Goal: Information Seeking & Learning: Learn about a topic

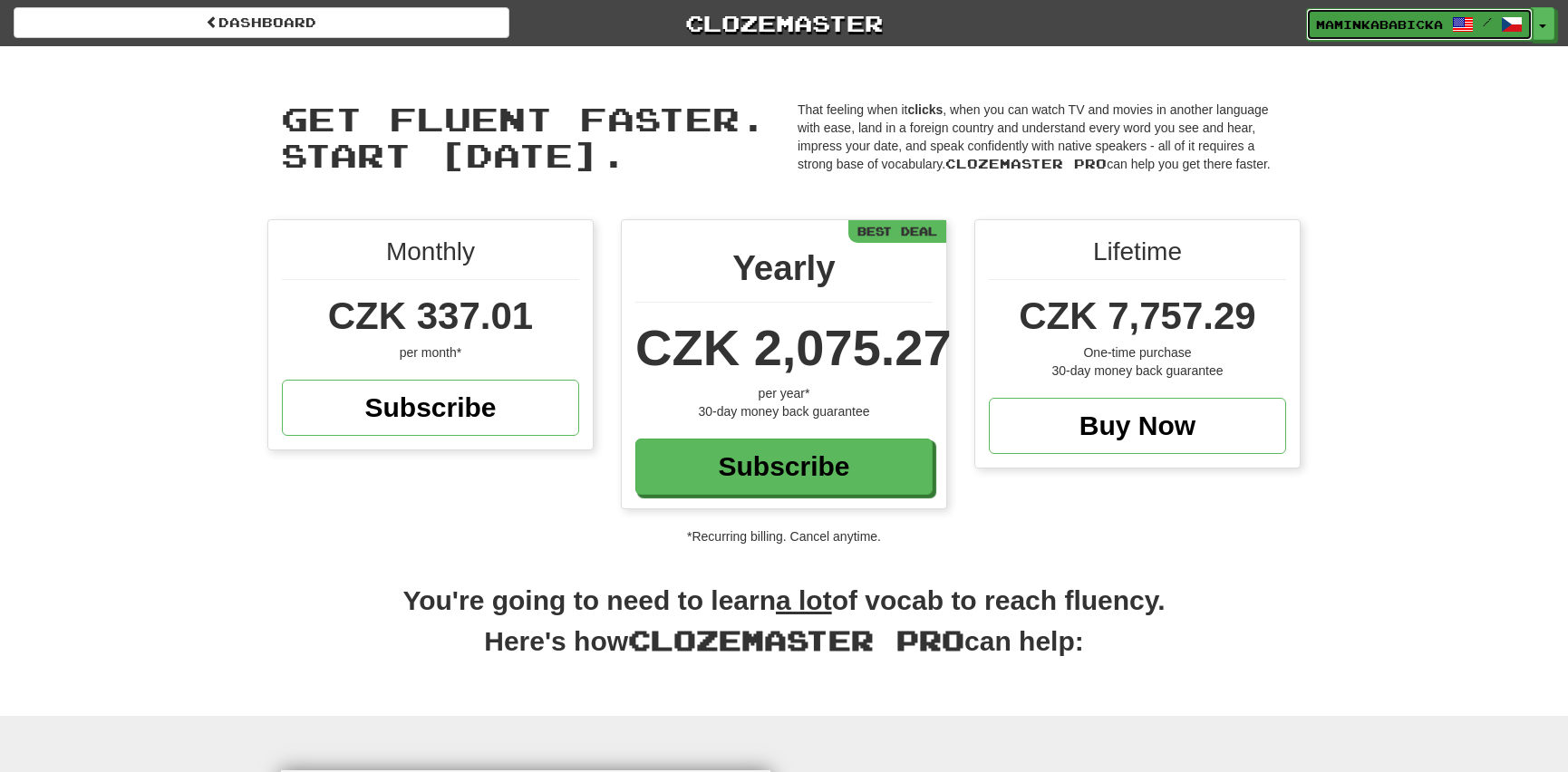
click at [1414, 23] on span "maminkababicka" at bounding box center [1379, 24] width 126 height 16
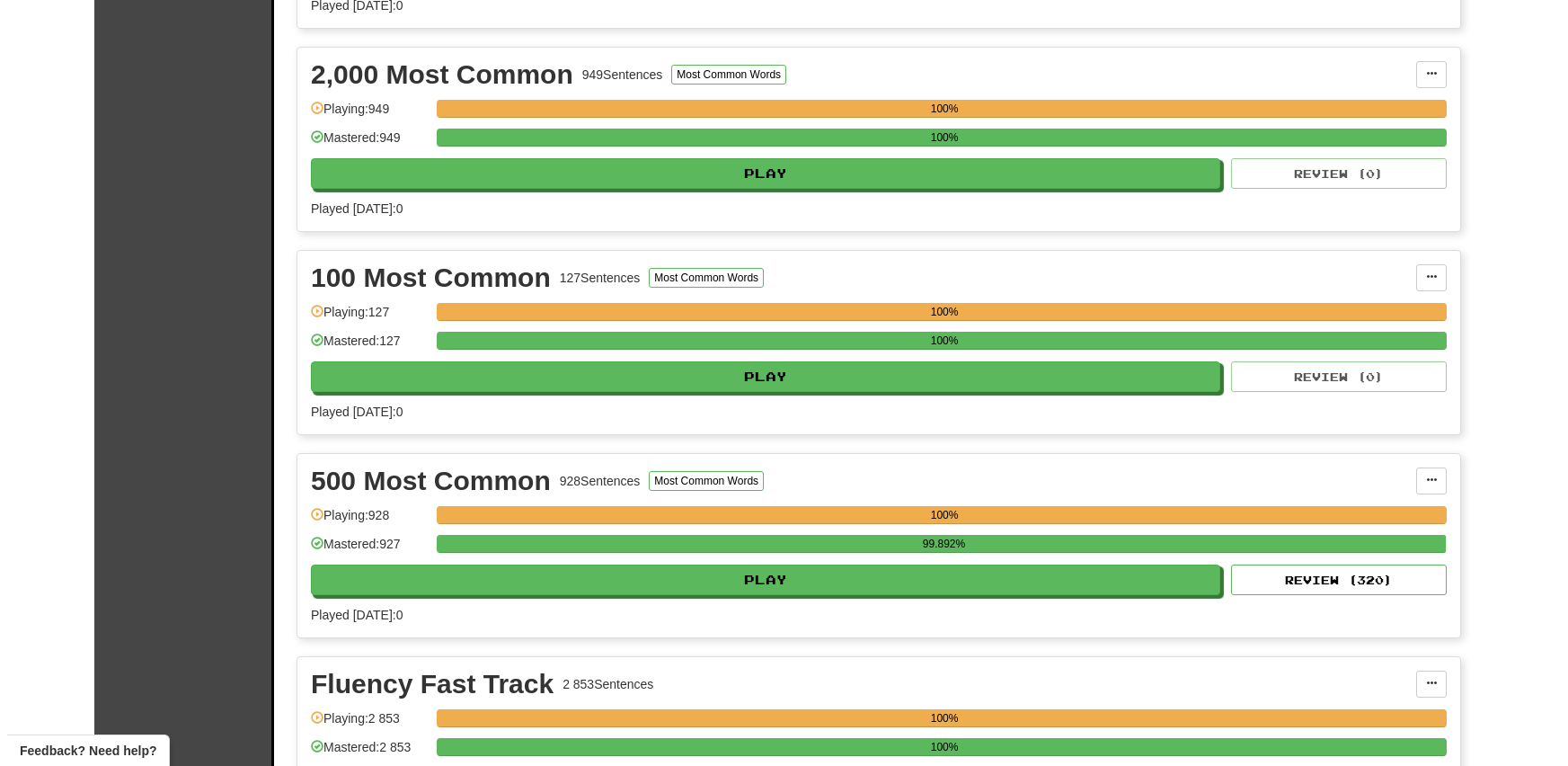
scroll to position [572, 0]
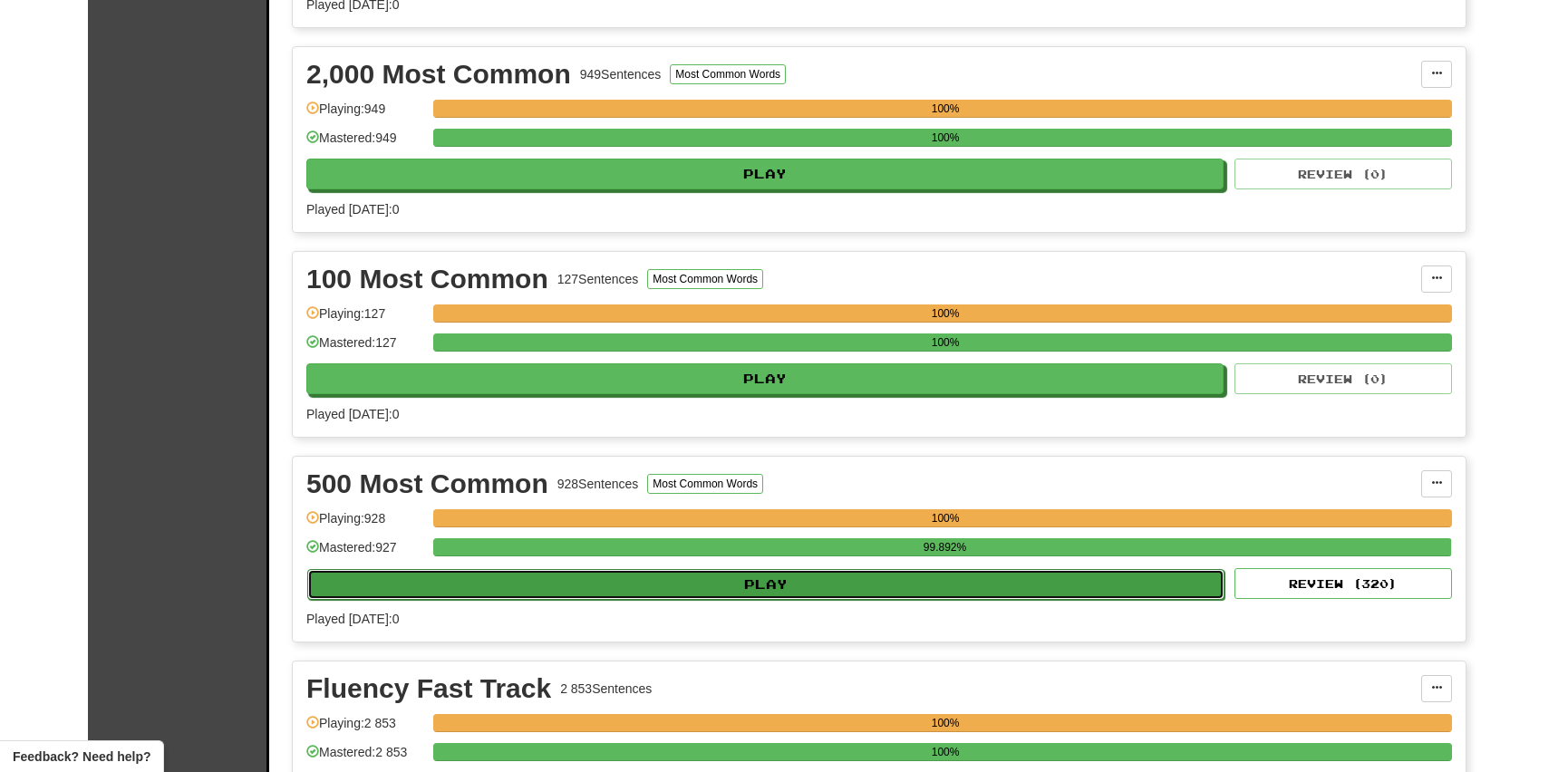
click at [754, 572] on button "Play" at bounding box center [765, 585] width 918 height 30
select select "**"
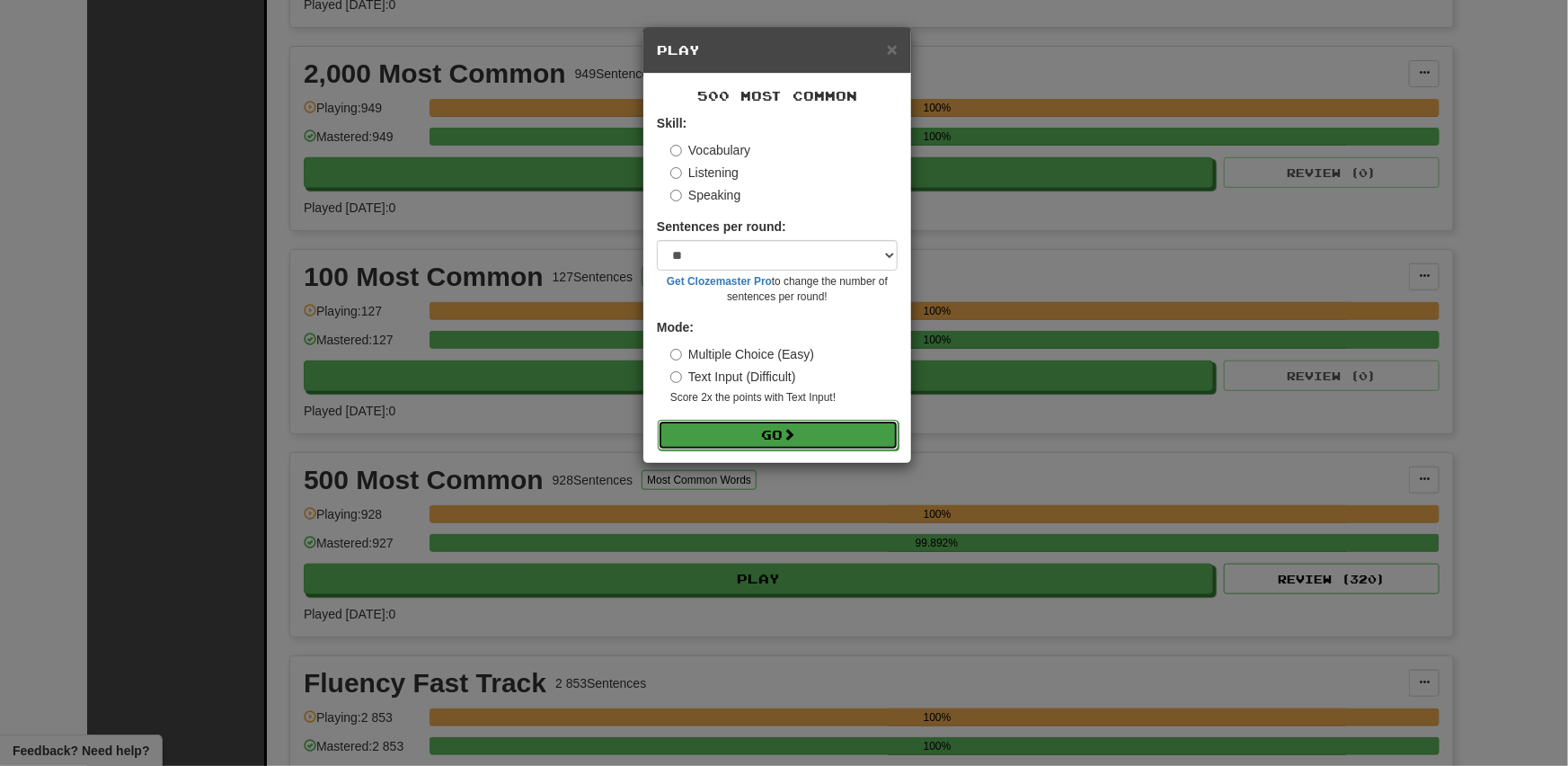
click at [778, 425] on button "Go" at bounding box center [778, 435] width 240 height 30
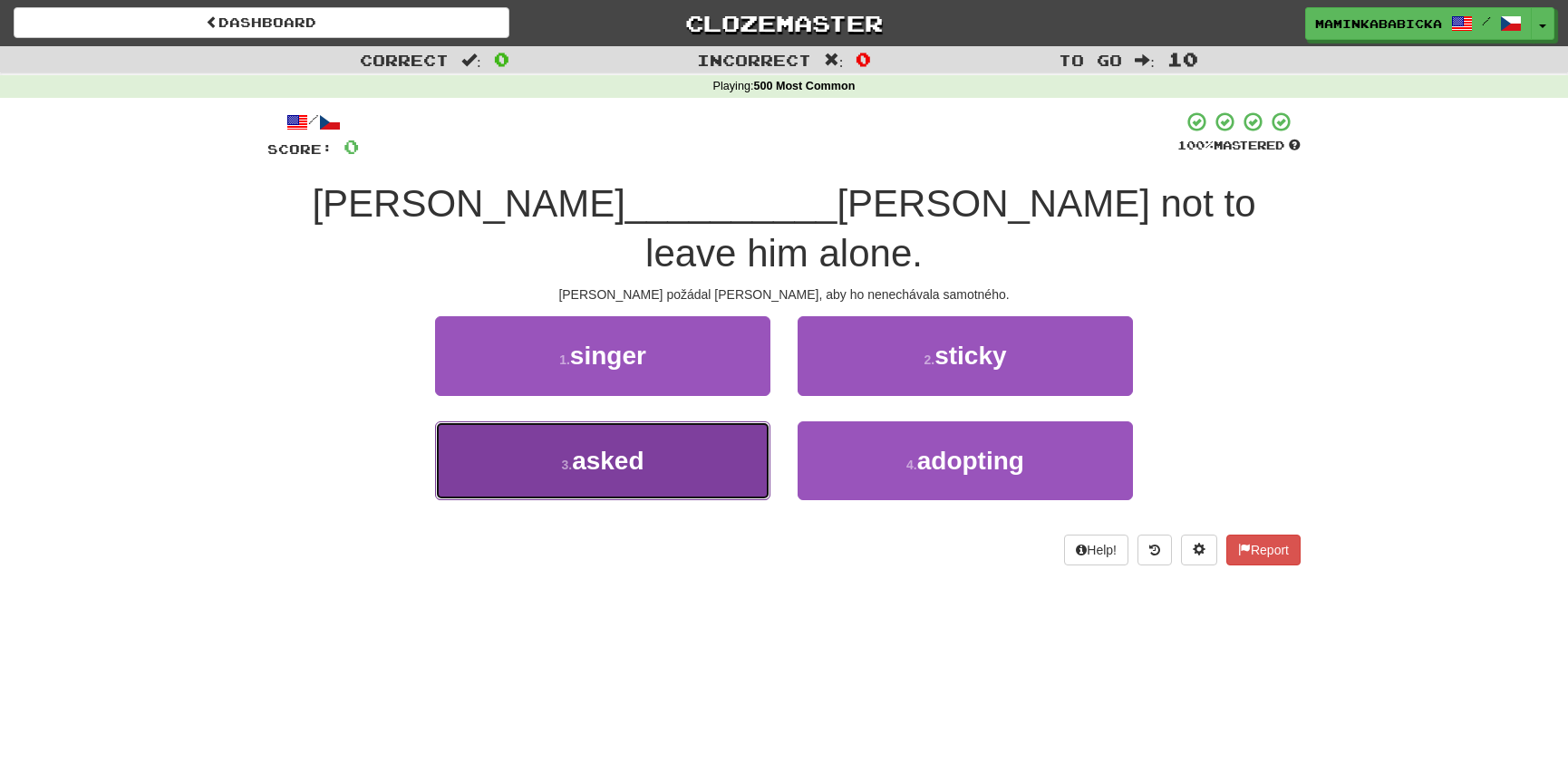
click at [598, 447] on span "asked" at bounding box center [607, 461] width 71 height 29
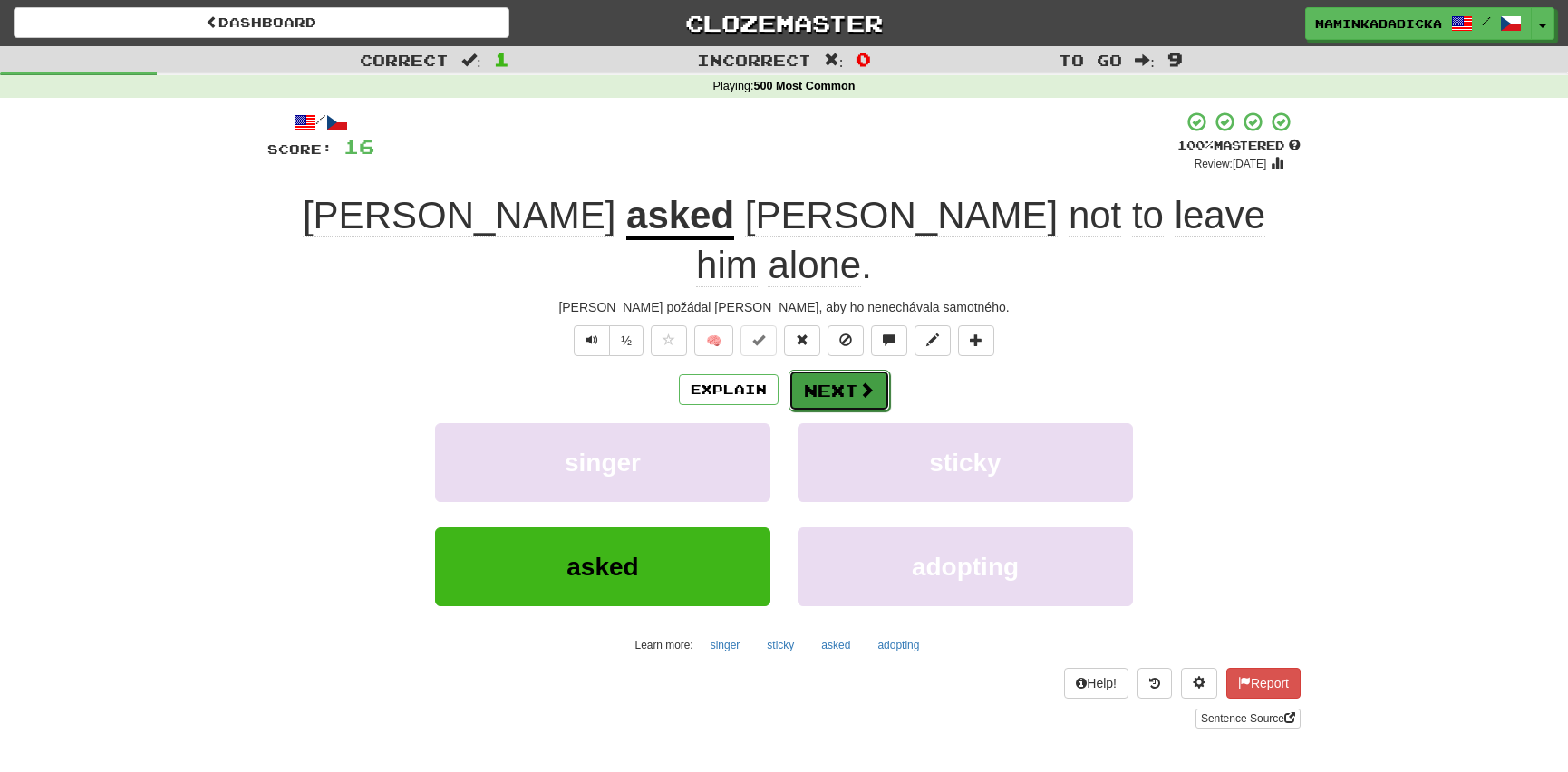
click at [853, 370] on button "Next" at bounding box center [839, 391] width 102 height 42
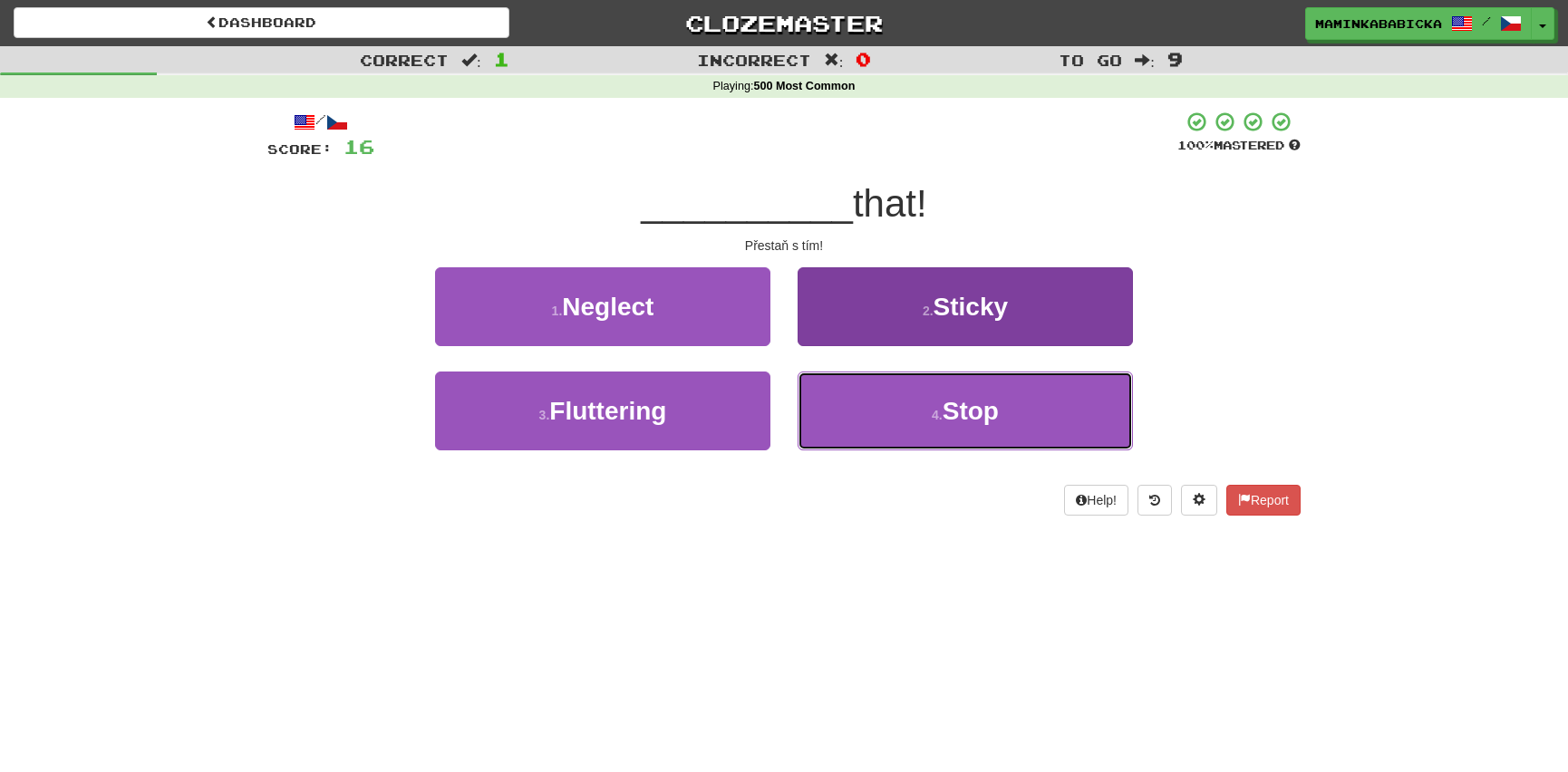
click at [987, 410] on span "Stop" at bounding box center [970, 411] width 56 height 29
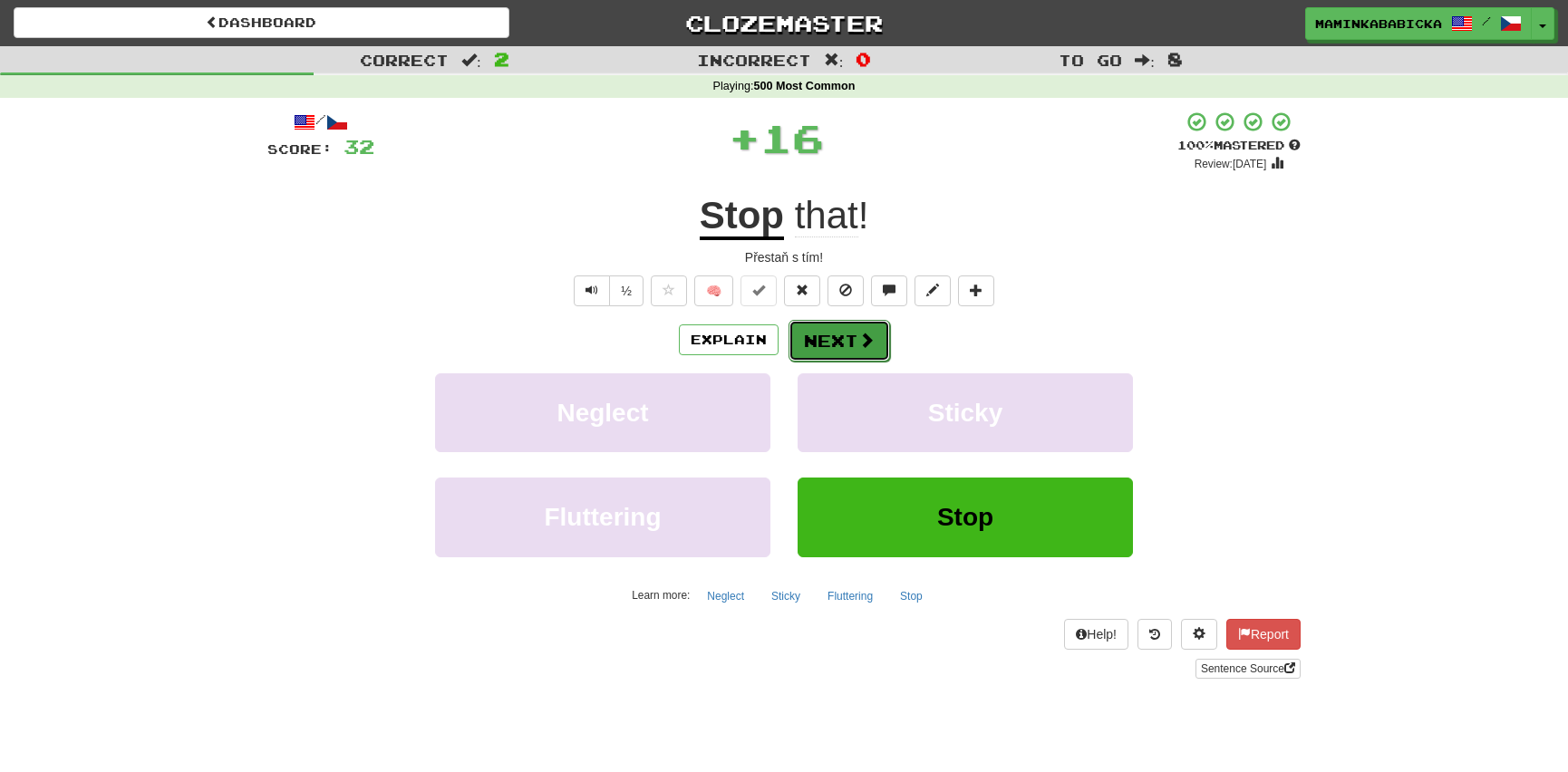
click at [859, 336] on span at bounding box center [866, 339] width 16 height 16
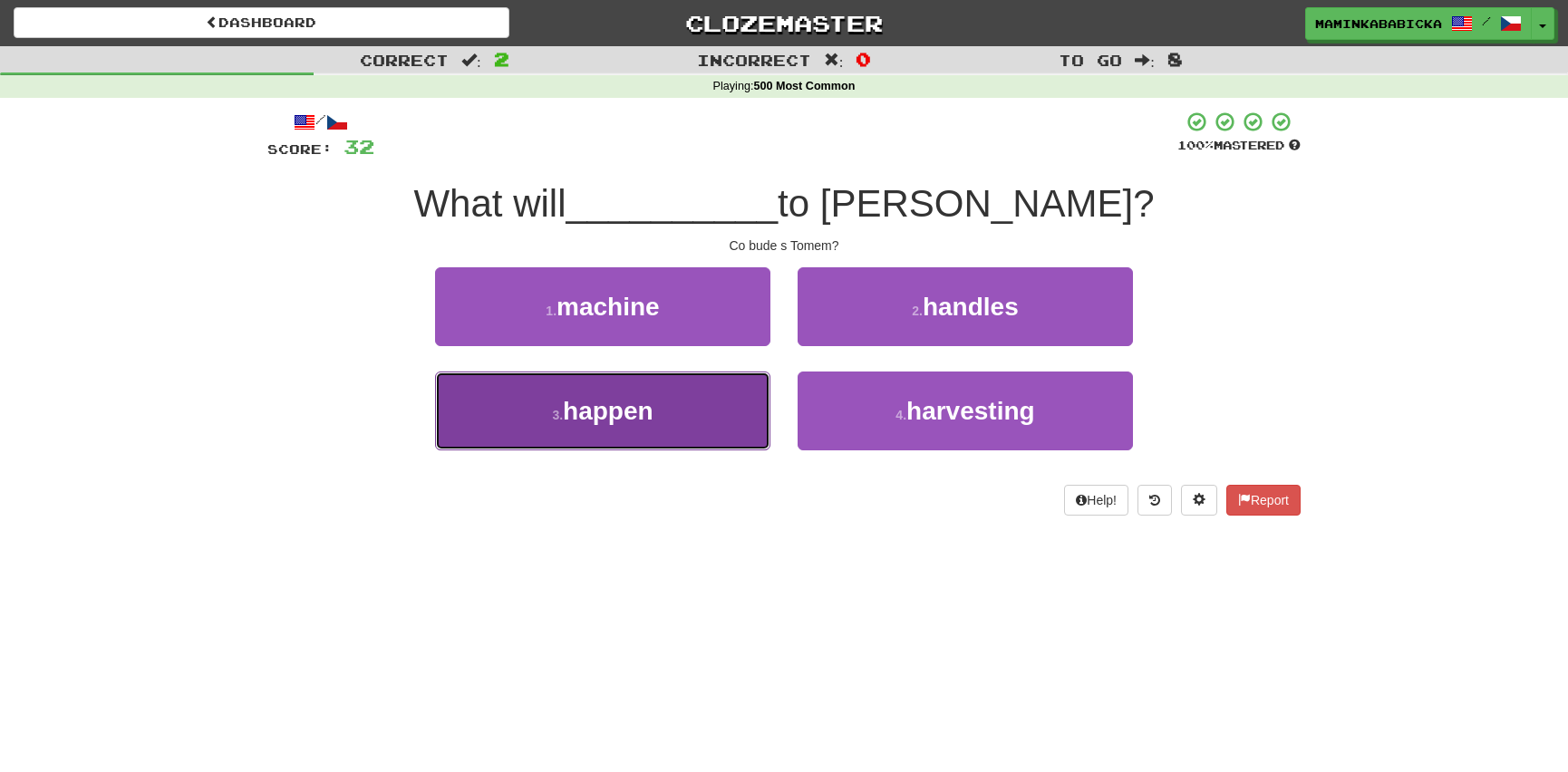
click at [610, 403] on span "happen" at bounding box center [608, 411] width 90 height 29
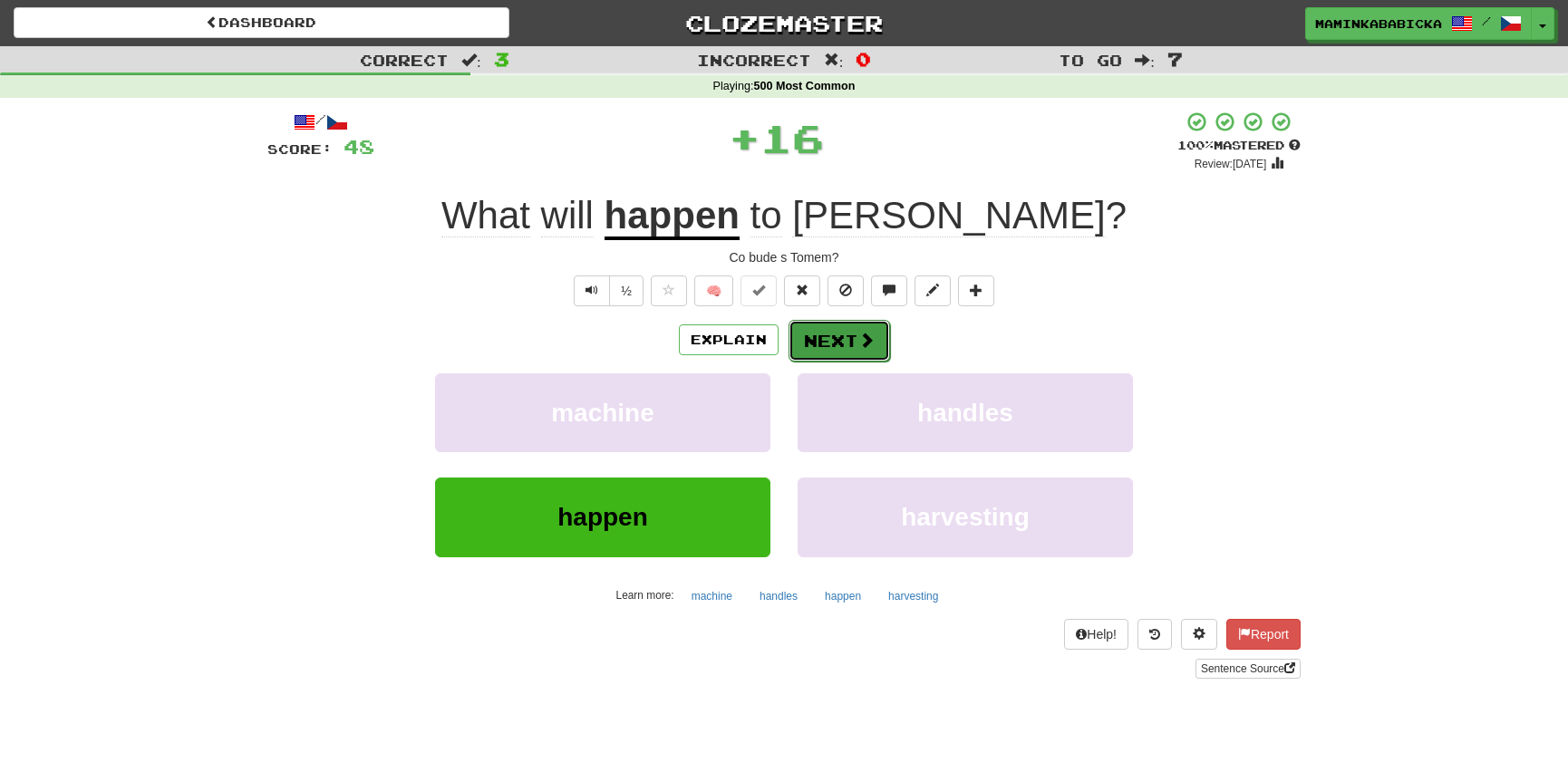
click at [842, 327] on button "Next" at bounding box center [839, 340] width 102 height 42
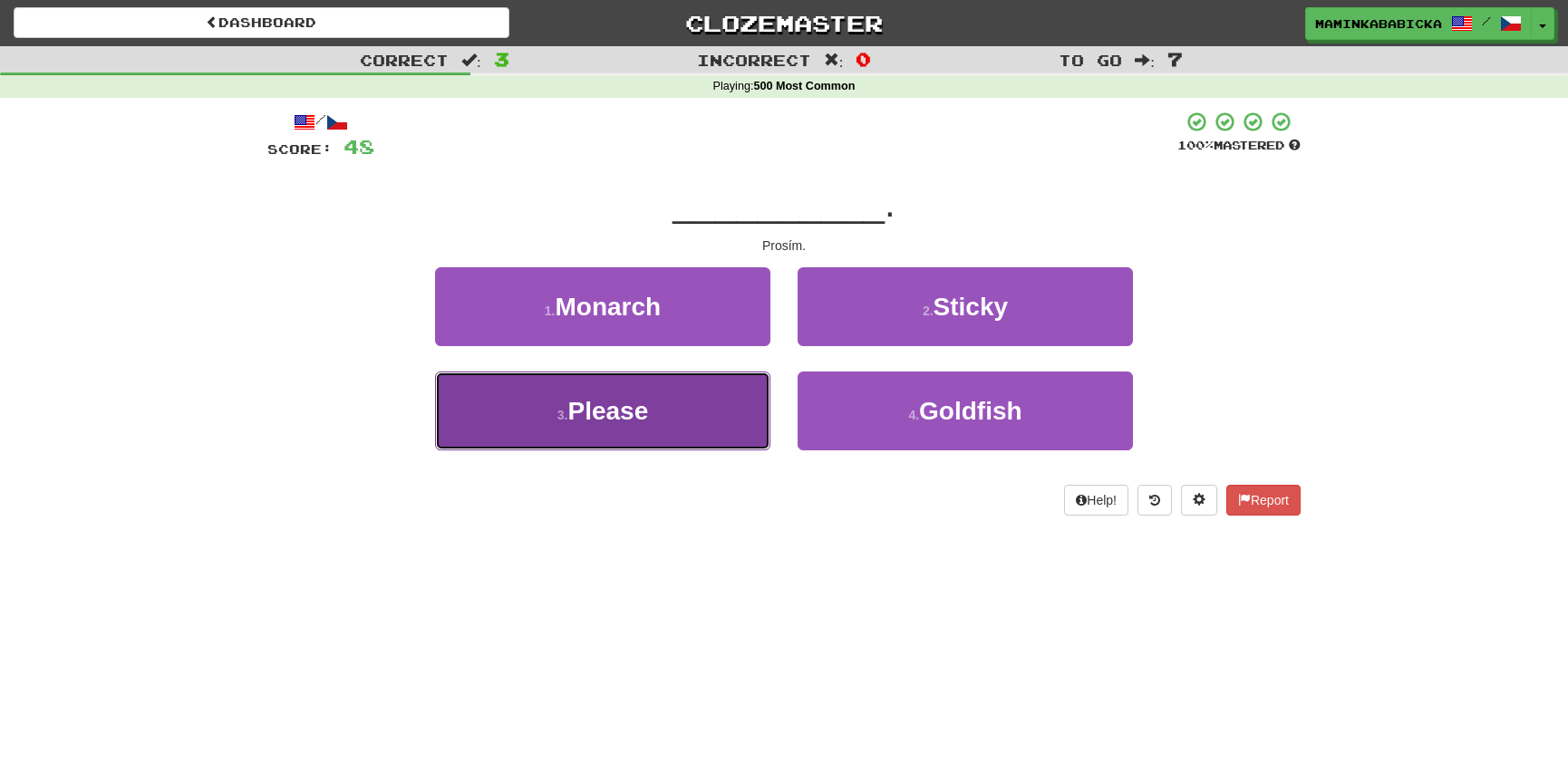
click at [635, 407] on span "Please" at bounding box center [608, 411] width 81 height 29
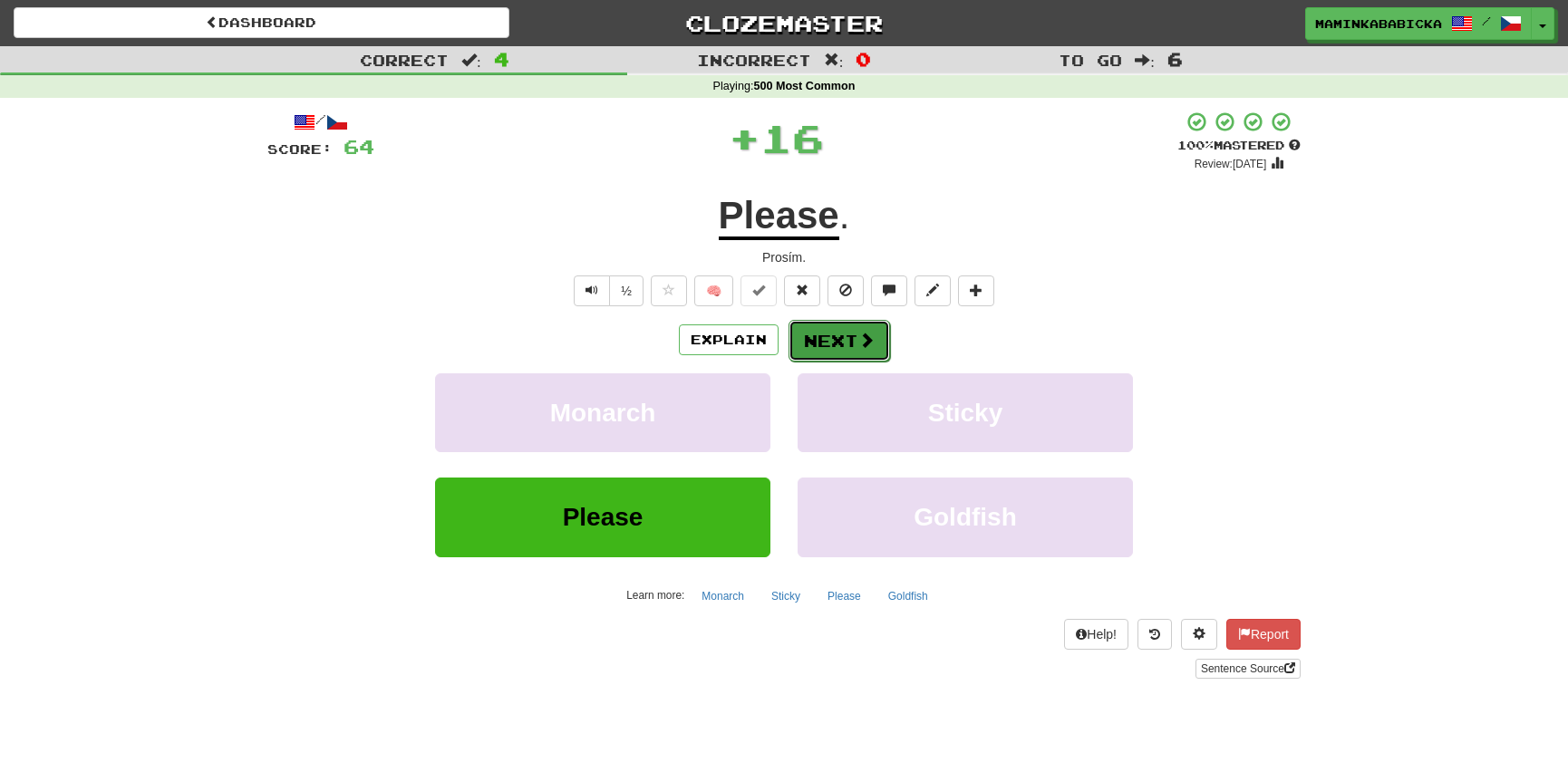
click at [834, 336] on button "Next" at bounding box center [839, 340] width 102 height 42
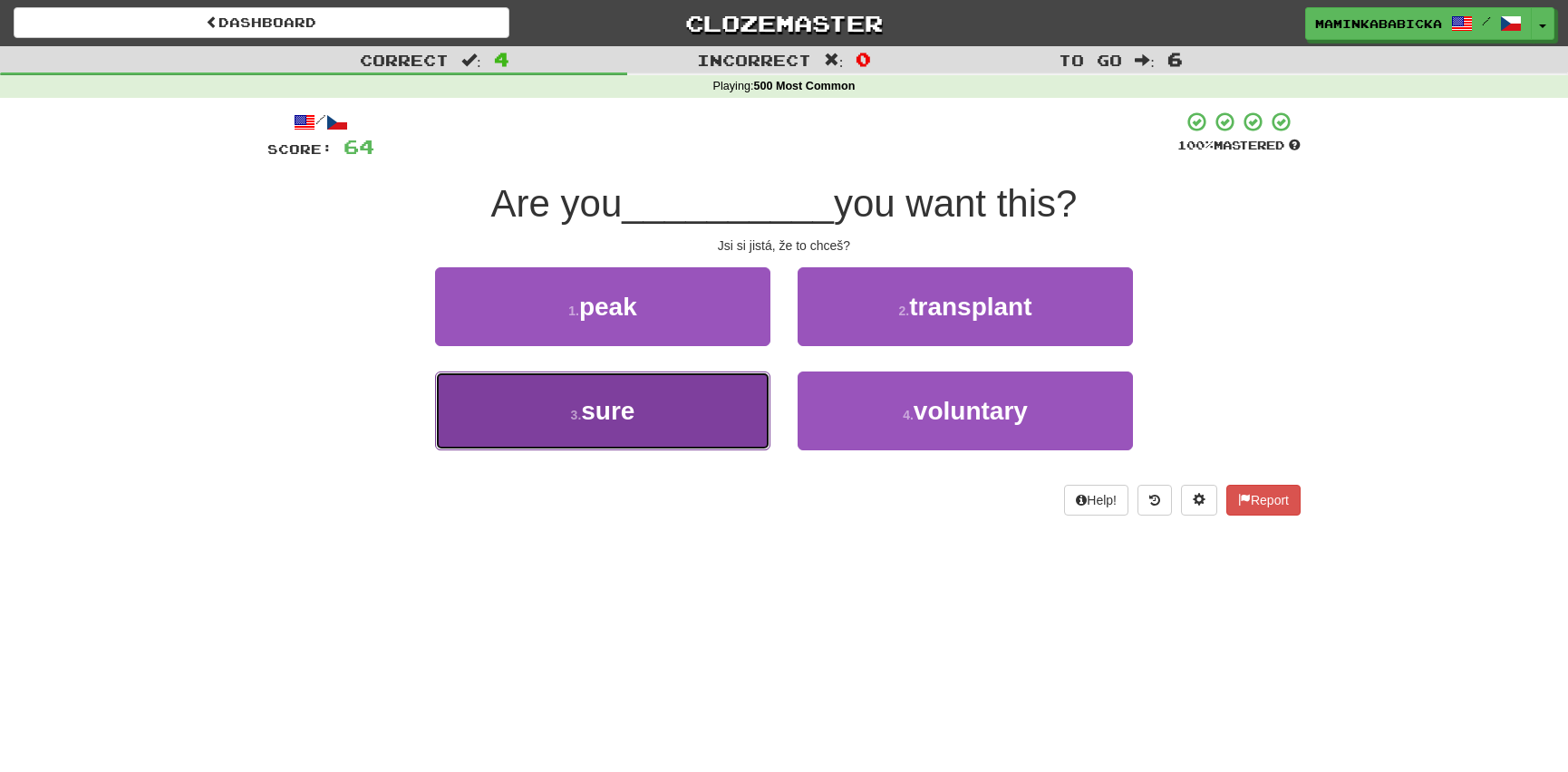
click at [618, 407] on span "sure" at bounding box center [608, 411] width 53 height 29
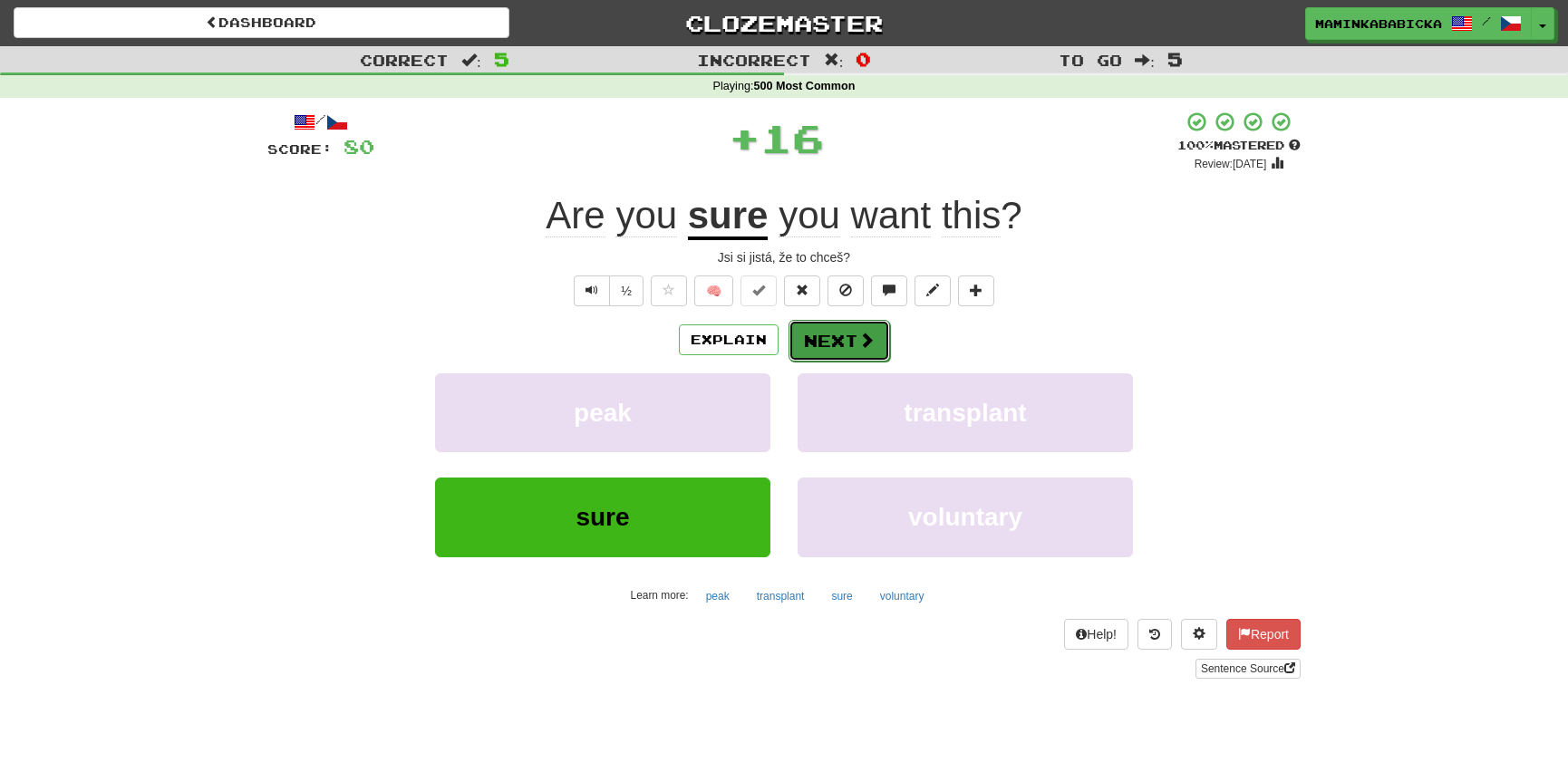
click at [833, 334] on button "Next" at bounding box center [839, 340] width 102 height 42
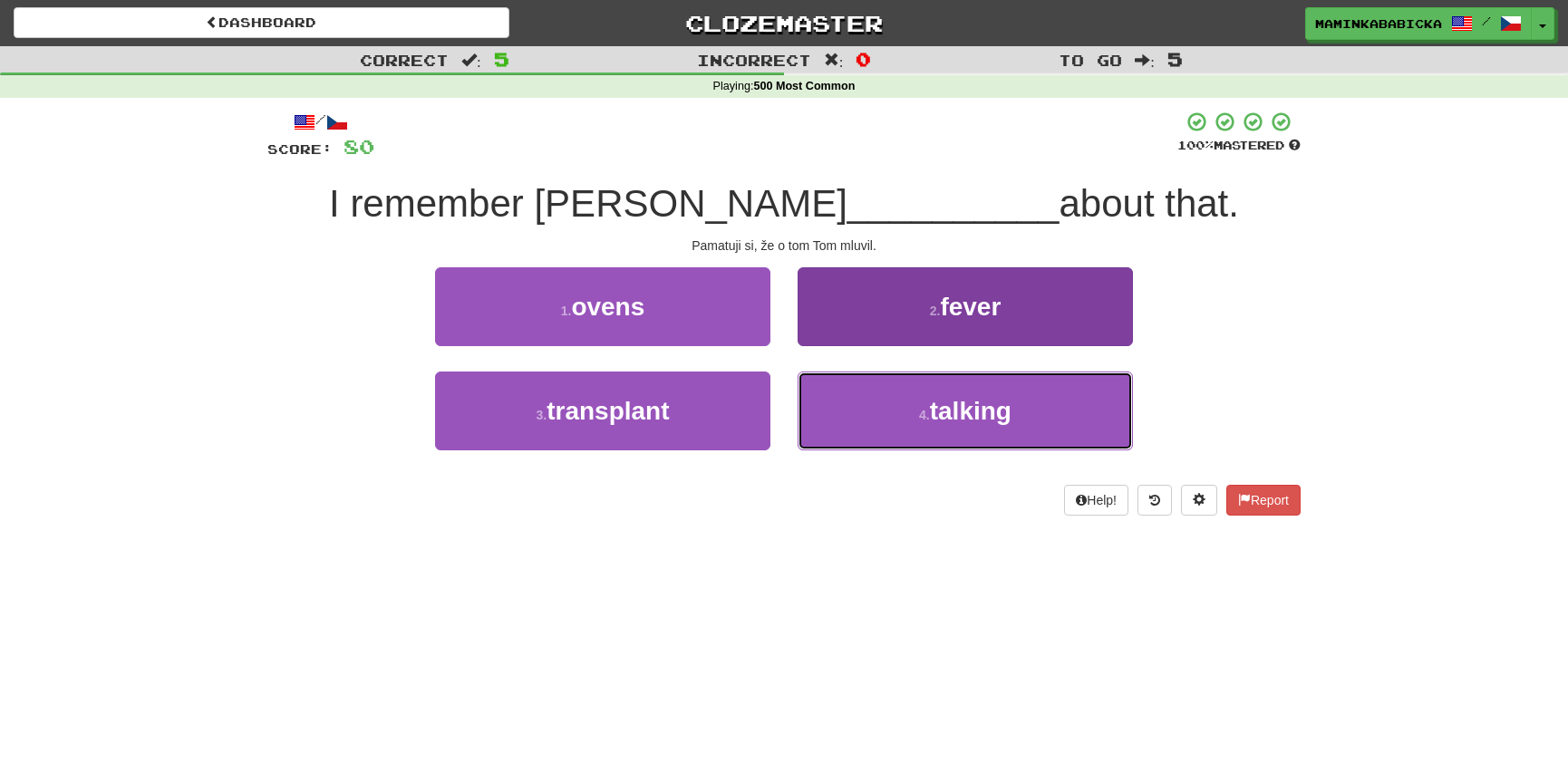
drag, startPoint x: 942, startPoint y: 407, endPoint x: 956, endPoint y: 384, distance: 26.9
click at [943, 401] on span "talking" at bounding box center [971, 411] width 82 height 29
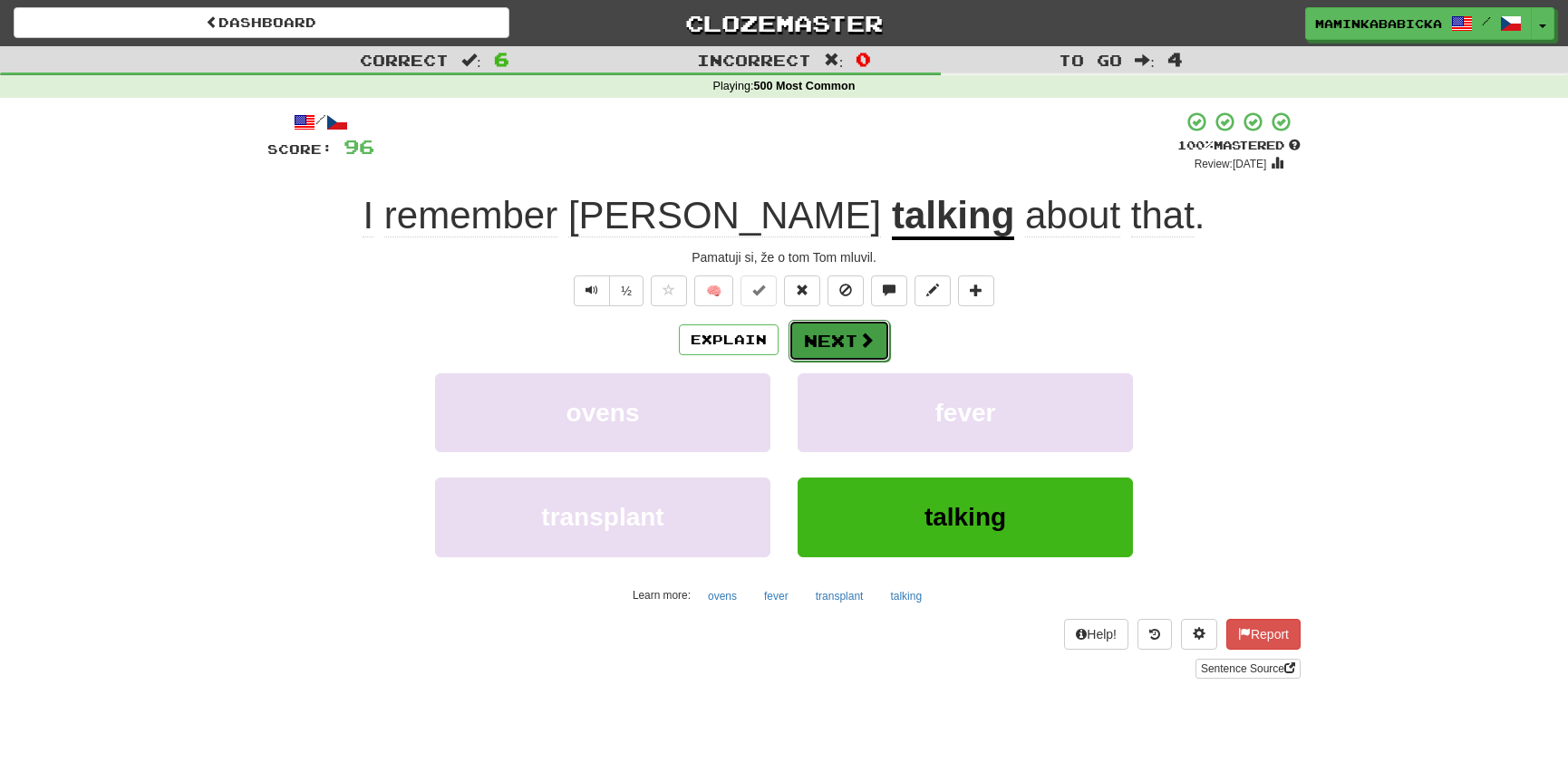
click at [835, 336] on button "Next" at bounding box center [839, 340] width 102 height 42
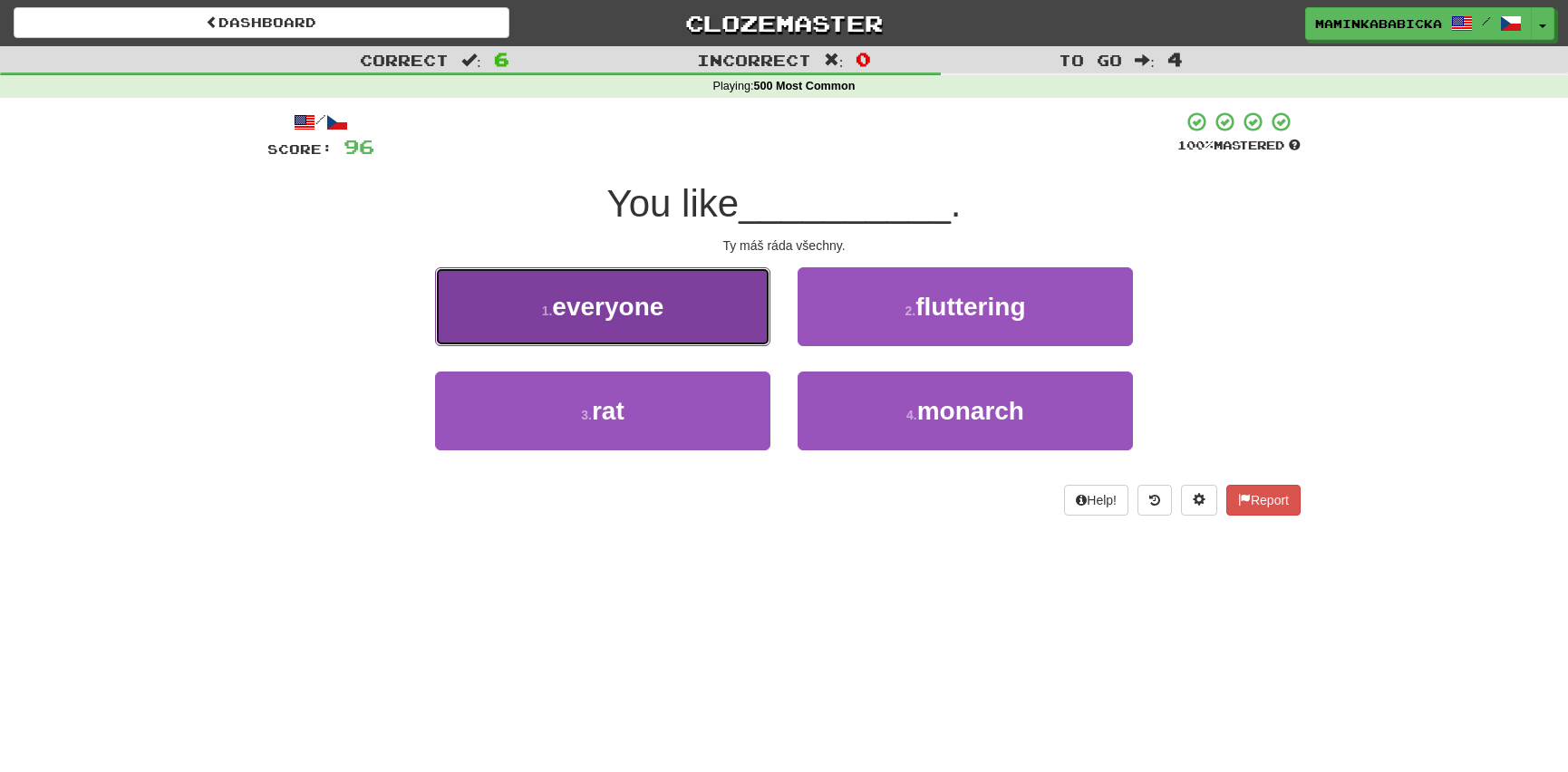
click at [625, 312] on span "everyone" at bounding box center [607, 307] width 111 height 29
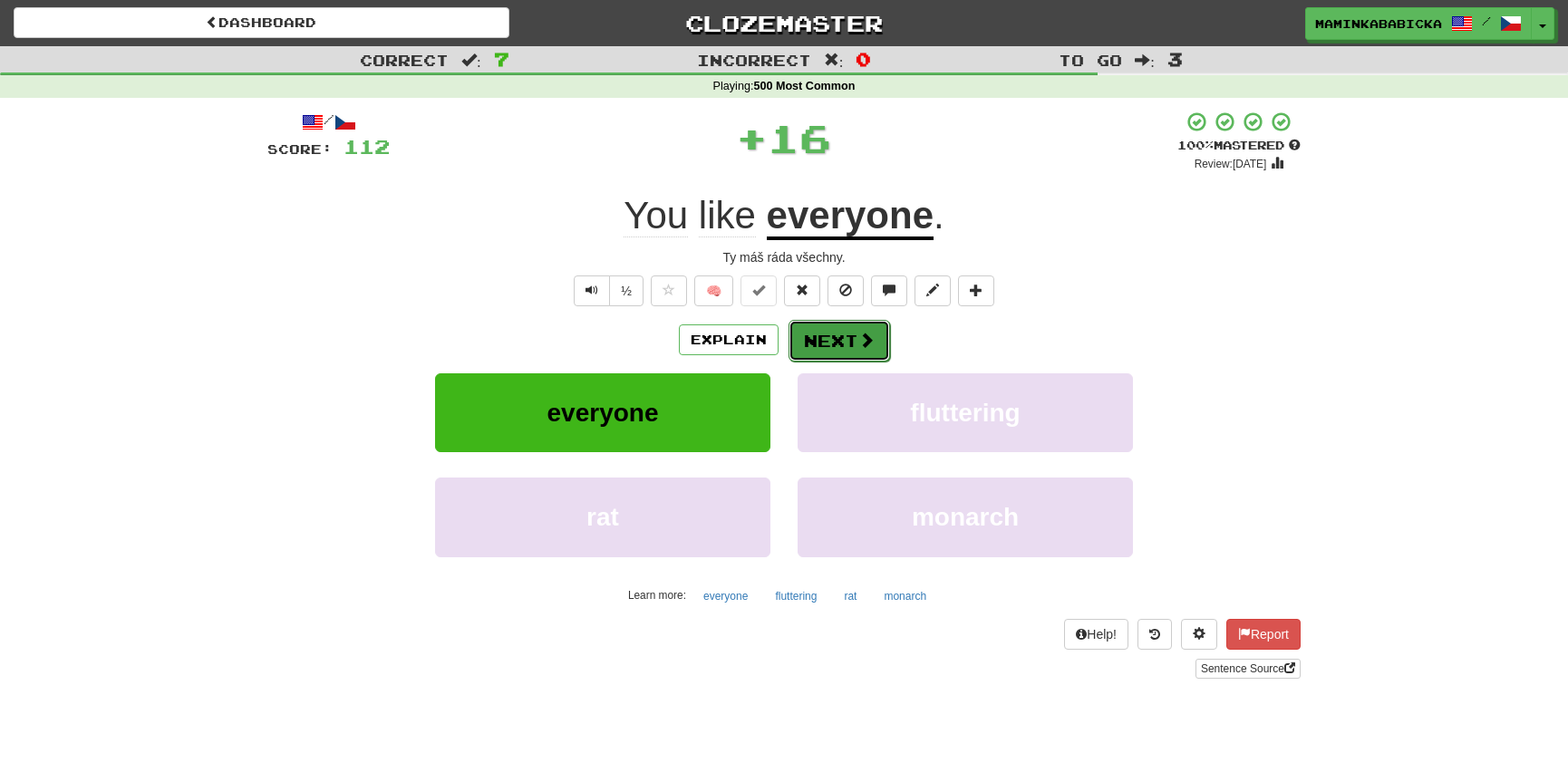
click at [845, 334] on button "Next" at bounding box center [839, 340] width 102 height 42
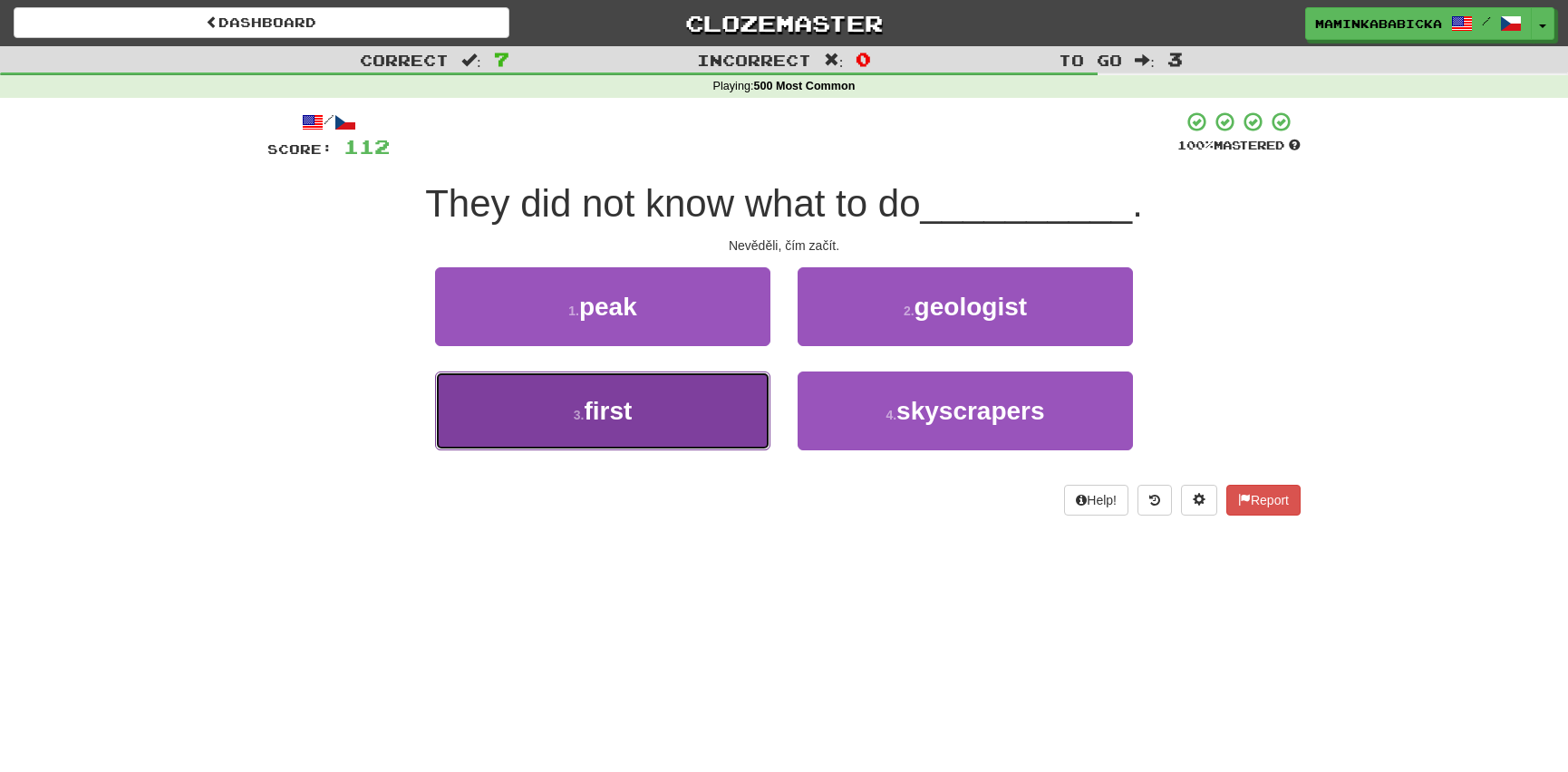
click at [606, 413] on span "first" at bounding box center [608, 411] width 48 height 29
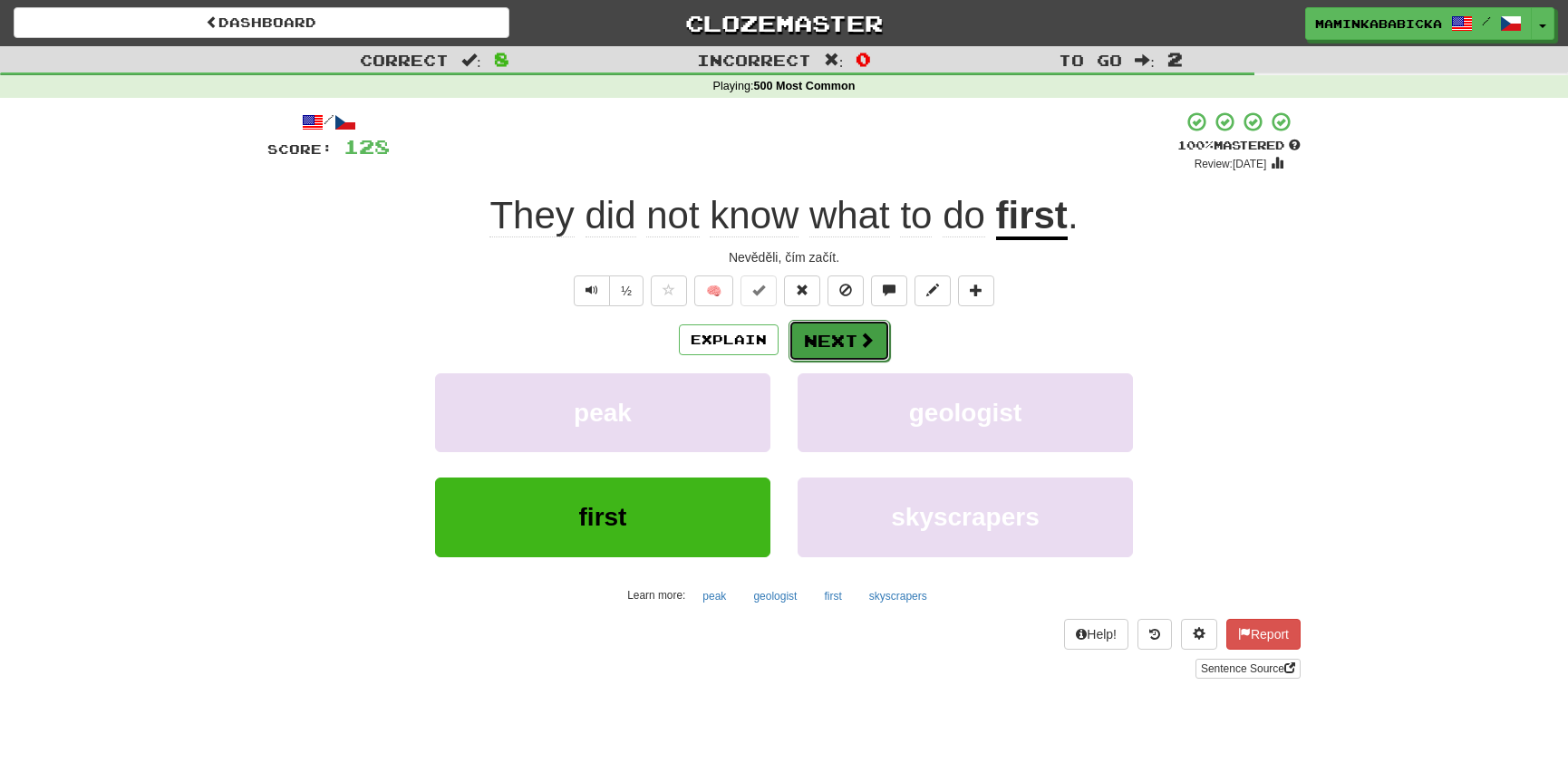
click at [849, 336] on button "Next" at bounding box center [839, 340] width 102 height 42
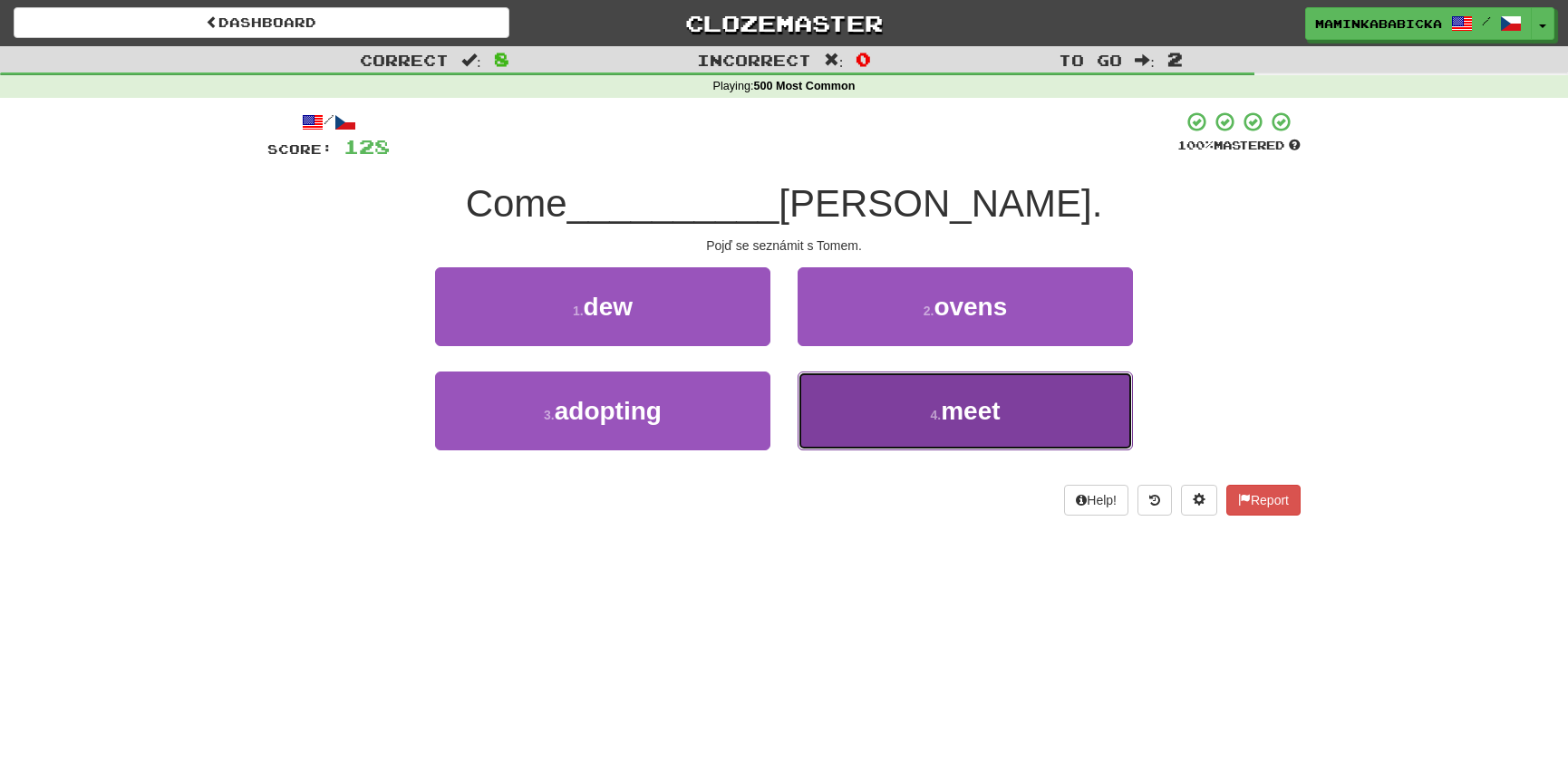
click at [978, 411] on span "meet" at bounding box center [970, 411] width 59 height 29
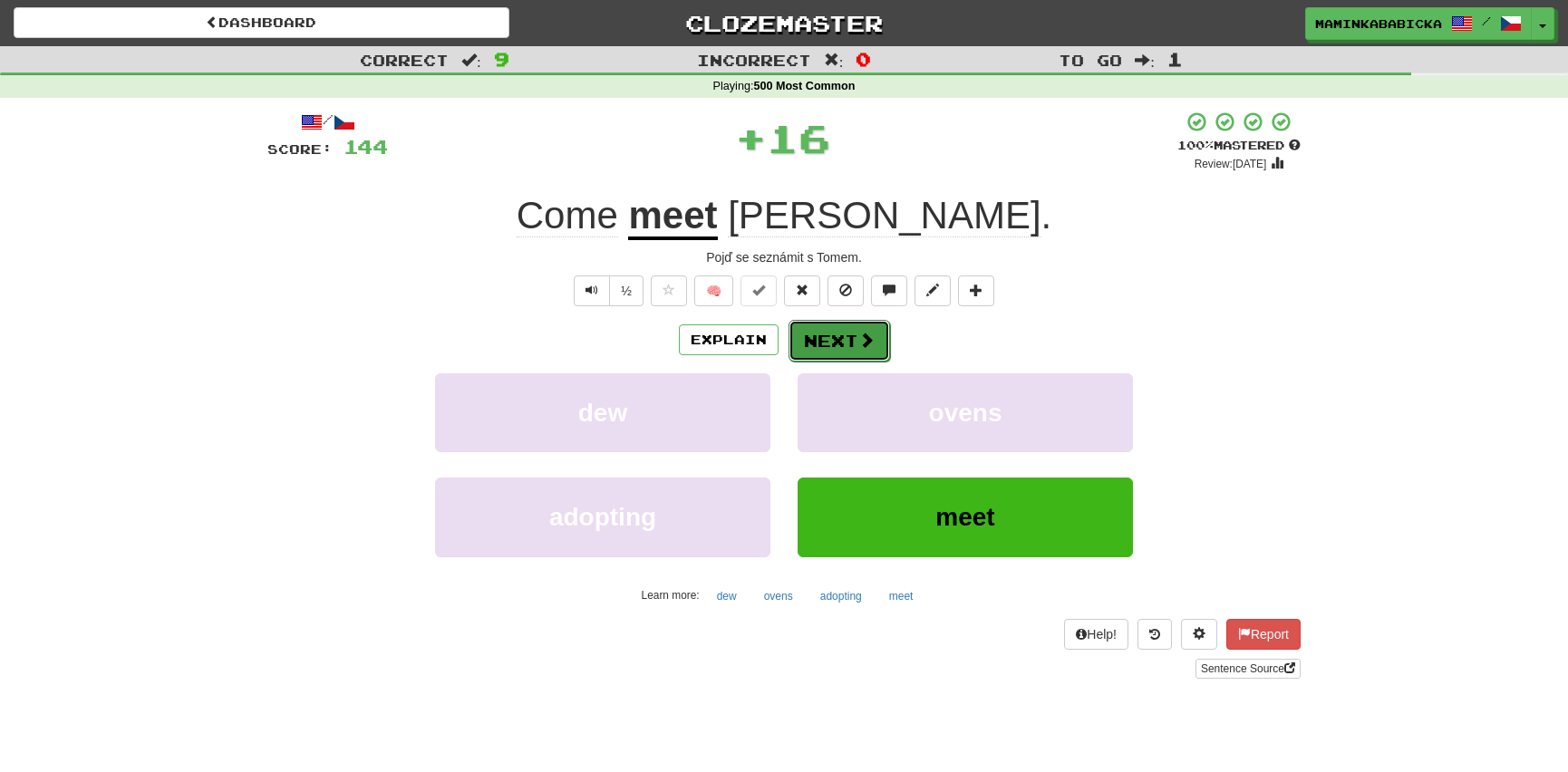
click at [847, 327] on button "Next" at bounding box center [839, 340] width 102 height 42
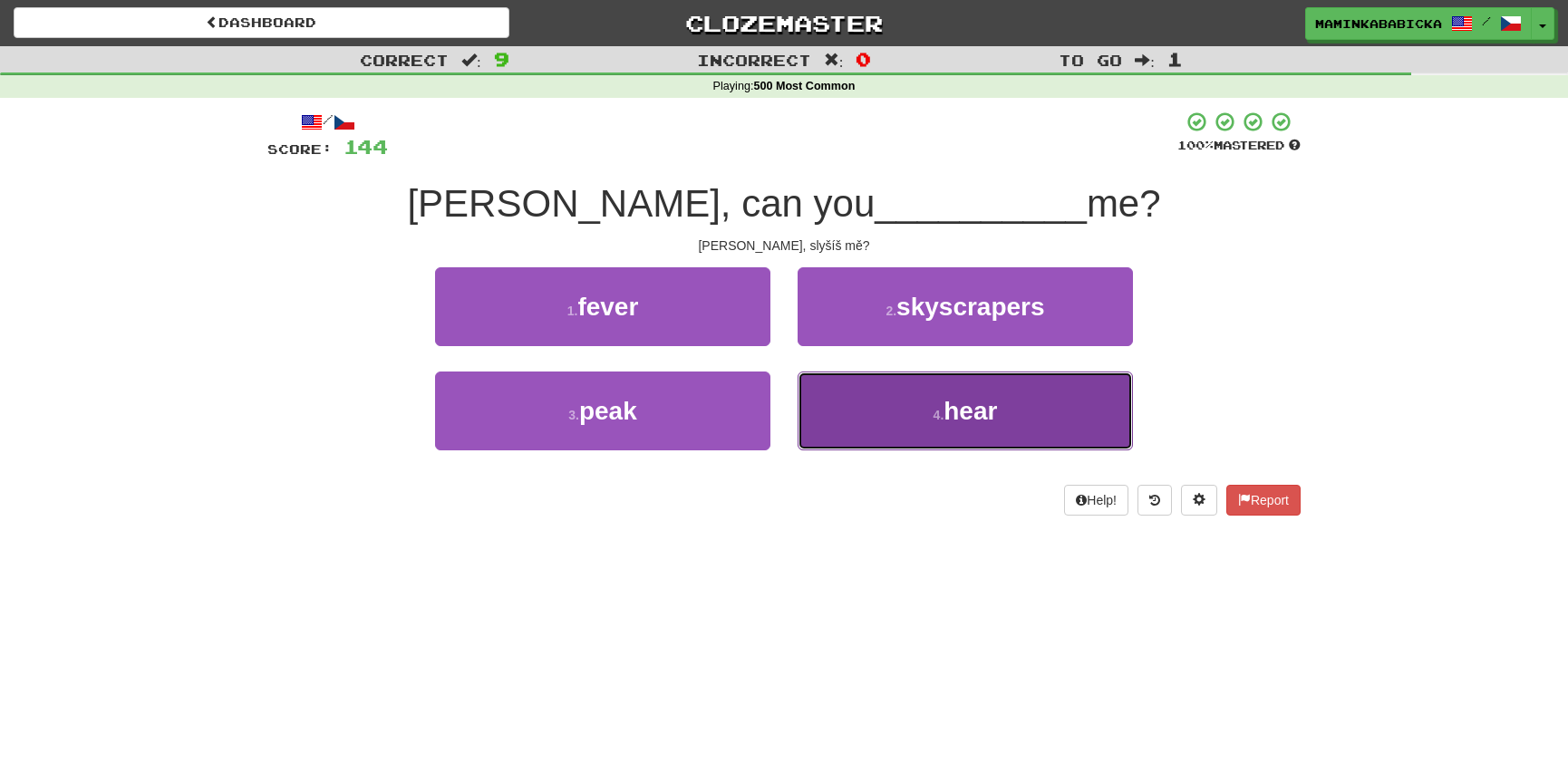
click at [1003, 405] on button "4 . hear" at bounding box center [965, 411] width 336 height 79
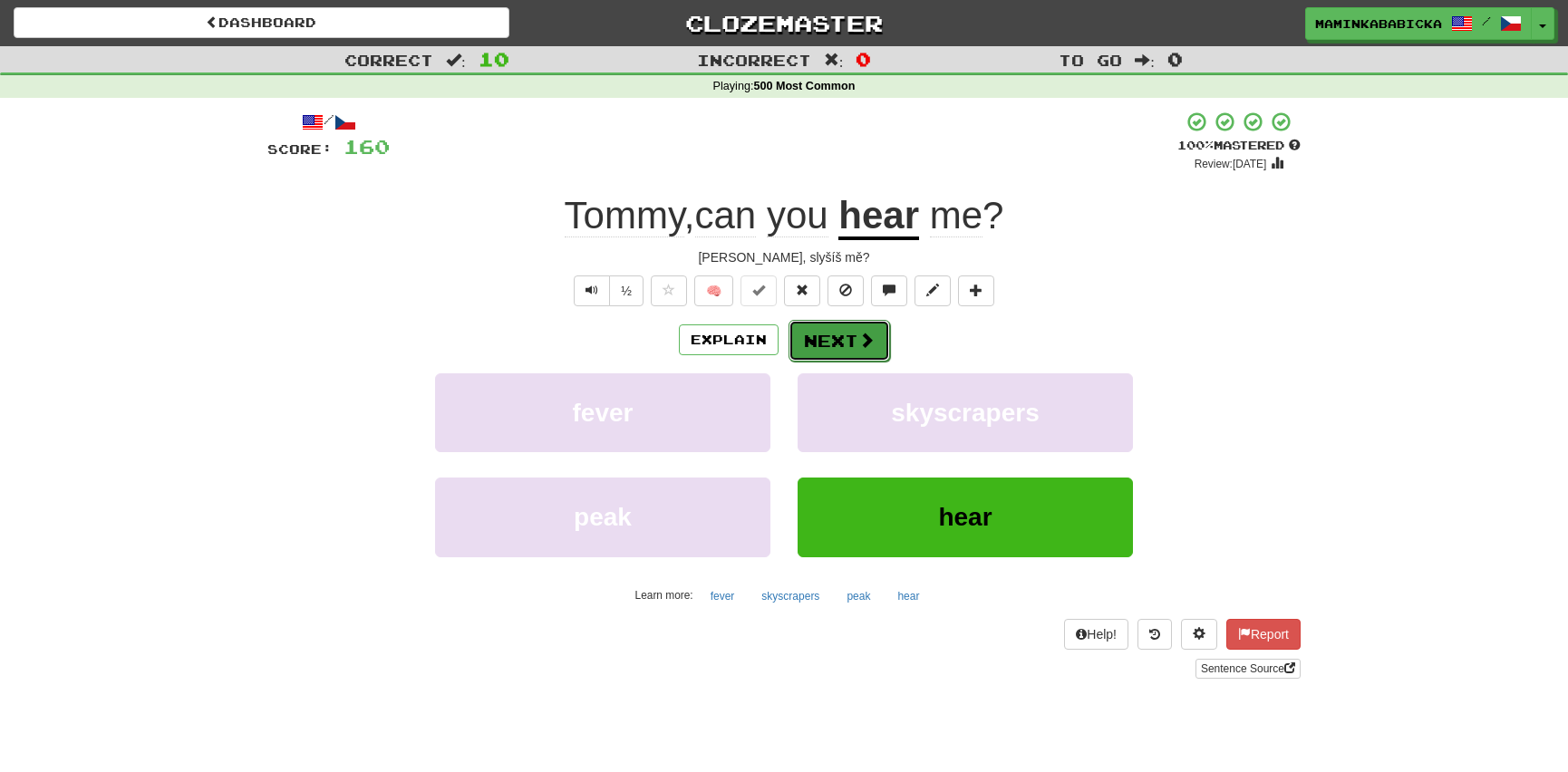
click at [853, 329] on button "Next" at bounding box center [839, 340] width 102 height 42
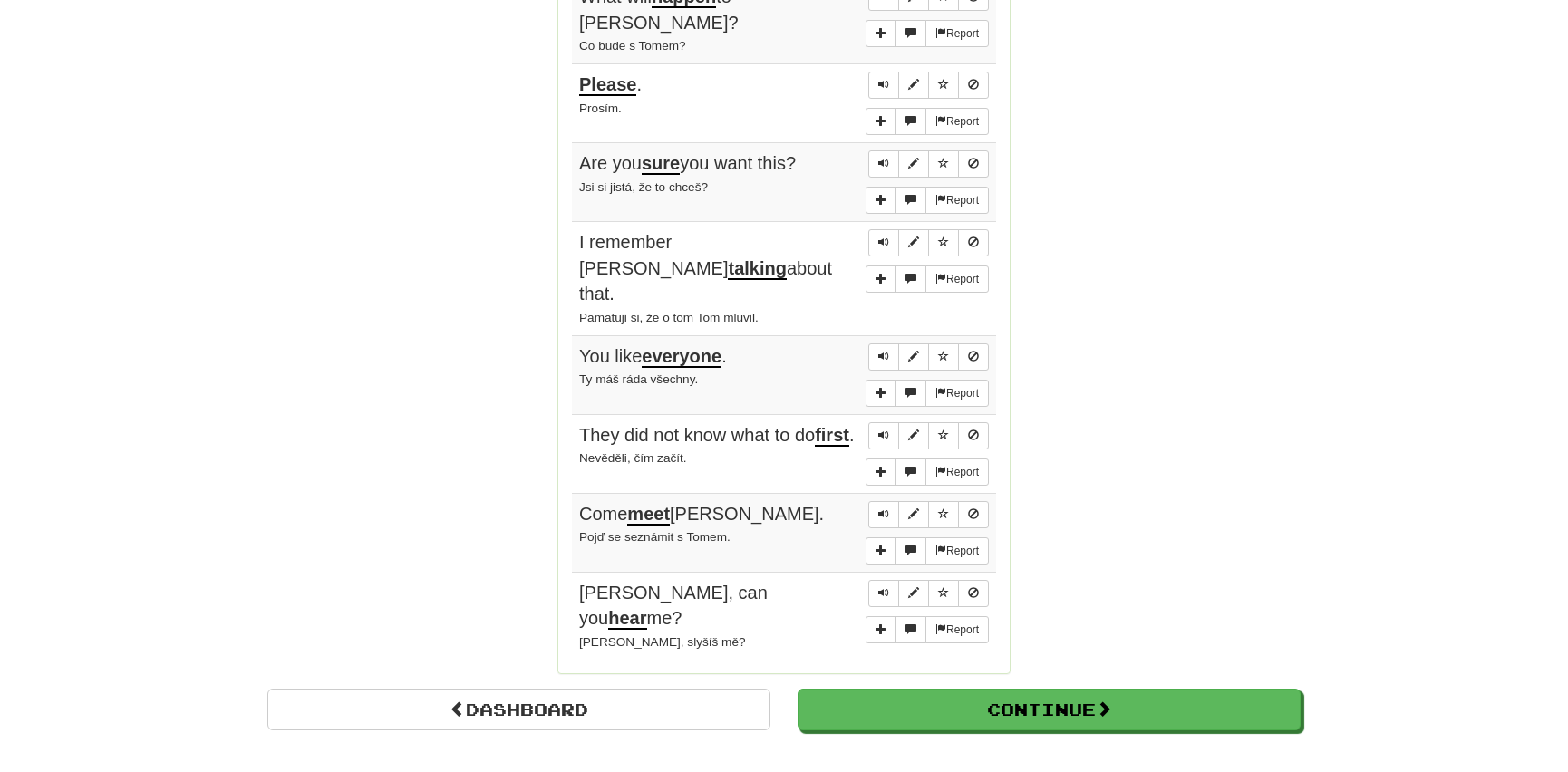
scroll to position [1400, 0]
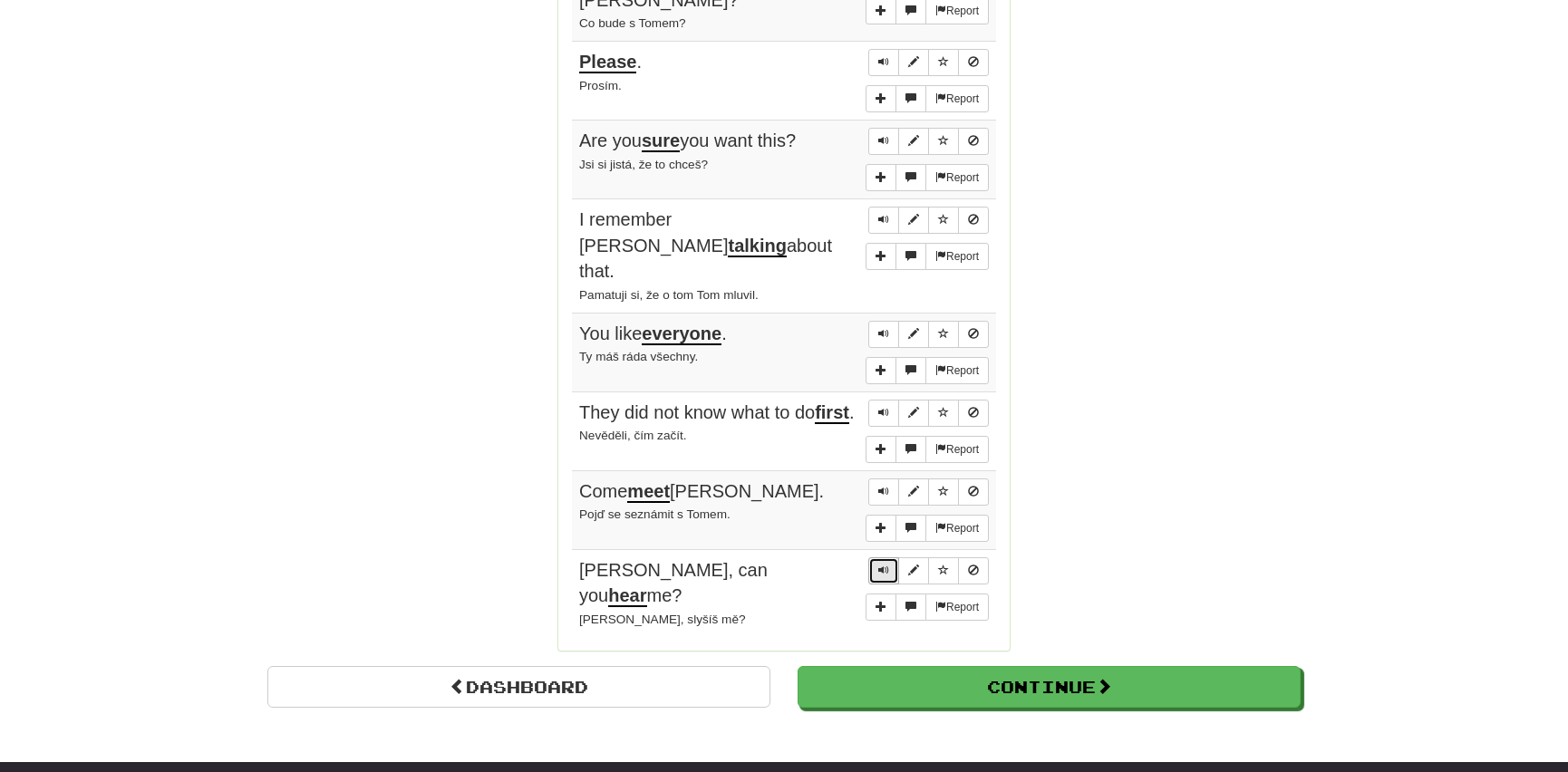
click at [888, 565] on span "Sentence controls" at bounding box center [883, 569] width 10 height 10
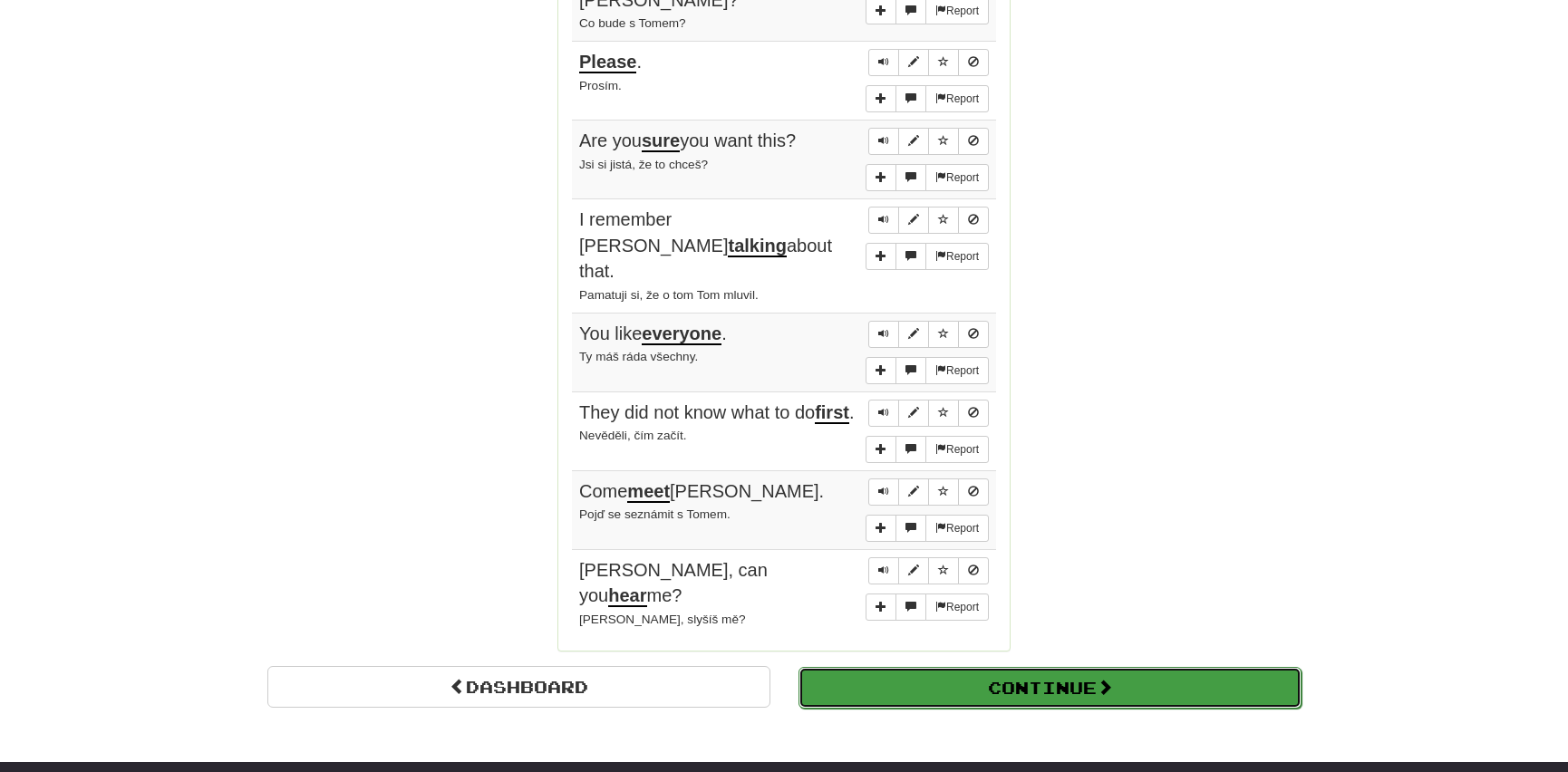
click at [939, 667] on button "Continue" at bounding box center [1050, 688] width 503 height 42
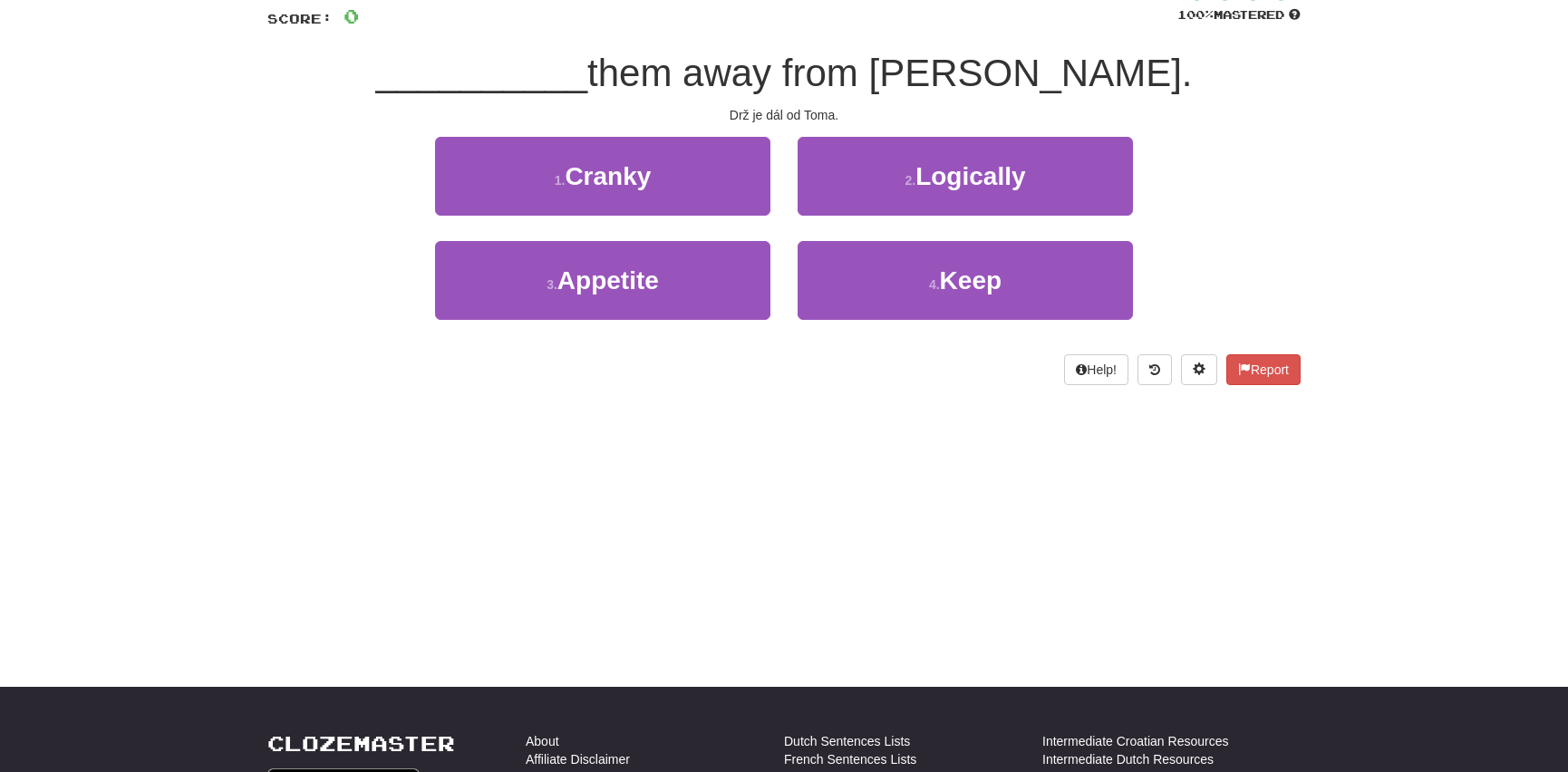
scroll to position [0, 0]
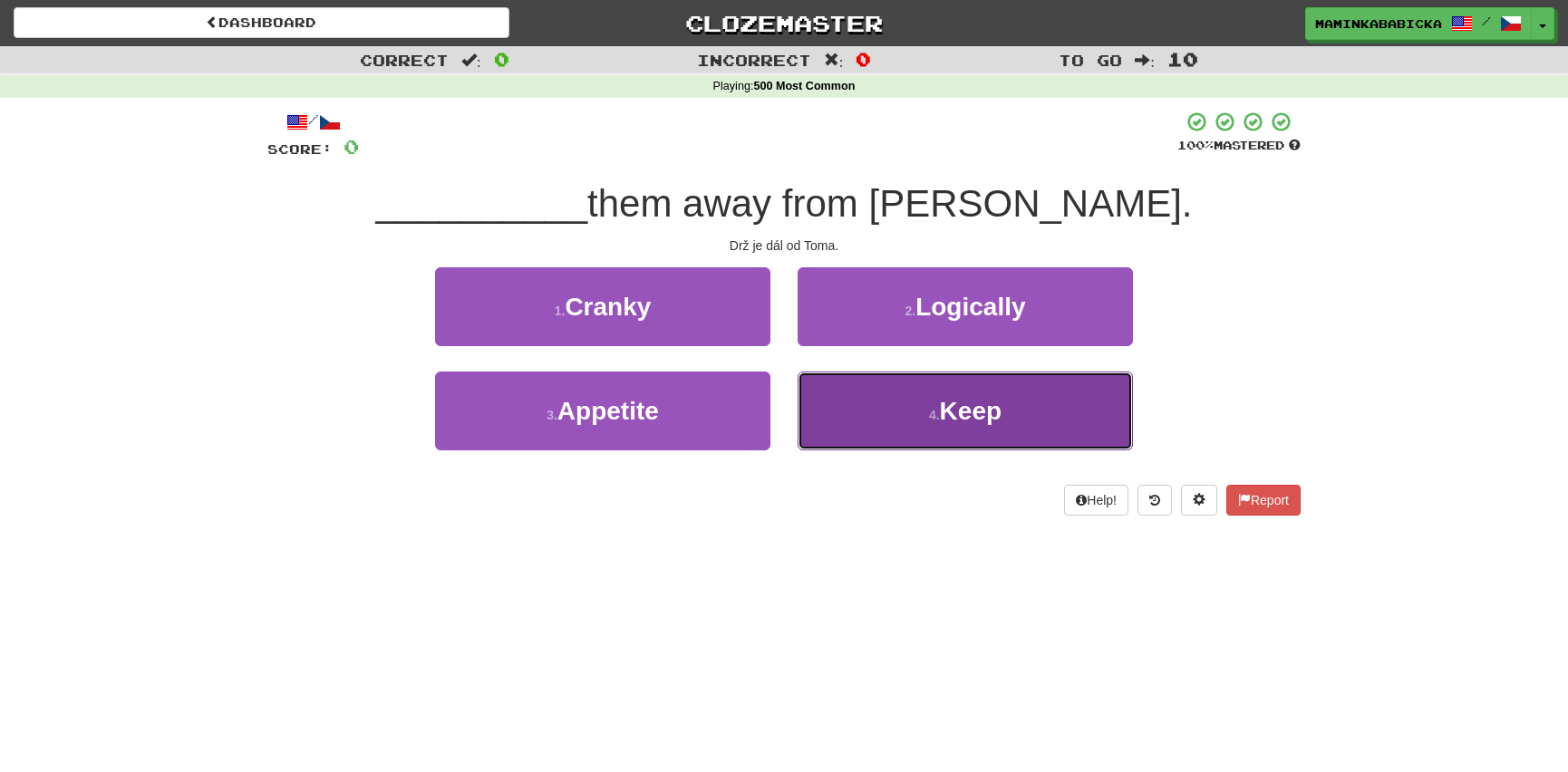
click at [953, 409] on span "Keep" at bounding box center [970, 411] width 62 height 29
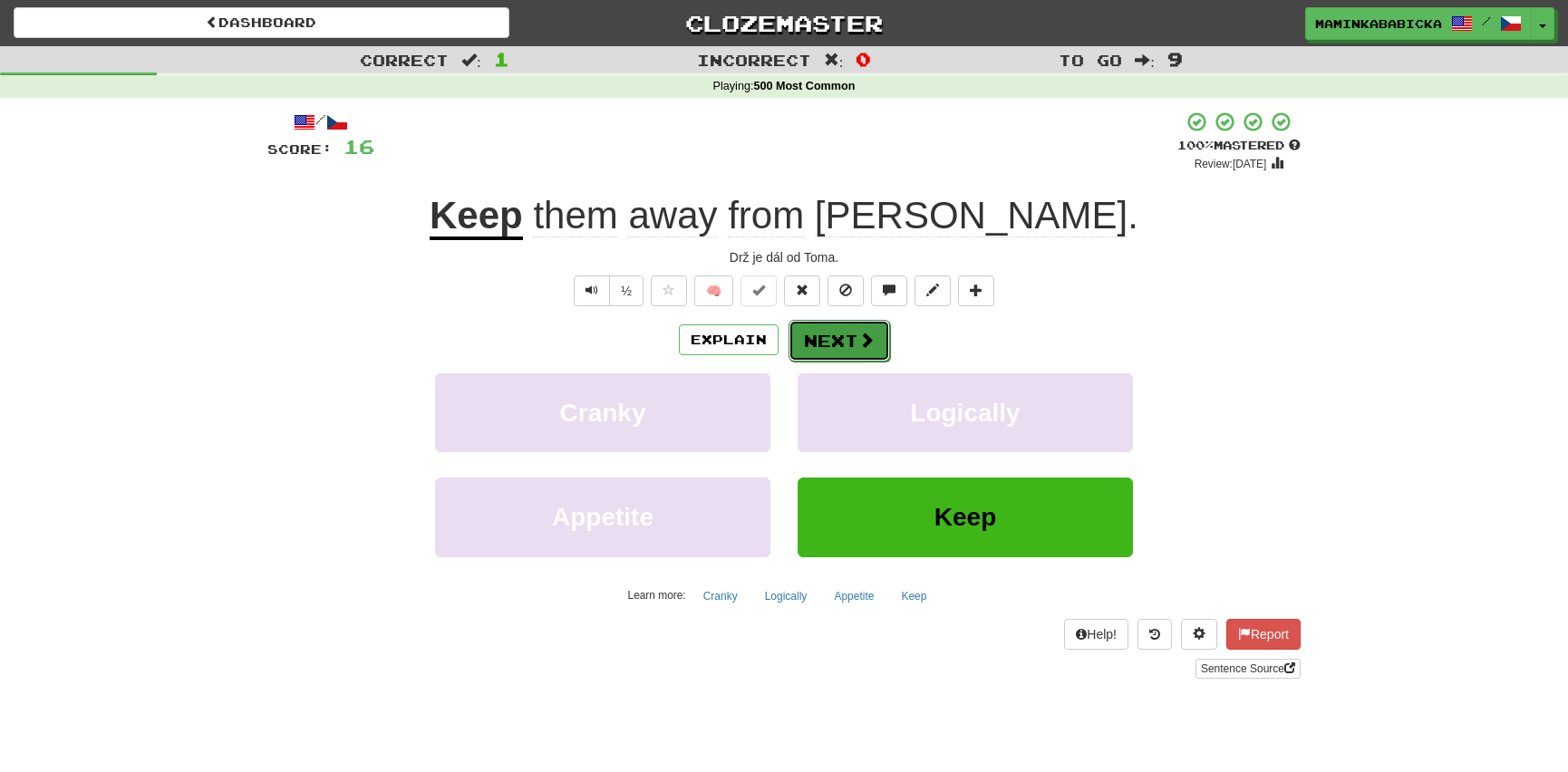
click at [842, 337] on button "Next" at bounding box center [839, 340] width 102 height 42
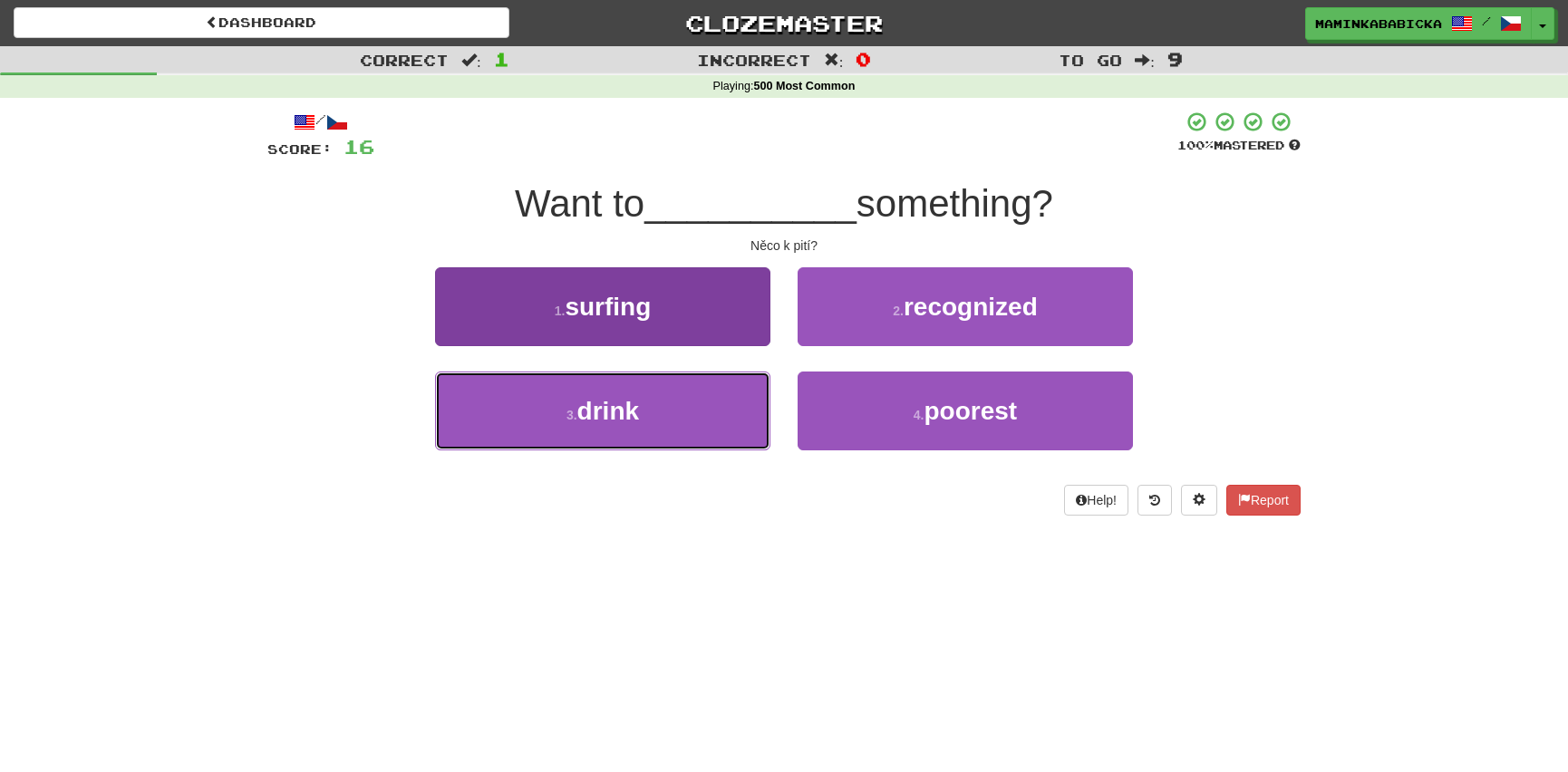
click at [616, 413] on span "drink" at bounding box center [608, 411] width 62 height 29
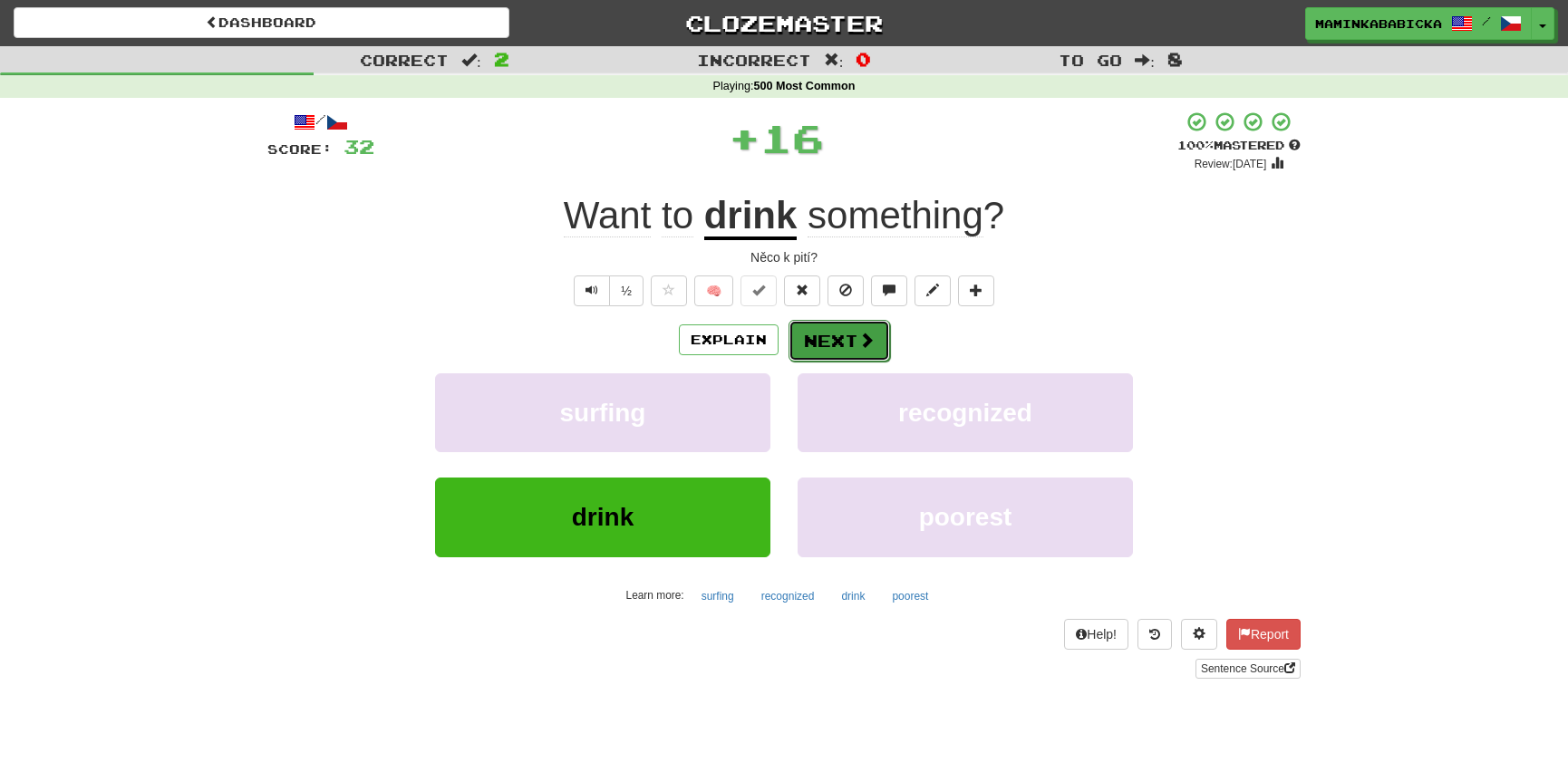
click at [843, 336] on button "Next" at bounding box center [839, 340] width 102 height 42
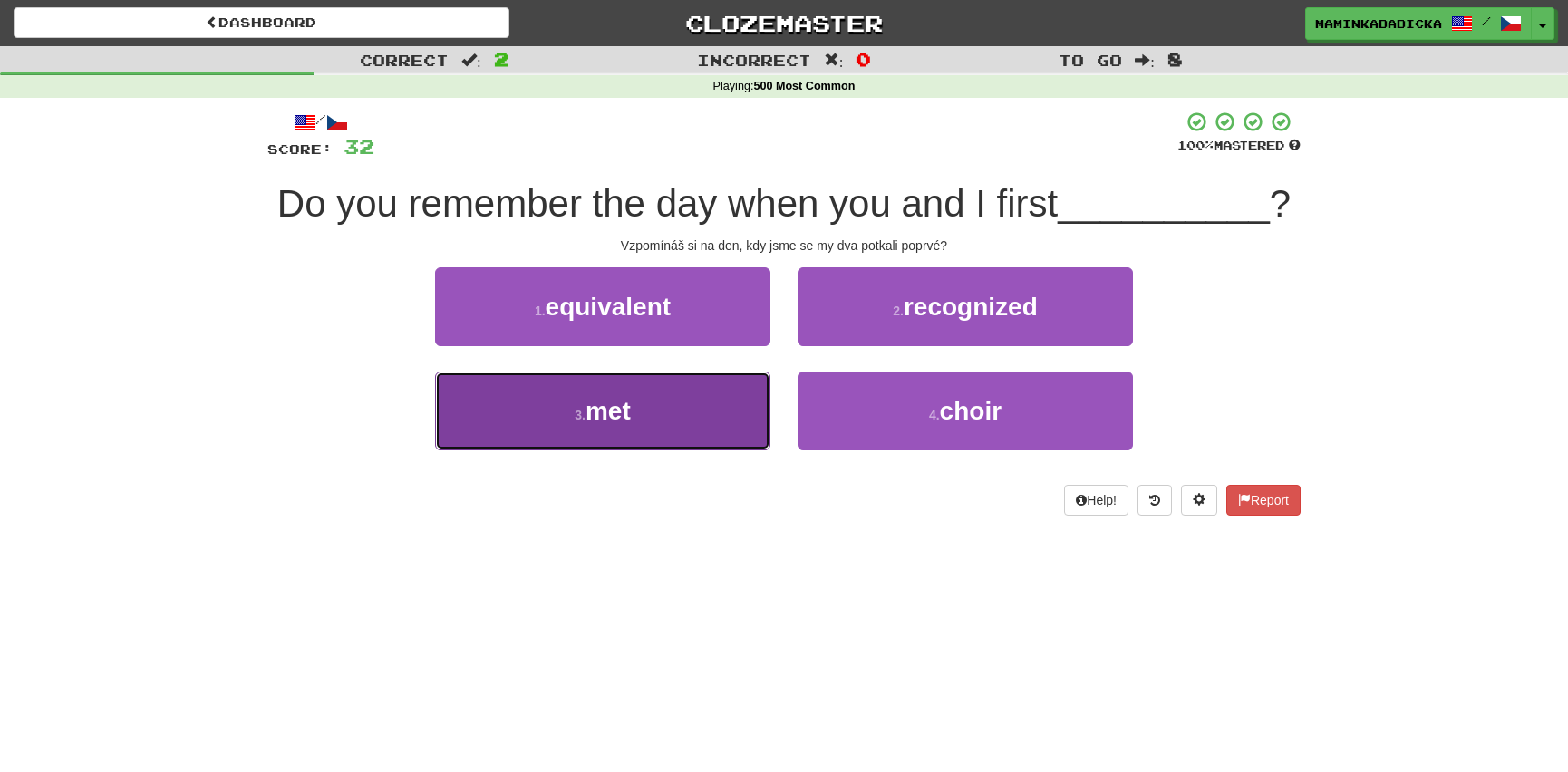
click at [623, 414] on span "met" at bounding box center [609, 411] width 46 height 29
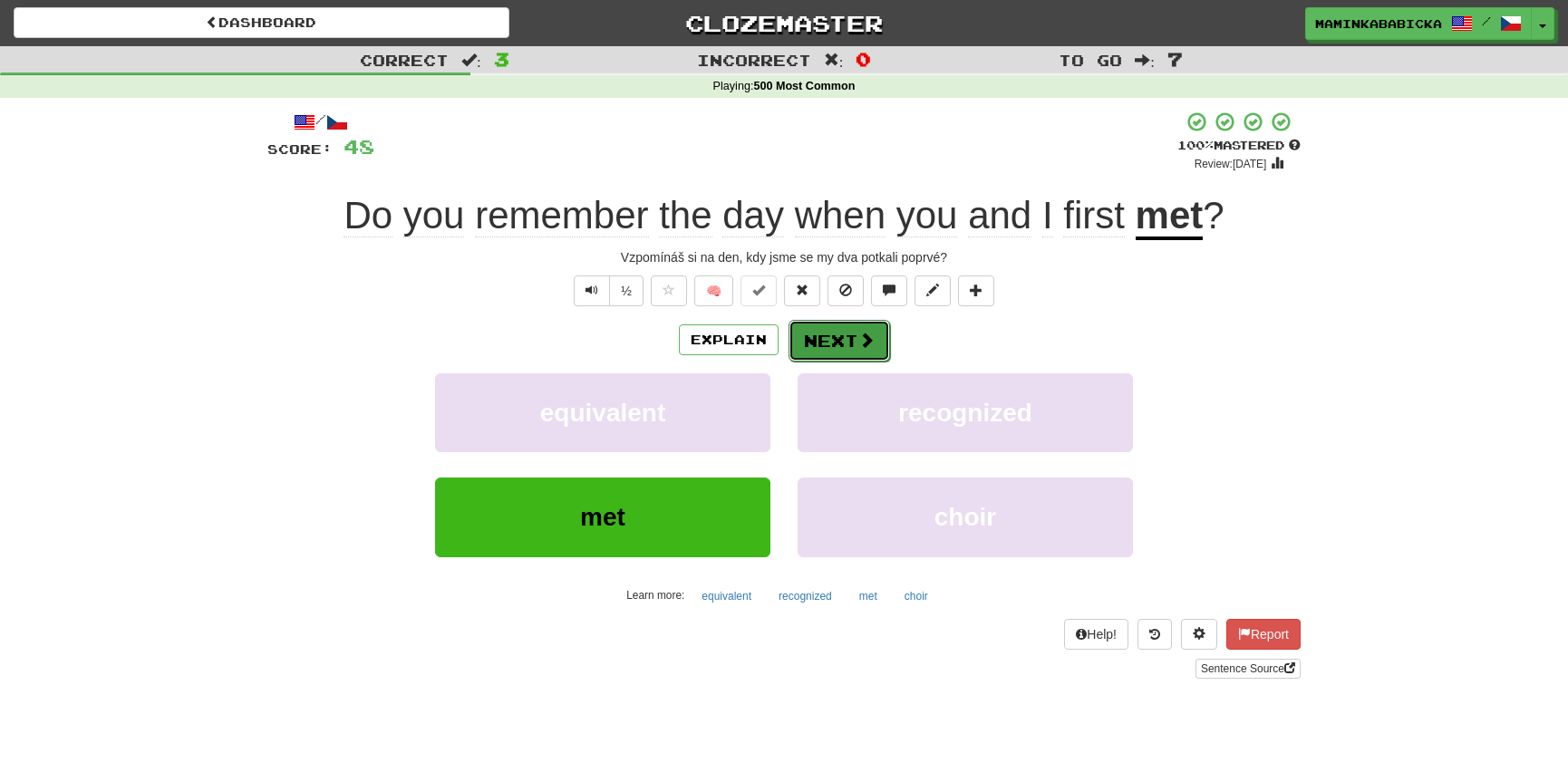
click at [836, 339] on button "Next" at bounding box center [839, 340] width 102 height 42
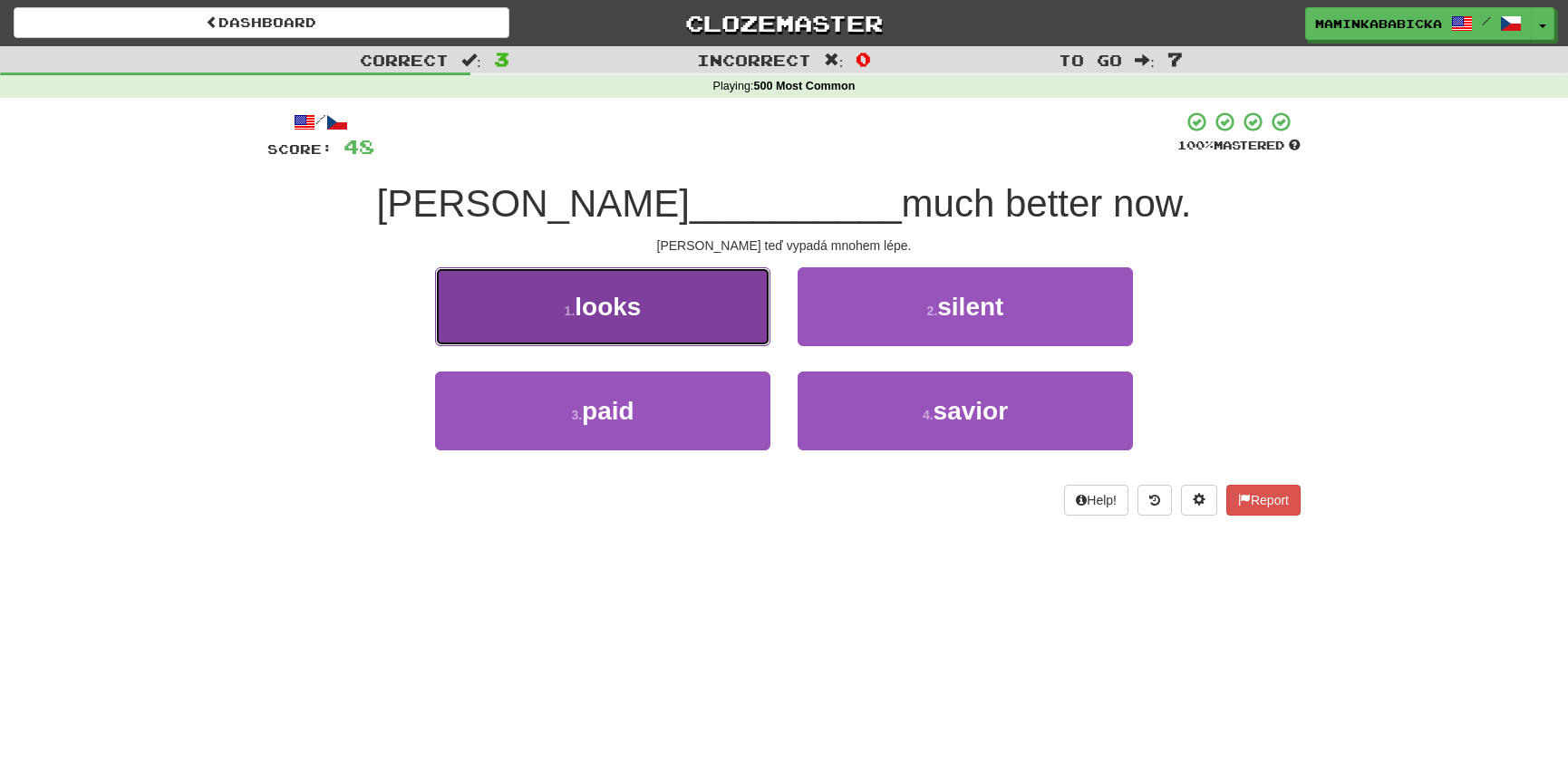
click at [672, 316] on button "1 . looks" at bounding box center [603, 306] width 336 height 79
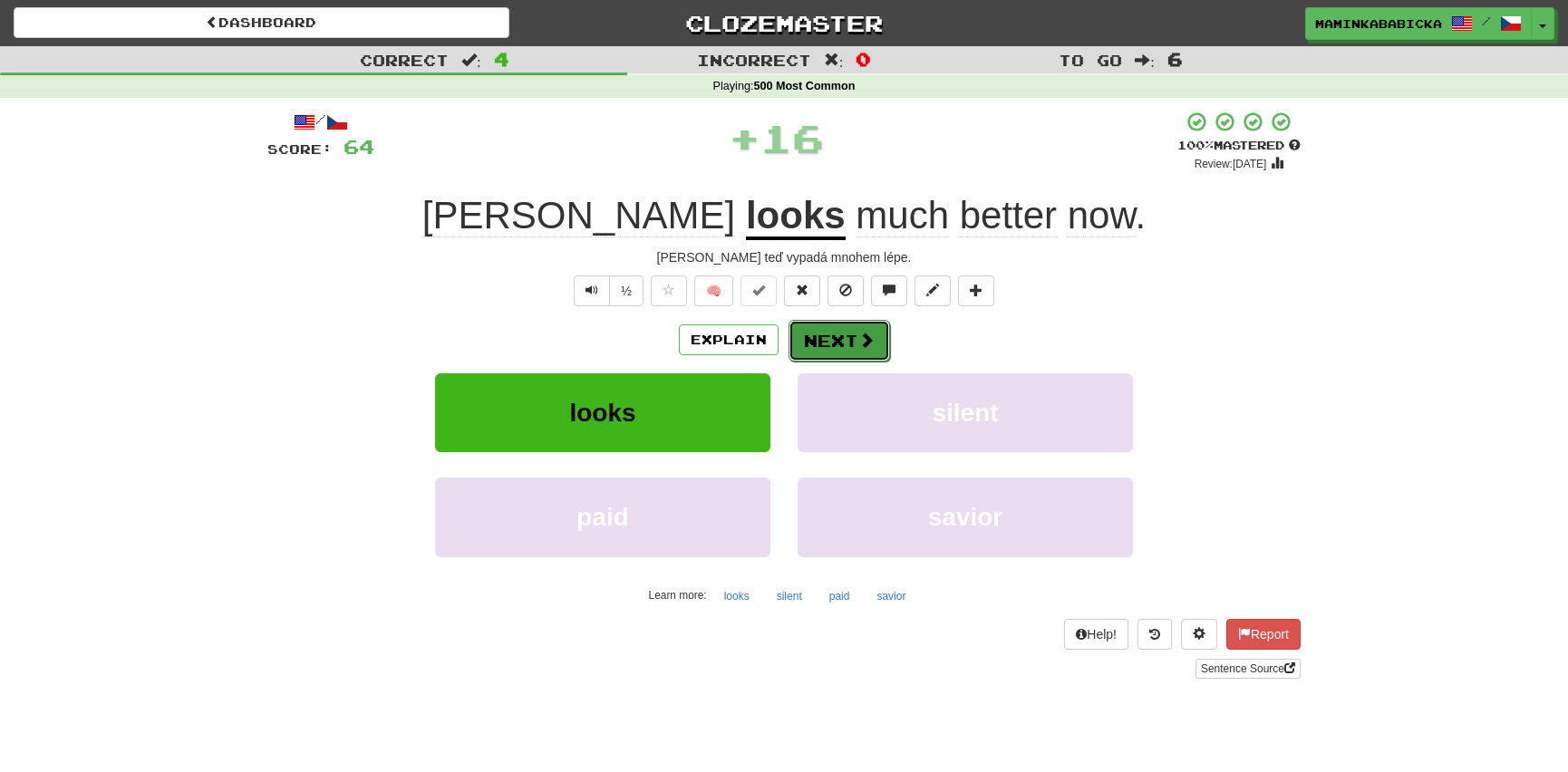
click at [851, 333] on button "Next" at bounding box center [839, 340] width 102 height 42
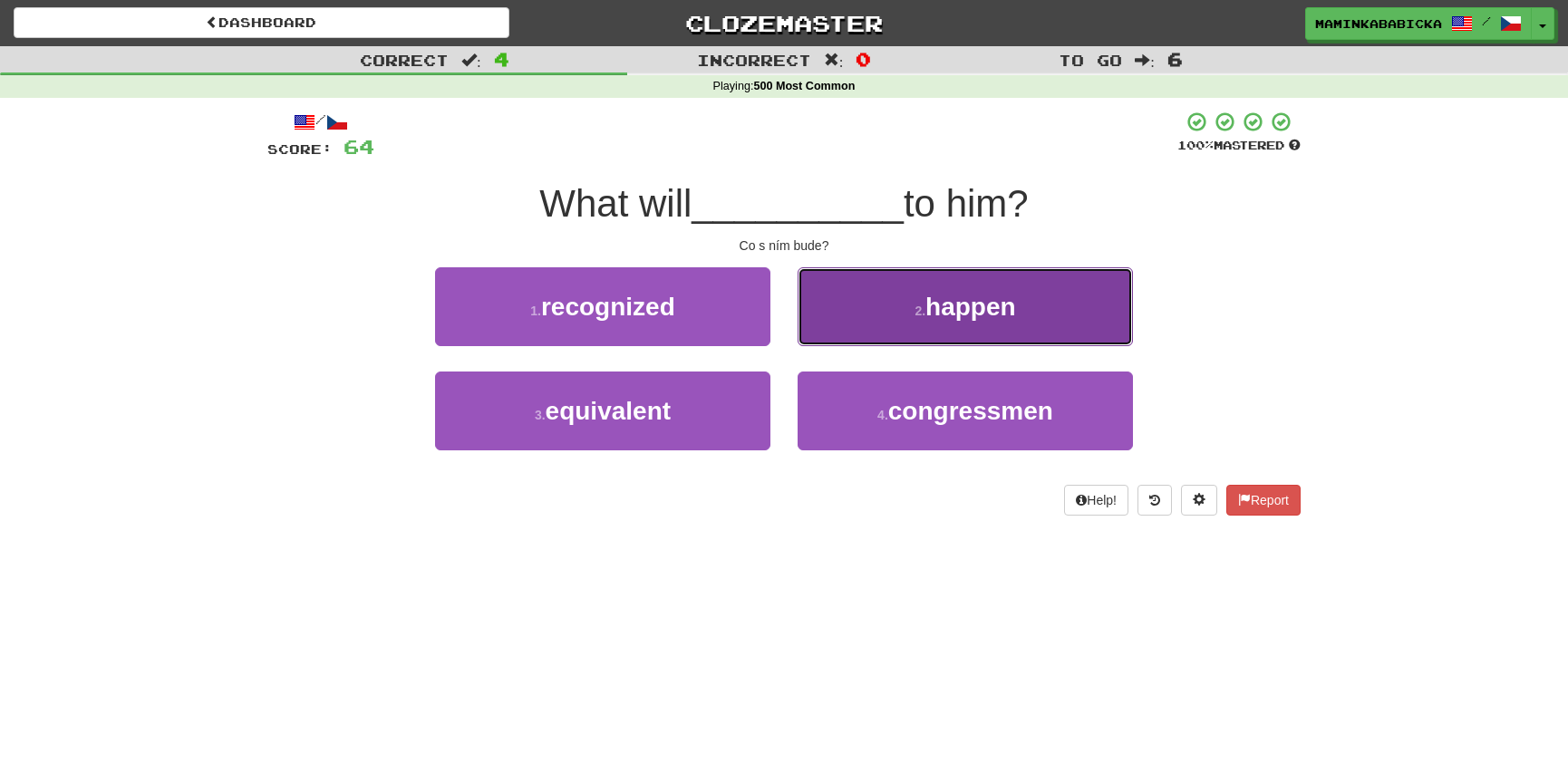
click at [941, 302] on span "happen" at bounding box center [970, 307] width 90 height 29
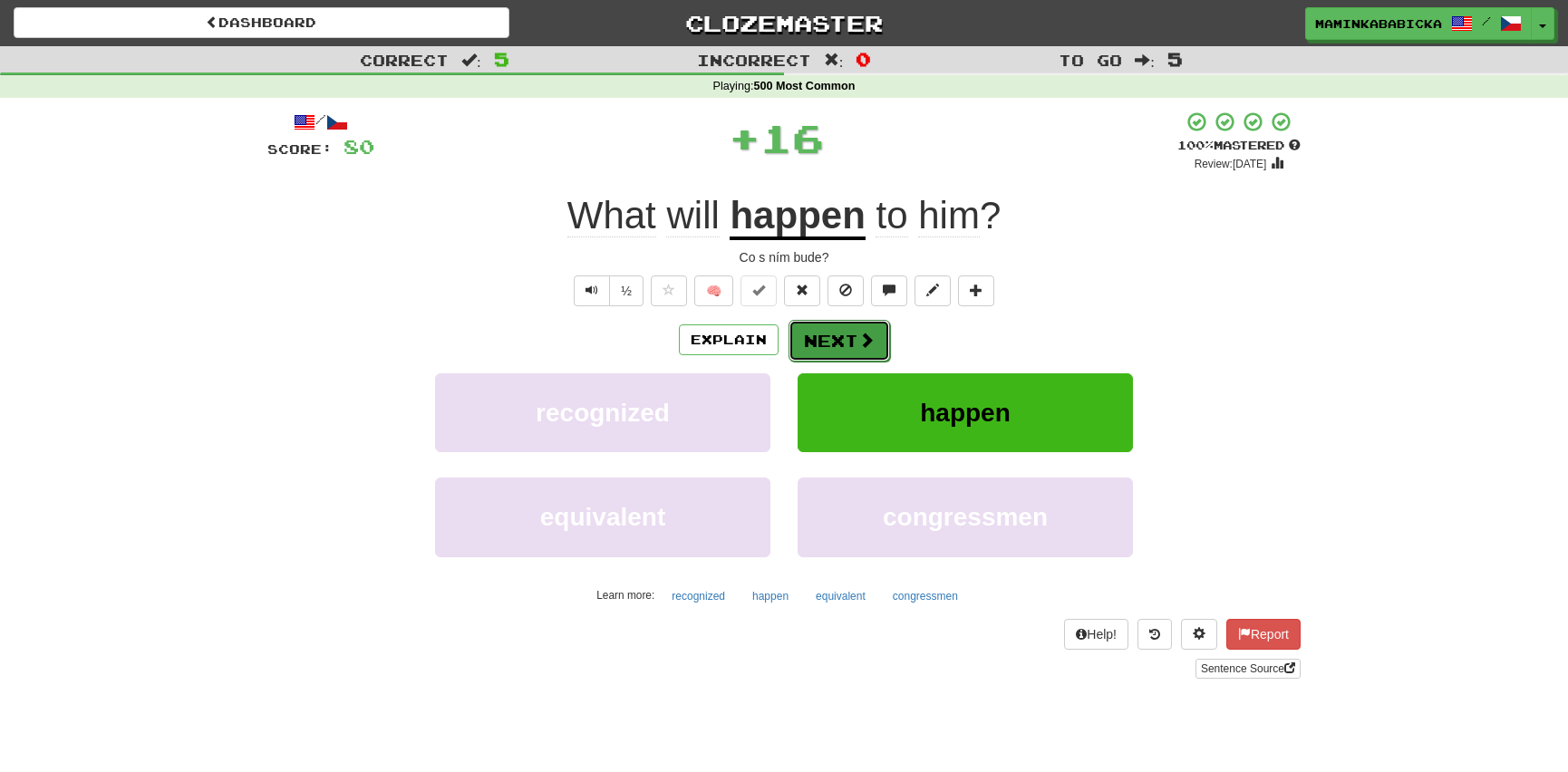
click at [851, 336] on button "Next" at bounding box center [839, 340] width 102 height 42
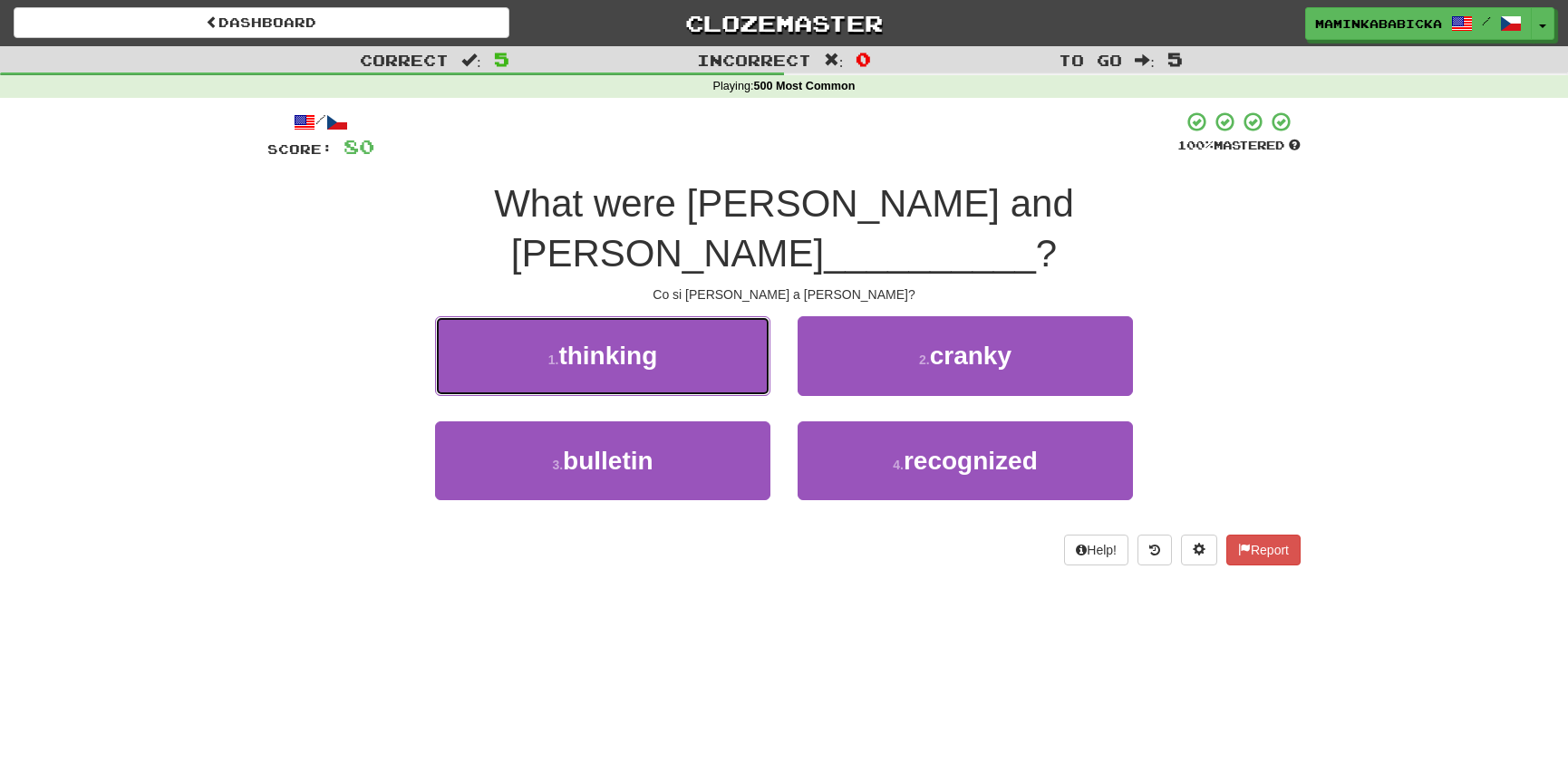
click at [648, 341] on span "thinking" at bounding box center [608, 356] width 99 height 29
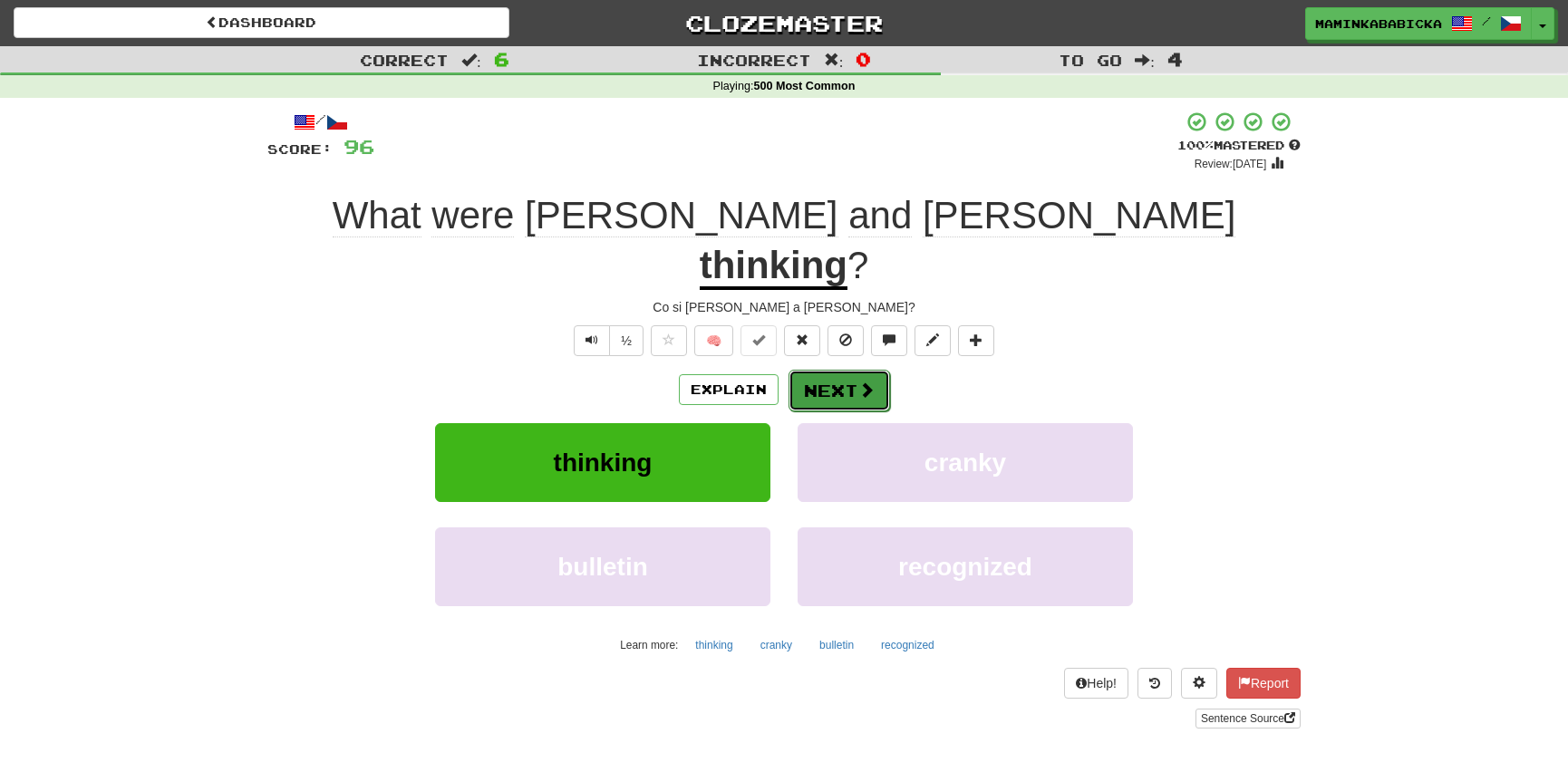
click at [851, 370] on button "Next" at bounding box center [839, 391] width 102 height 42
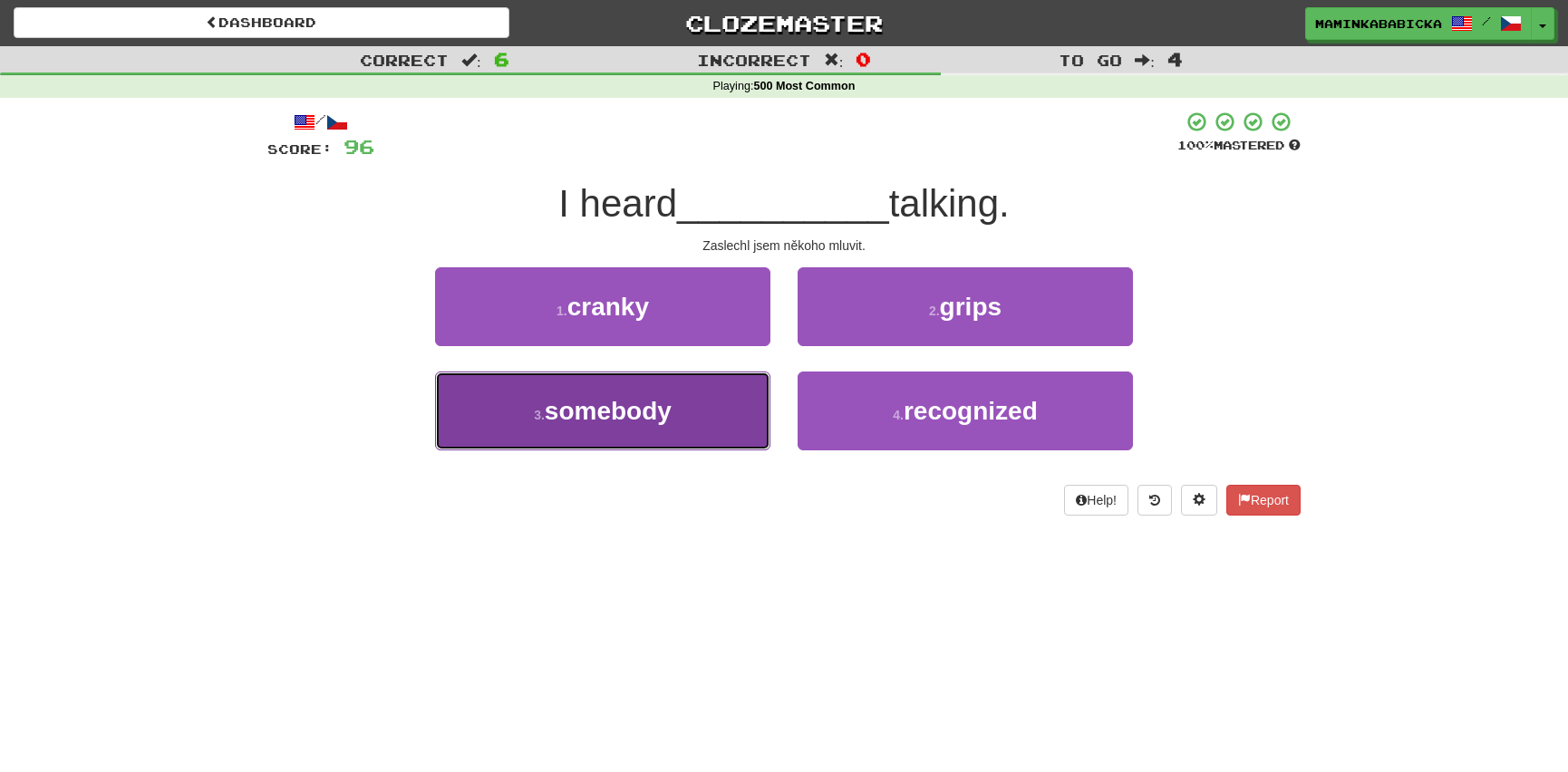
click at [619, 406] on span "somebody" at bounding box center [608, 411] width 126 height 29
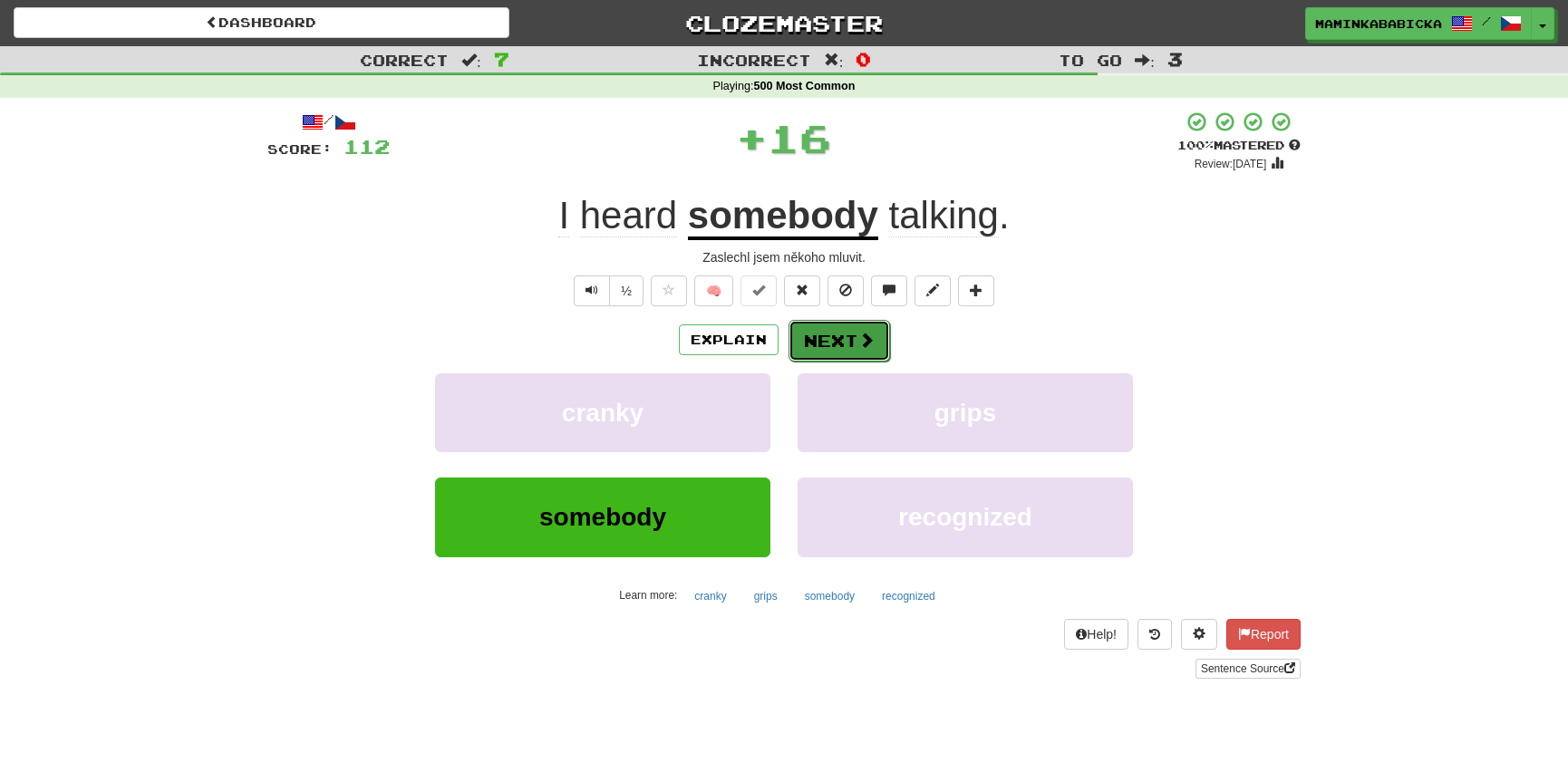
click at [838, 326] on button "Next" at bounding box center [839, 340] width 102 height 42
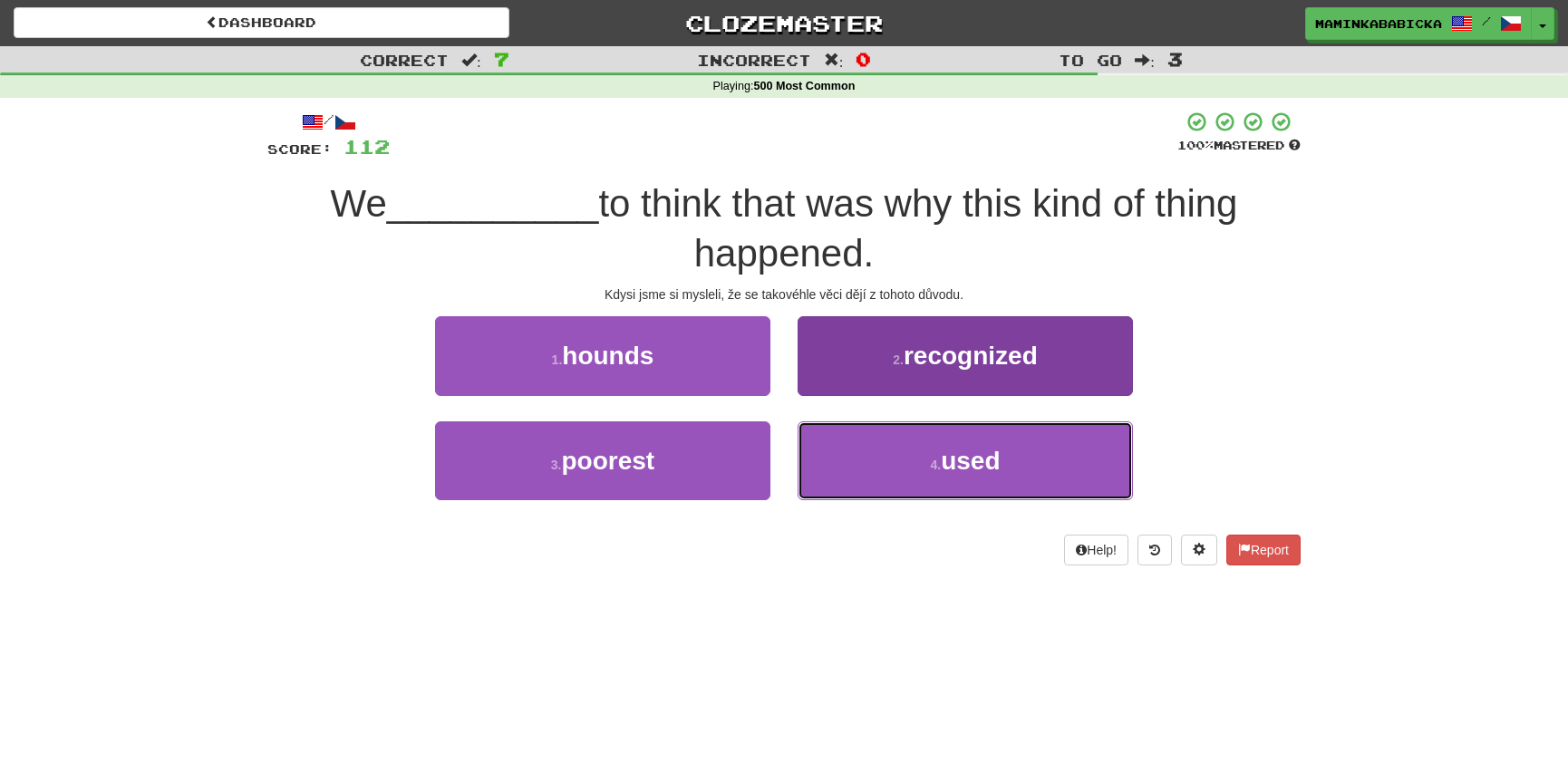
drag, startPoint x: 958, startPoint y: 457, endPoint x: 981, endPoint y: 434, distance: 32.5
click at [959, 457] on span "used" at bounding box center [970, 461] width 59 height 29
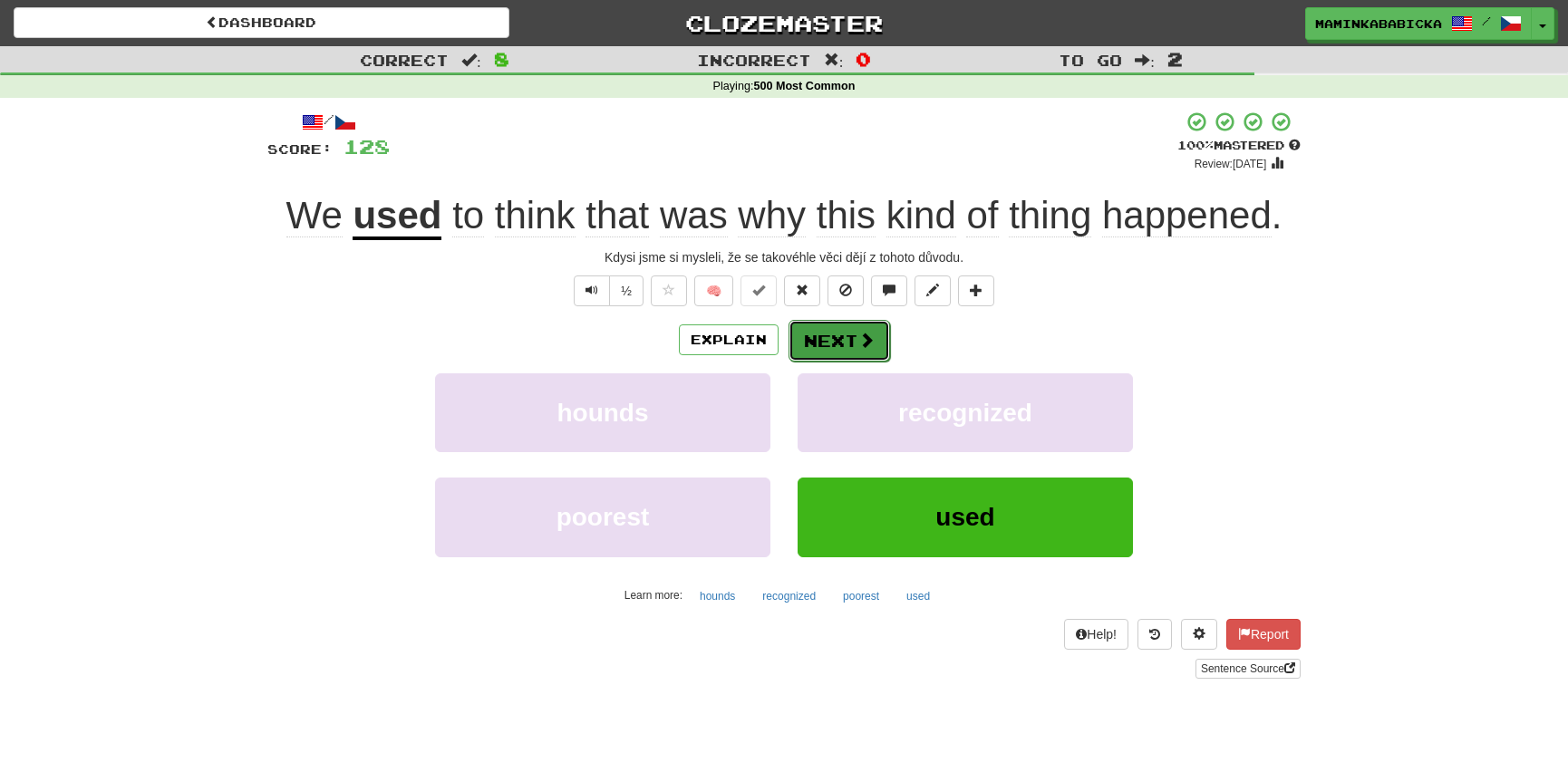
click at [850, 334] on button "Next" at bounding box center [839, 340] width 102 height 42
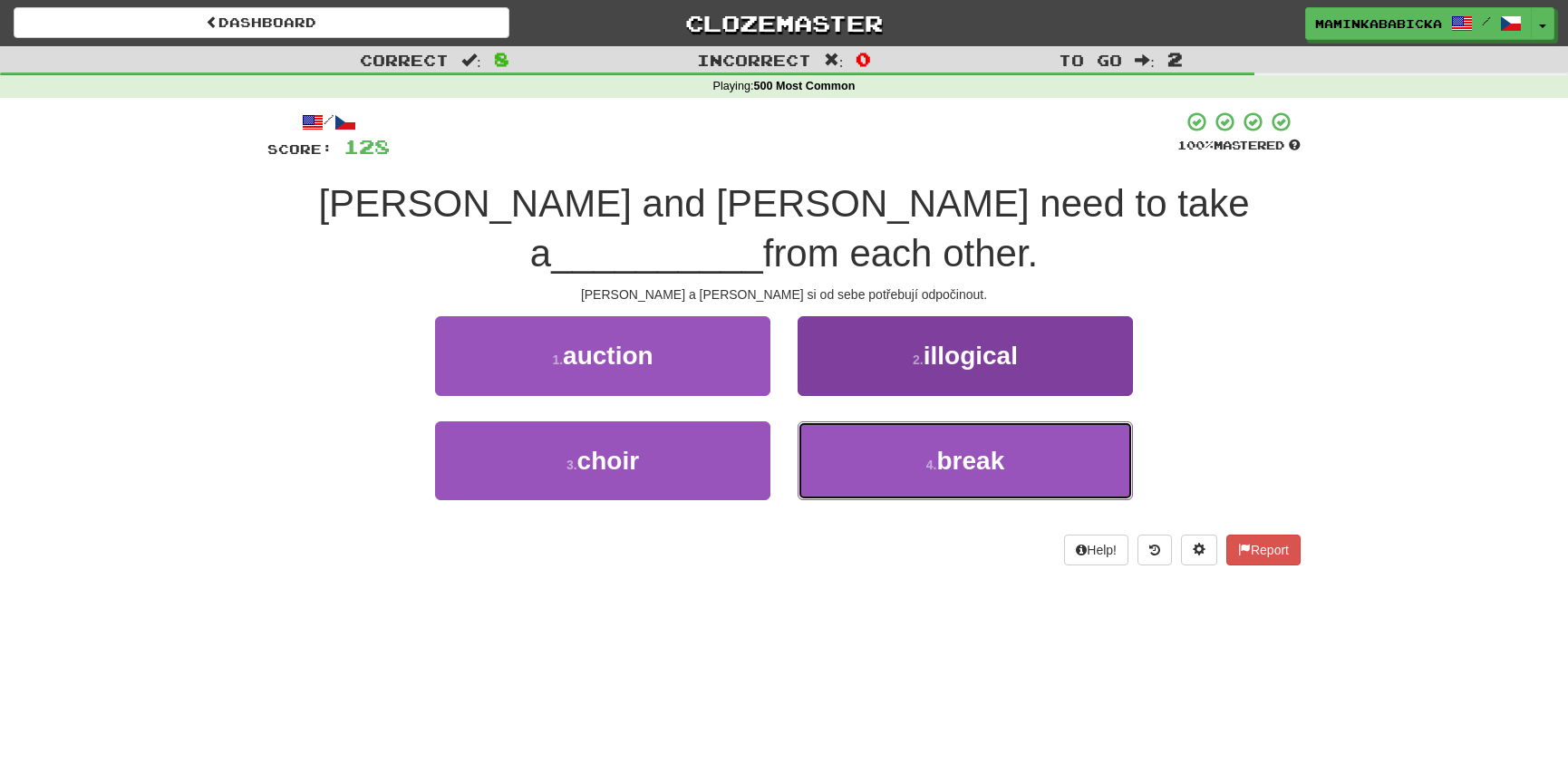
drag, startPoint x: 977, startPoint y: 412, endPoint x: 973, endPoint y: 390, distance: 22.4
click at [977, 447] on span "break" at bounding box center [970, 461] width 68 height 29
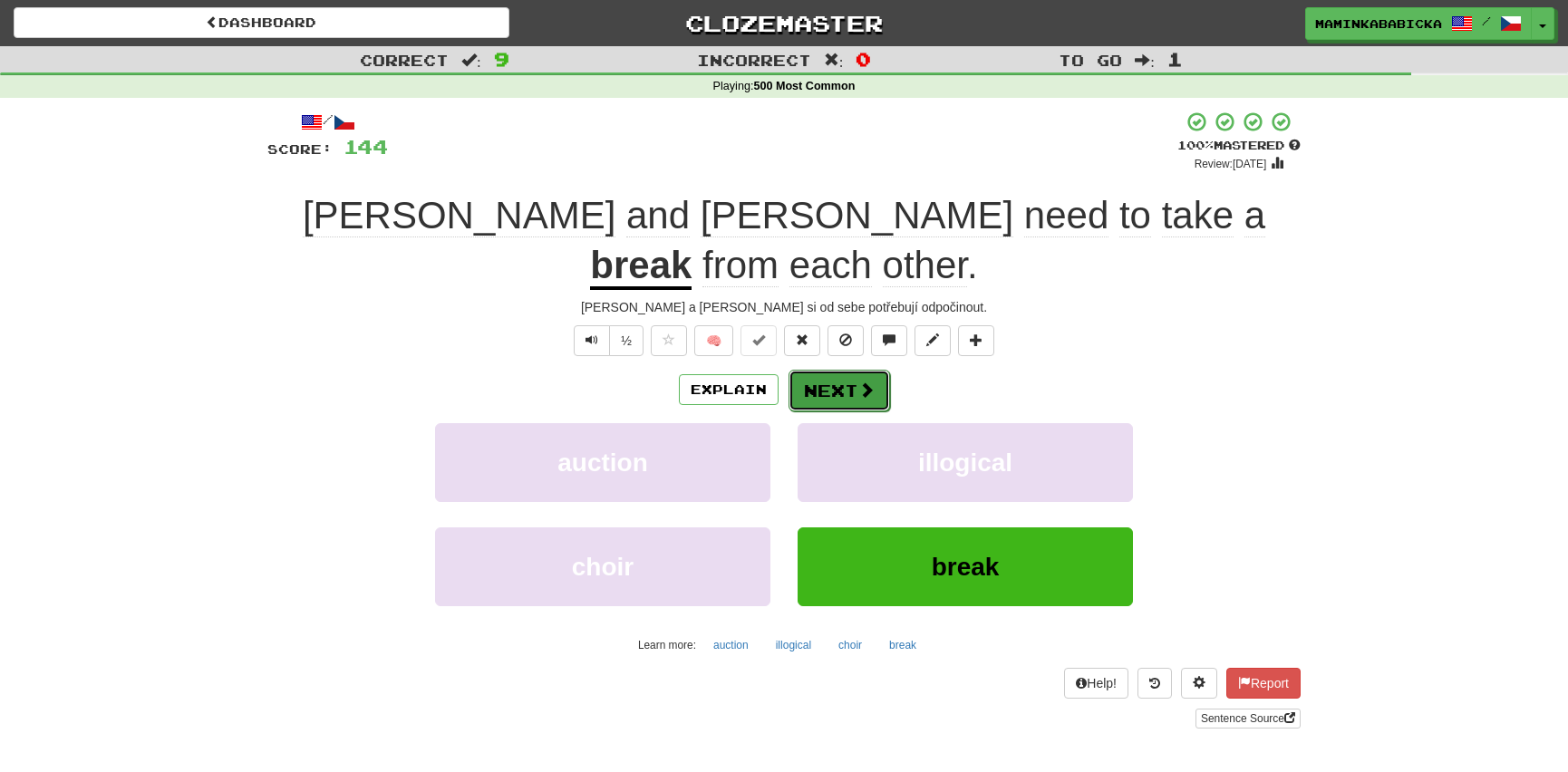
click at [829, 370] on button "Next" at bounding box center [839, 391] width 102 height 42
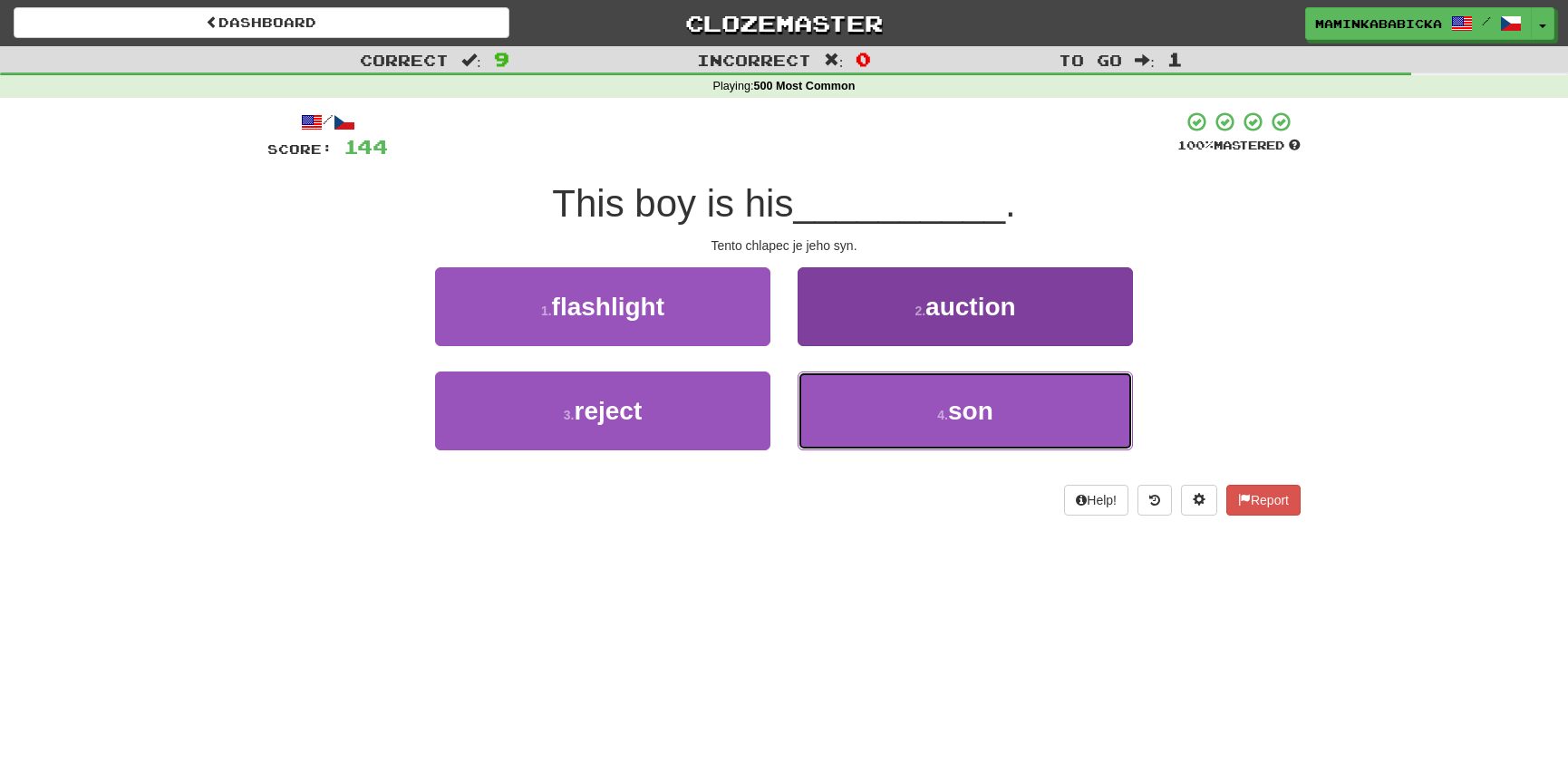
drag, startPoint x: 982, startPoint y: 406, endPoint x: 983, endPoint y: 383, distance: 23.0
click at [982, 403] on span "son" at bounding box center [971, 411] width 46 height 29
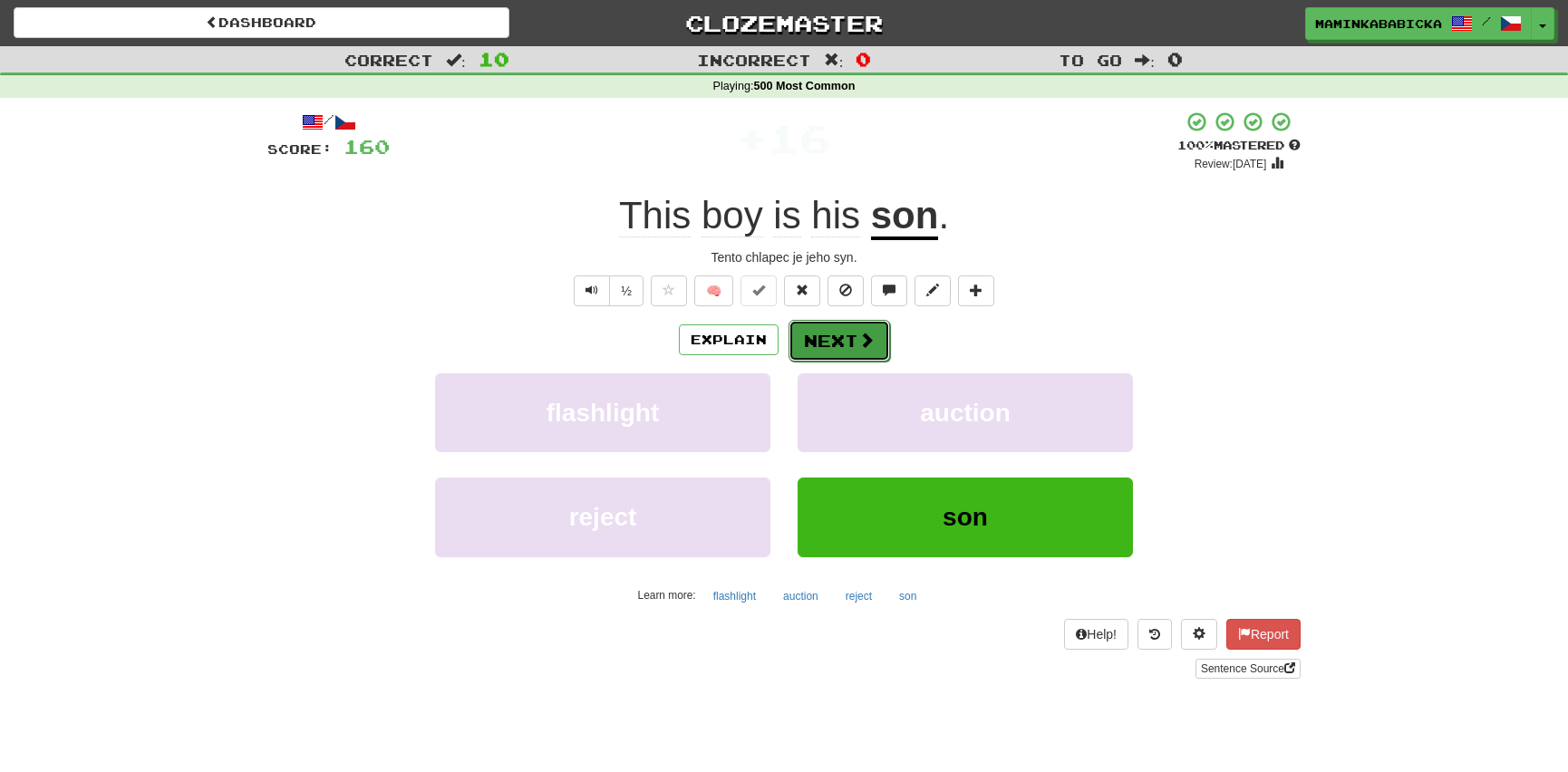
click at [869, 332] on span at bounding box center [866, 339] width 16 height 16
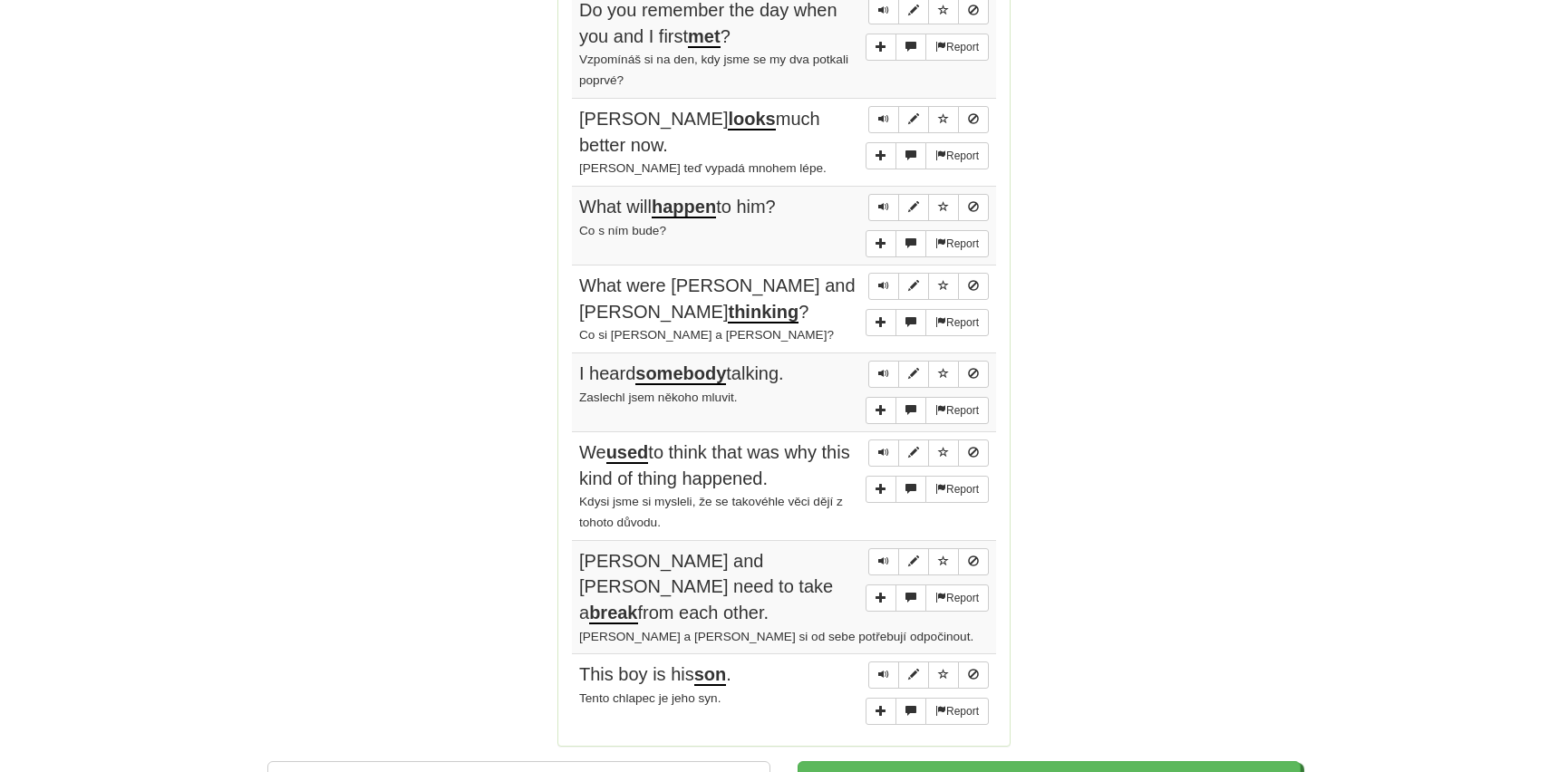
scroll to position [1400, 0]
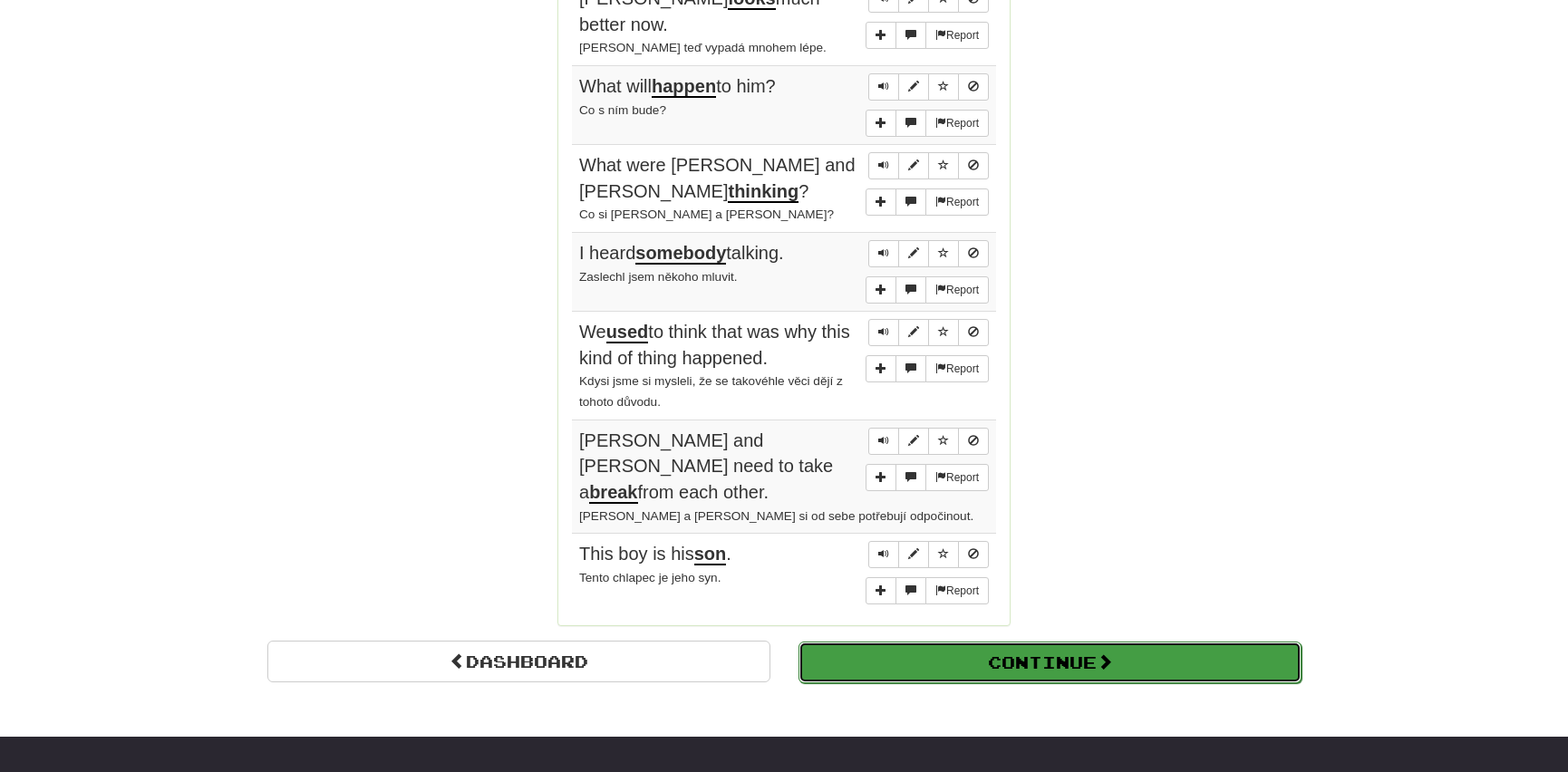
click at [868, 642] on button "Continue" at bounding box center [1050, 663] width 503 height 42
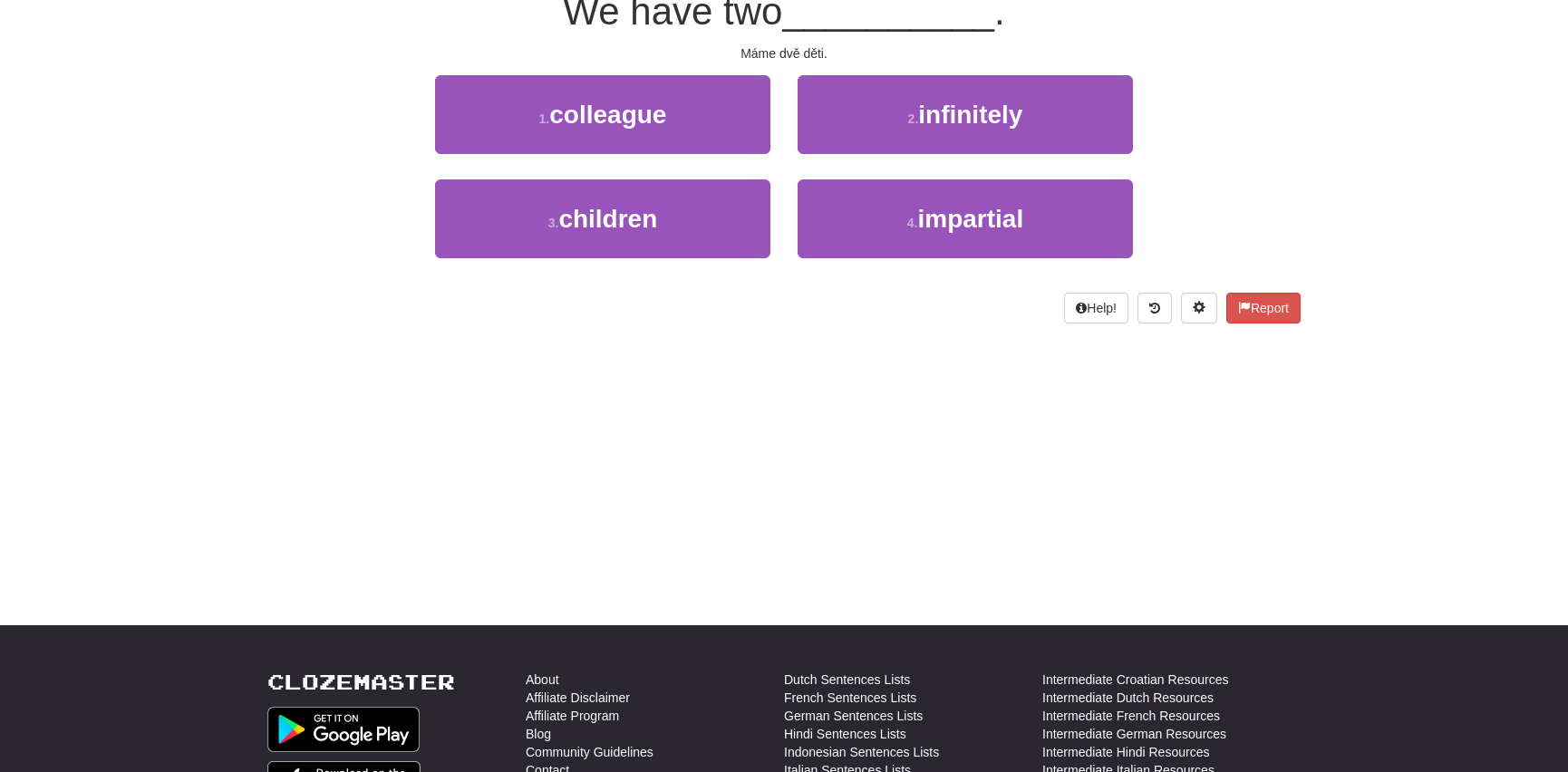
scroll to position [0, 0]
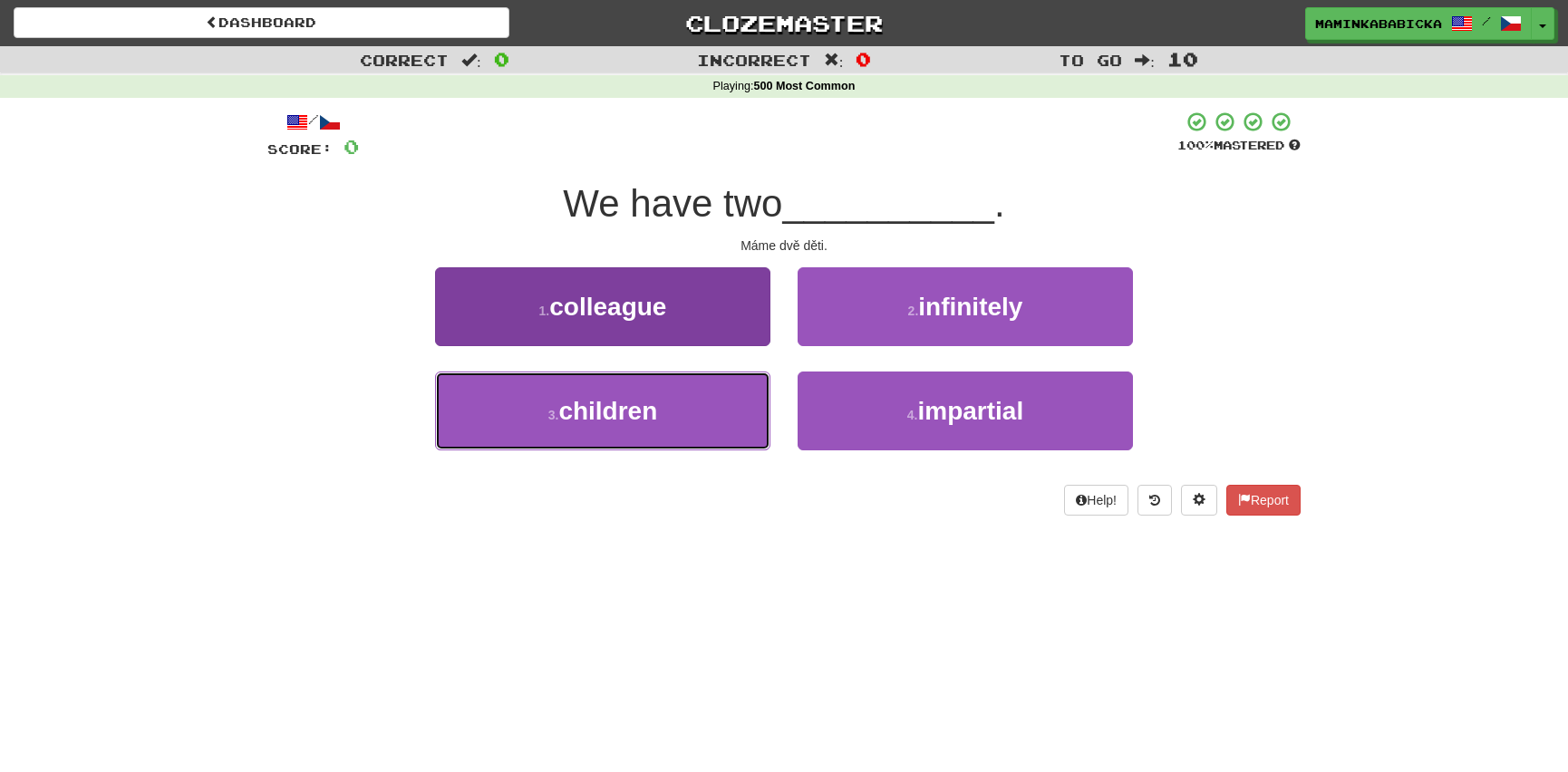
drag, startPoint x: 624, startPoint y: 408, endPoint x: 627, endPoint y: 389, distance: 19.2
click at [624, 407] on span "children" at bounding box center [608, 411] width 99 height 29
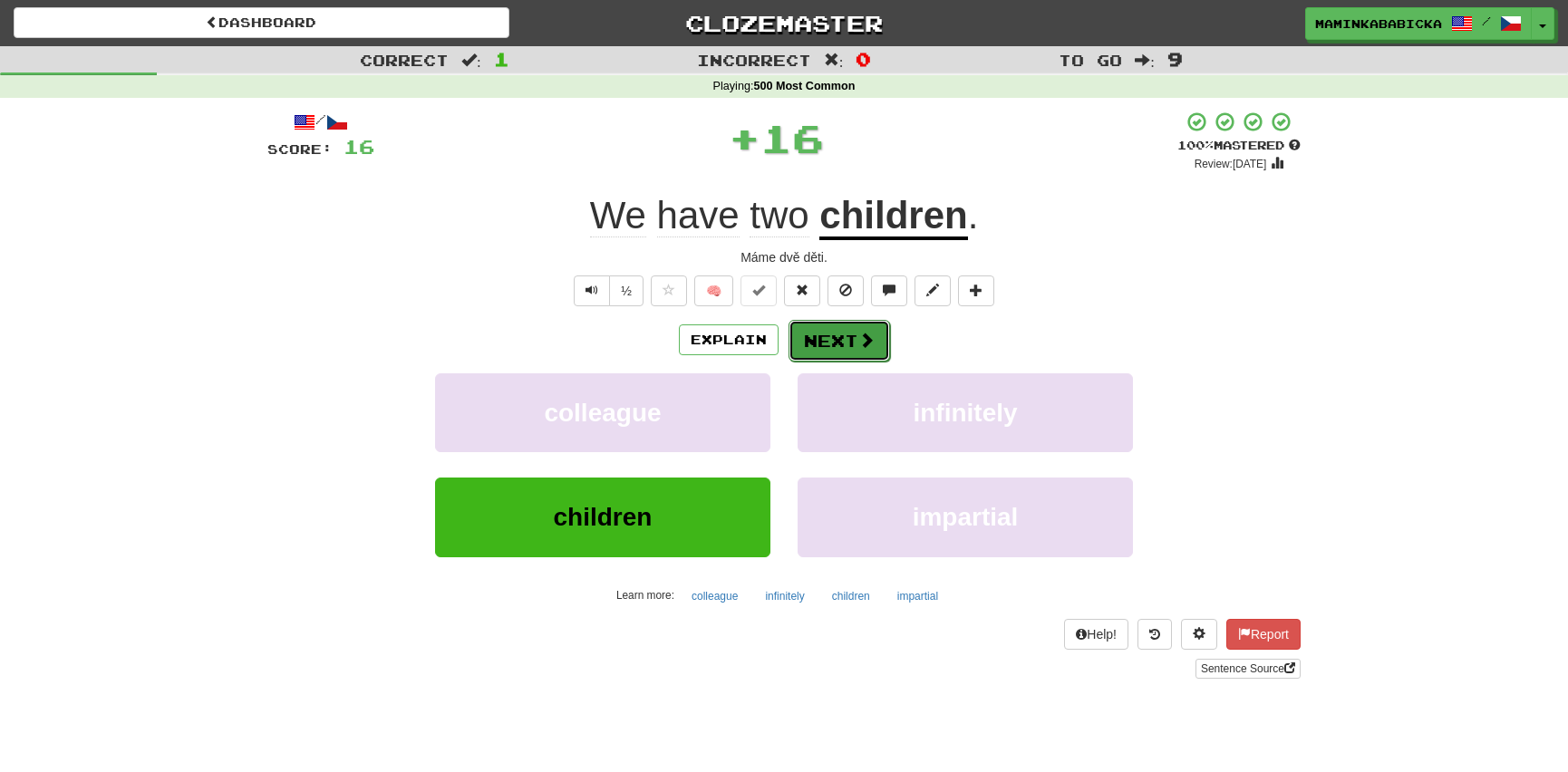
click at [851, 335] on button "Next" at bounding box center [839, 340] width 102 height 42
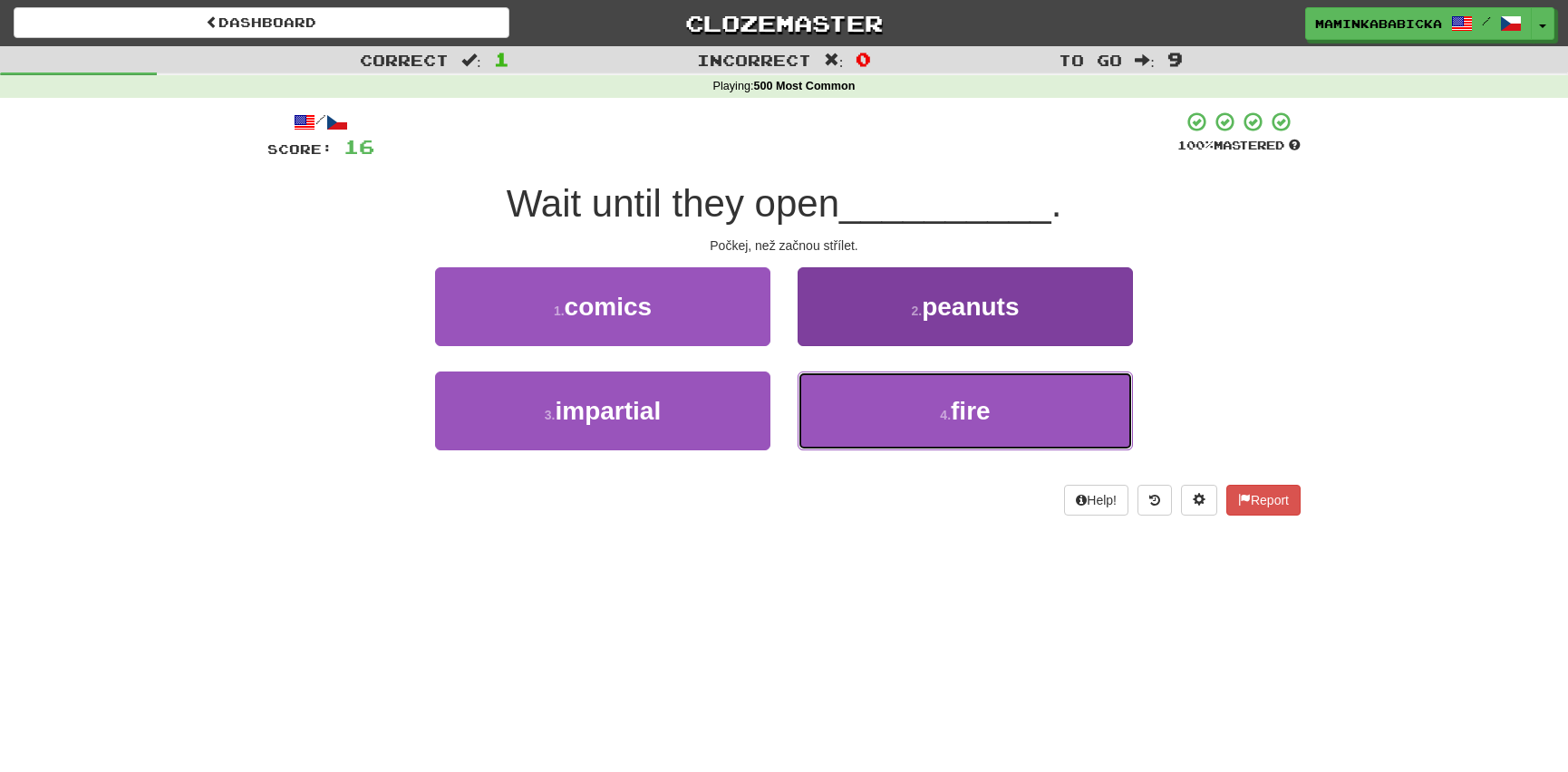
drag, startPoint x: 978, startPoint y: 407, endPoint x: 971, endPoint y: 385, distance: 23.1
click at [978, 403] on span "fire" at bounding box center [971, 411] width 40 height 29
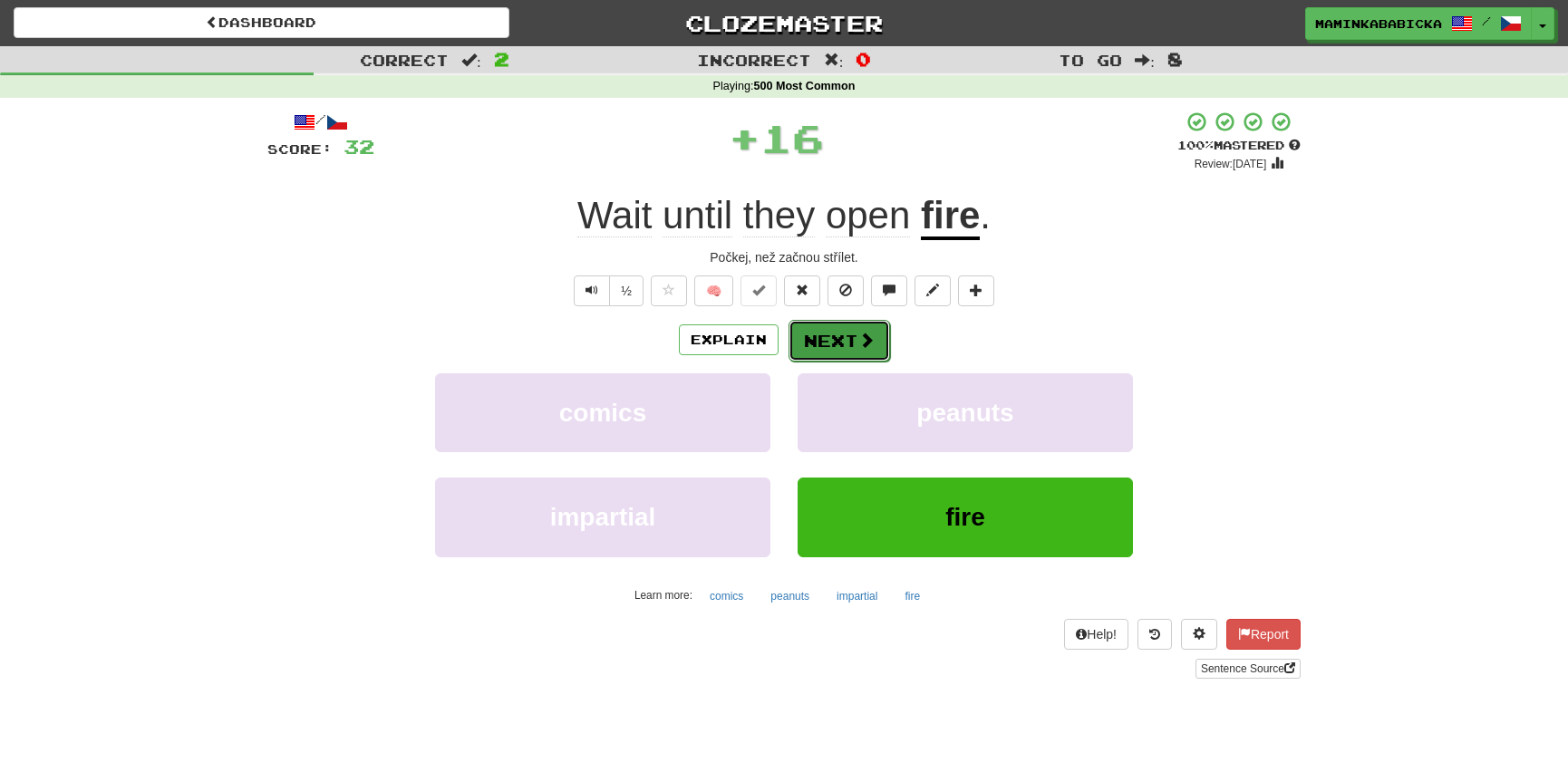
click at [855, 332] on button "Next" at bounding box center [839, 340] width 102 height 42
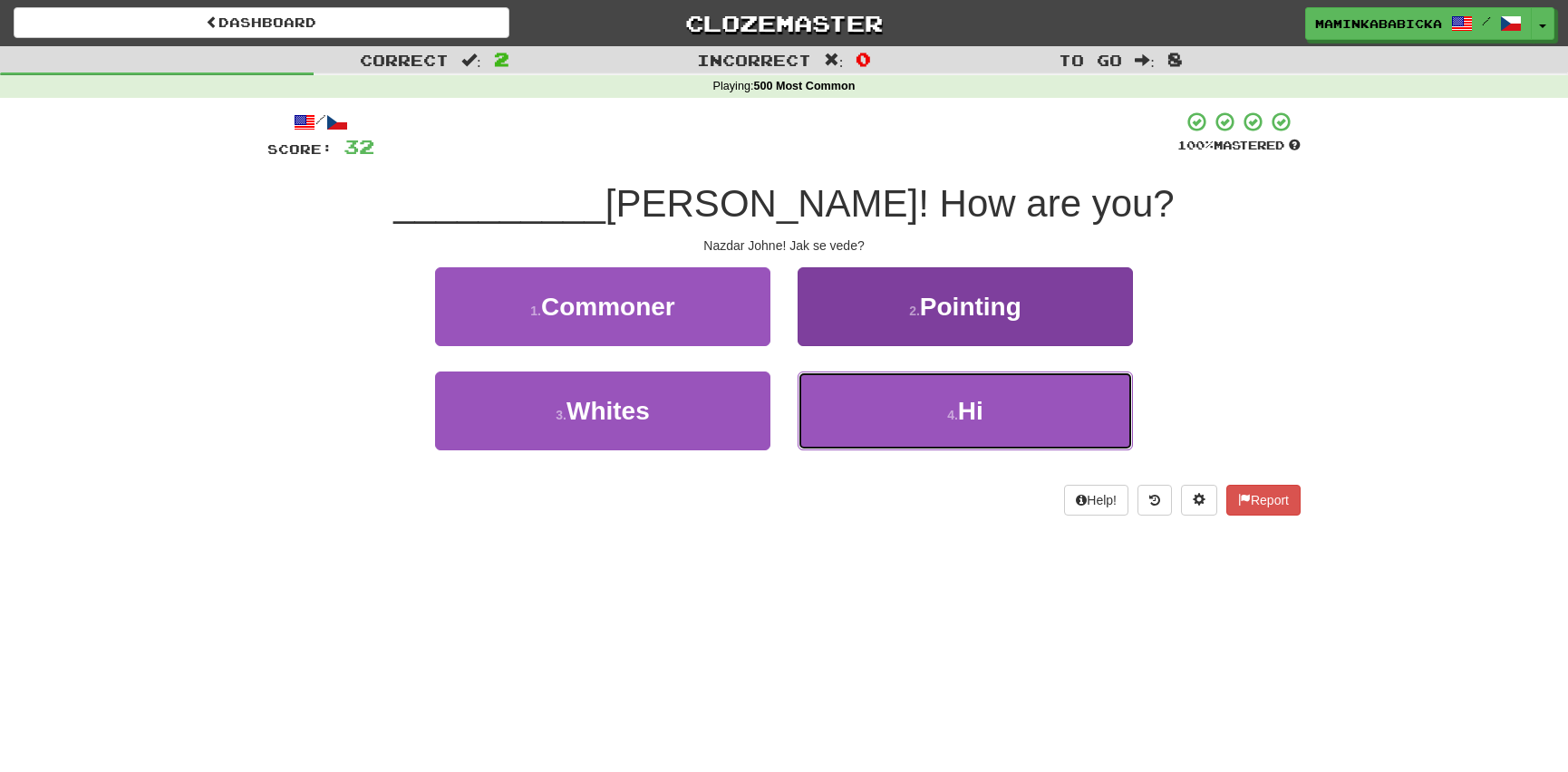
click at [960, 404] on span "Hi" at bounding box center [971, 411] width 26 height 29
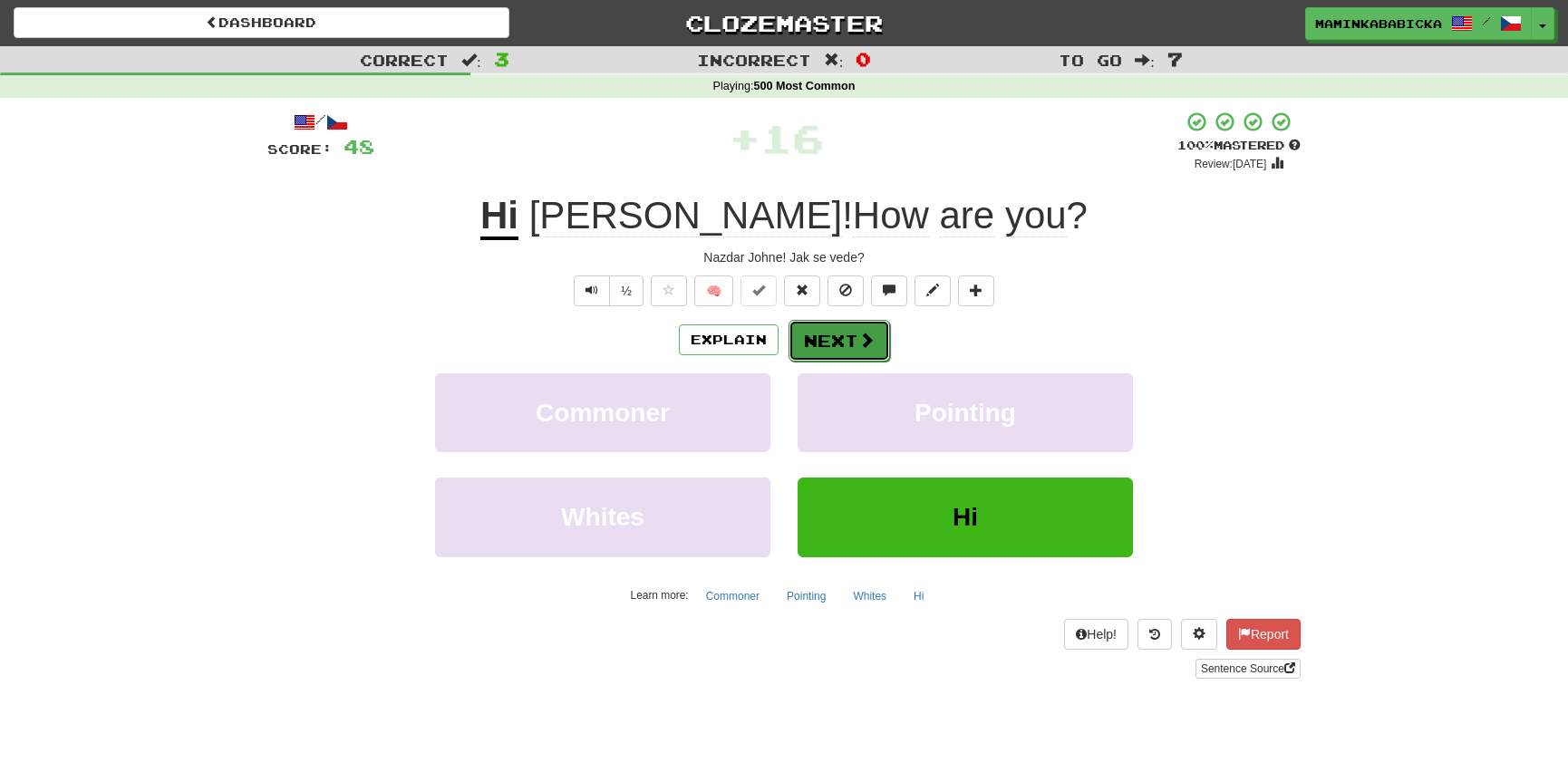
click at [843, 326] on button "Next" at bounding box center [839, 340] width 102 height 42
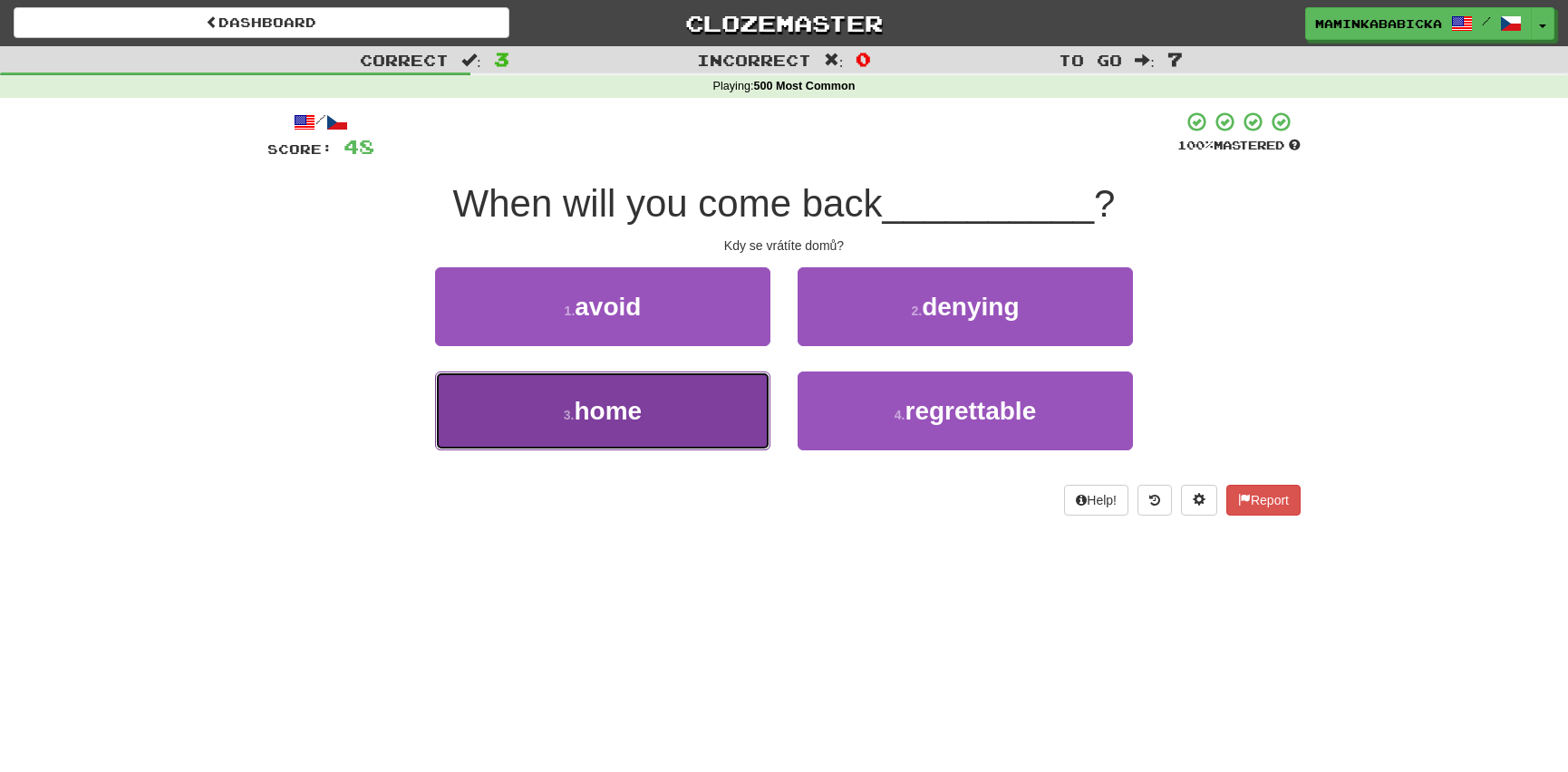
click at [621, 402] on span "home" at bounding box center [608, 411] width 68 height 29
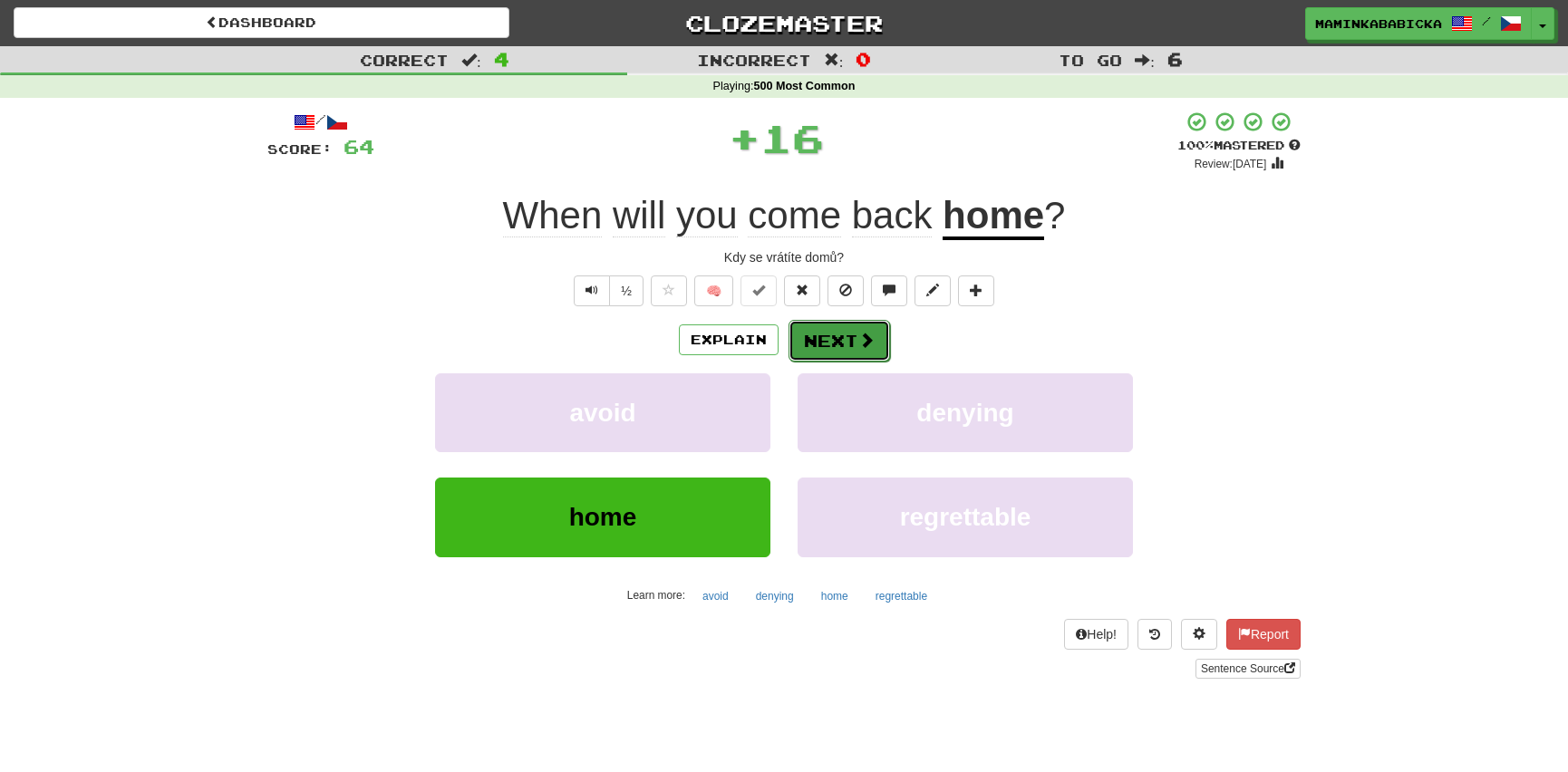
click at [850, 338] on button "Next" at bounding box center [839, 340] width 102 height 42
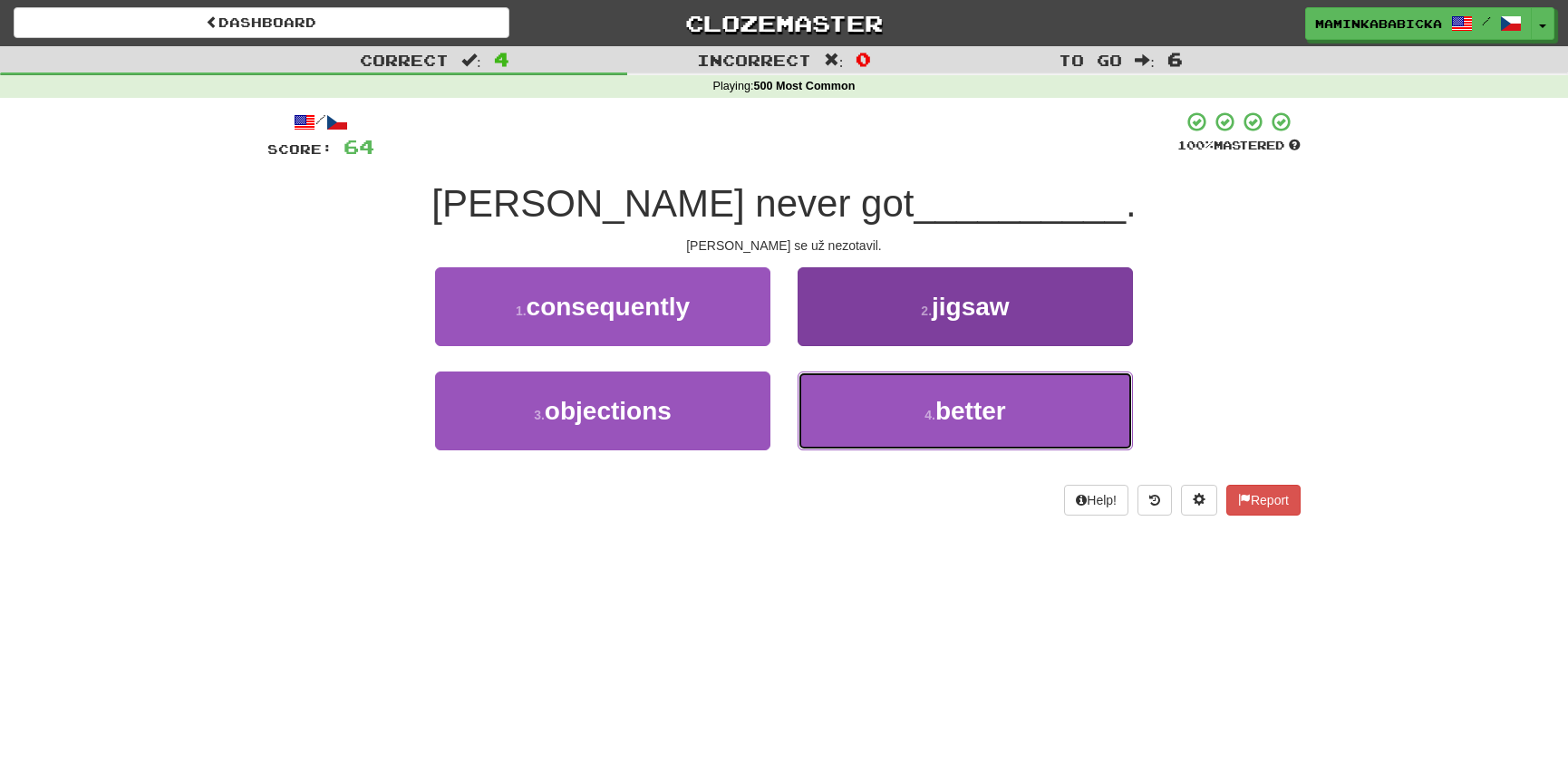
click at [972, 402] on span "better" at bounding box center [971, 411] width 70 height 29
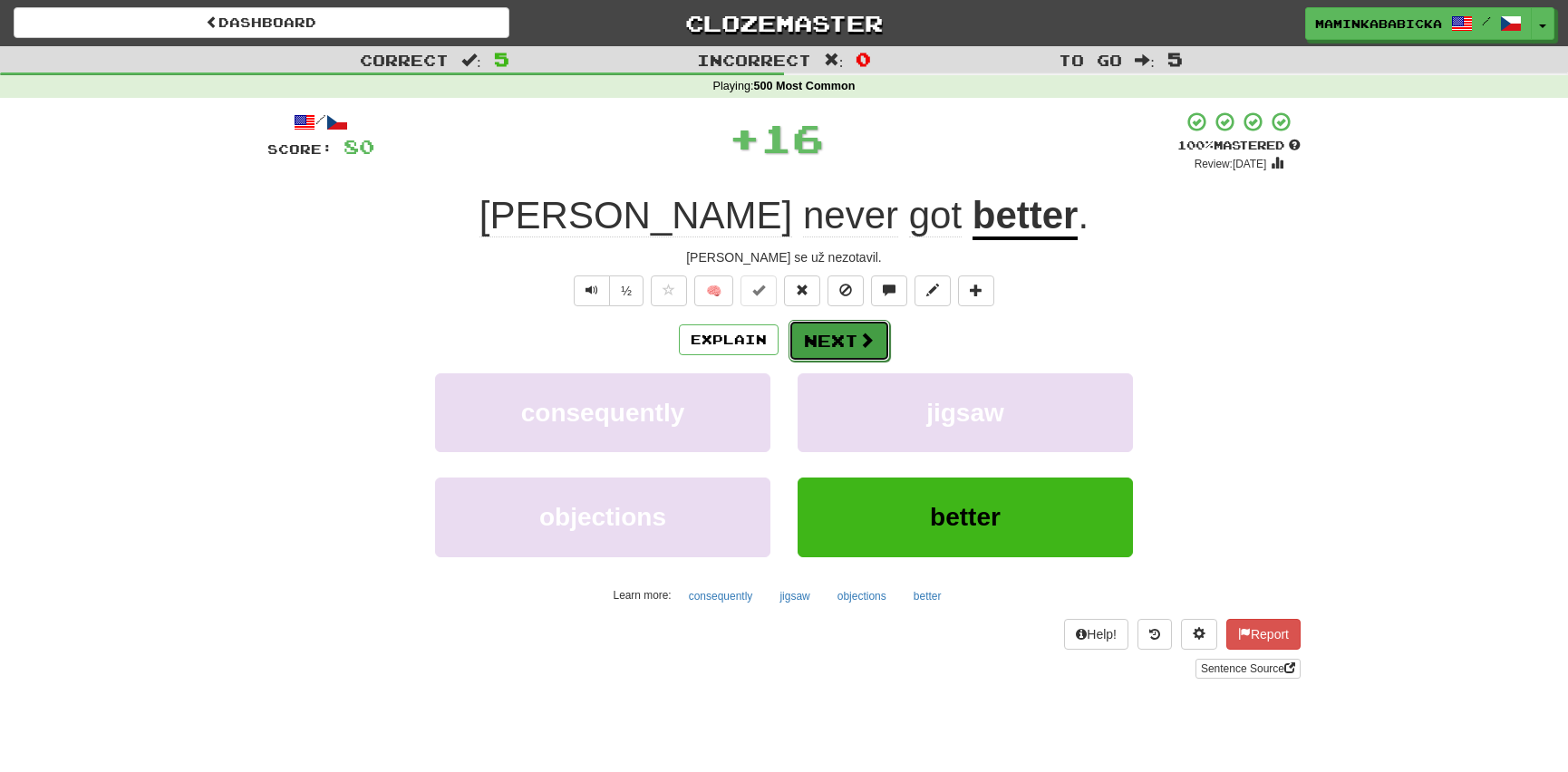
click at [839, 324] on button "Next" at bounding box center [839, 340] width 102 height 42
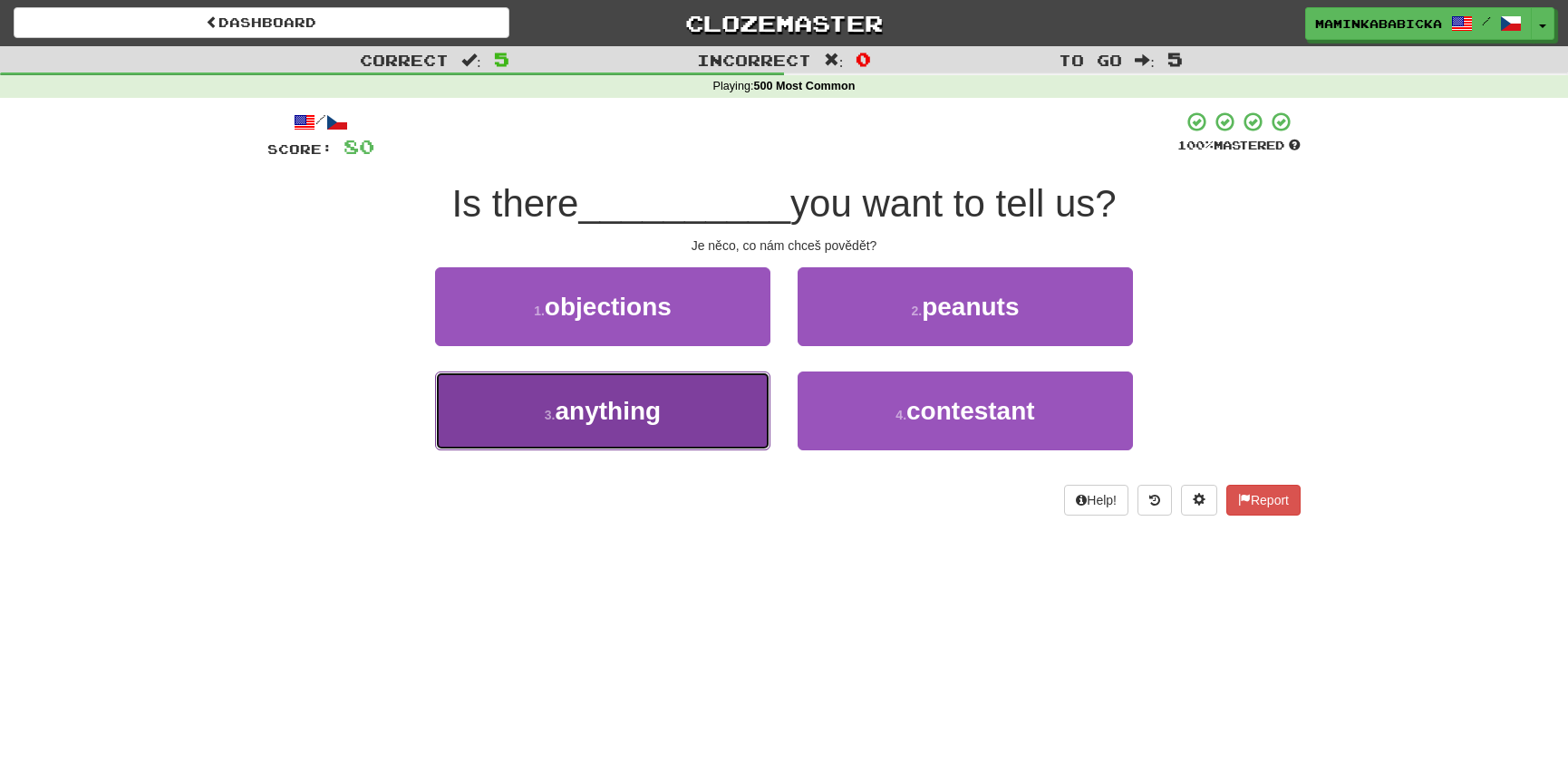
click at [609, 407] on span "anything" at bounding box center [609, 411] width 106 height 29
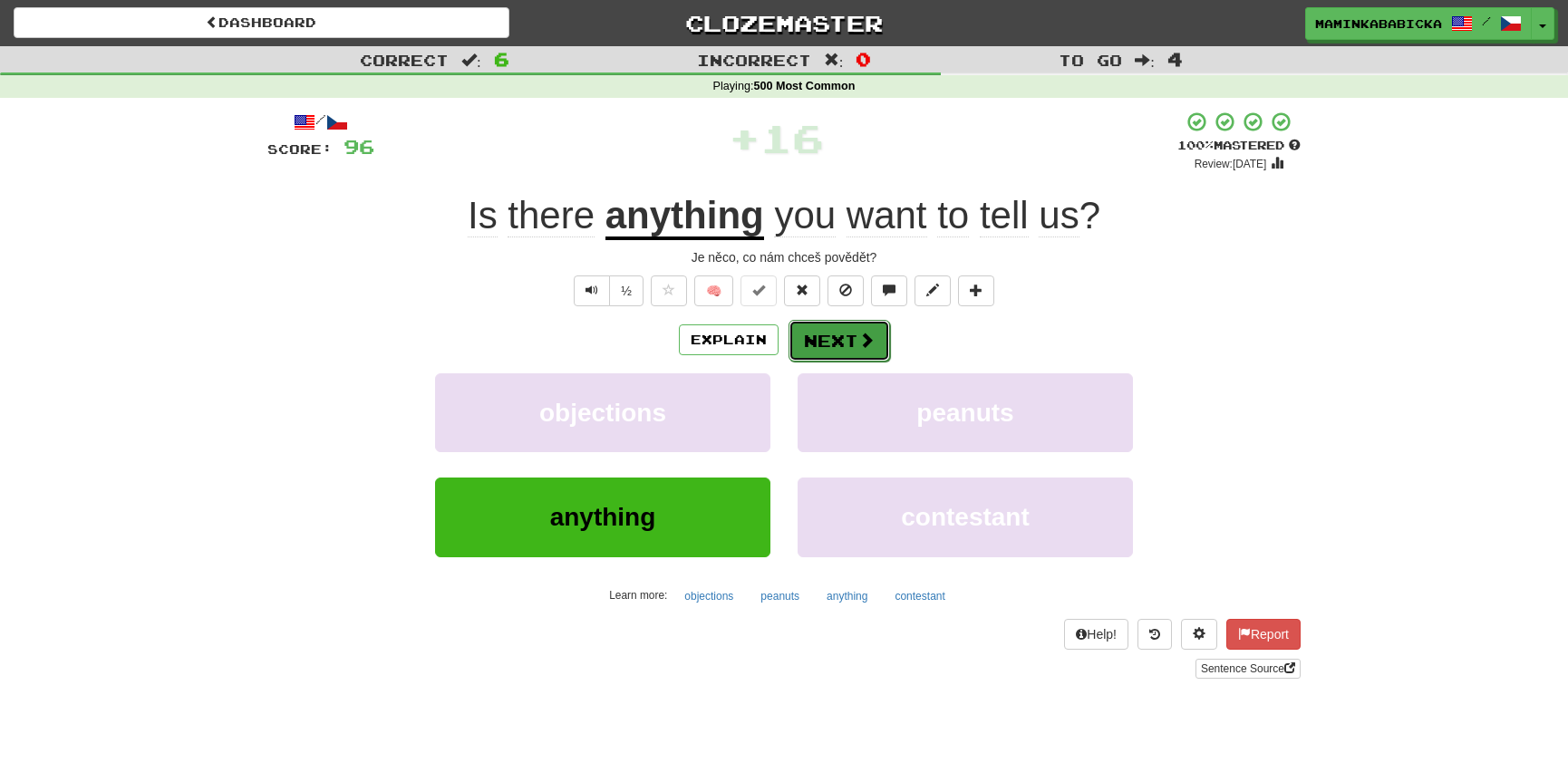
click at [842, 338] on button "Next" at bounding box center [839, 340] width 102 height 42
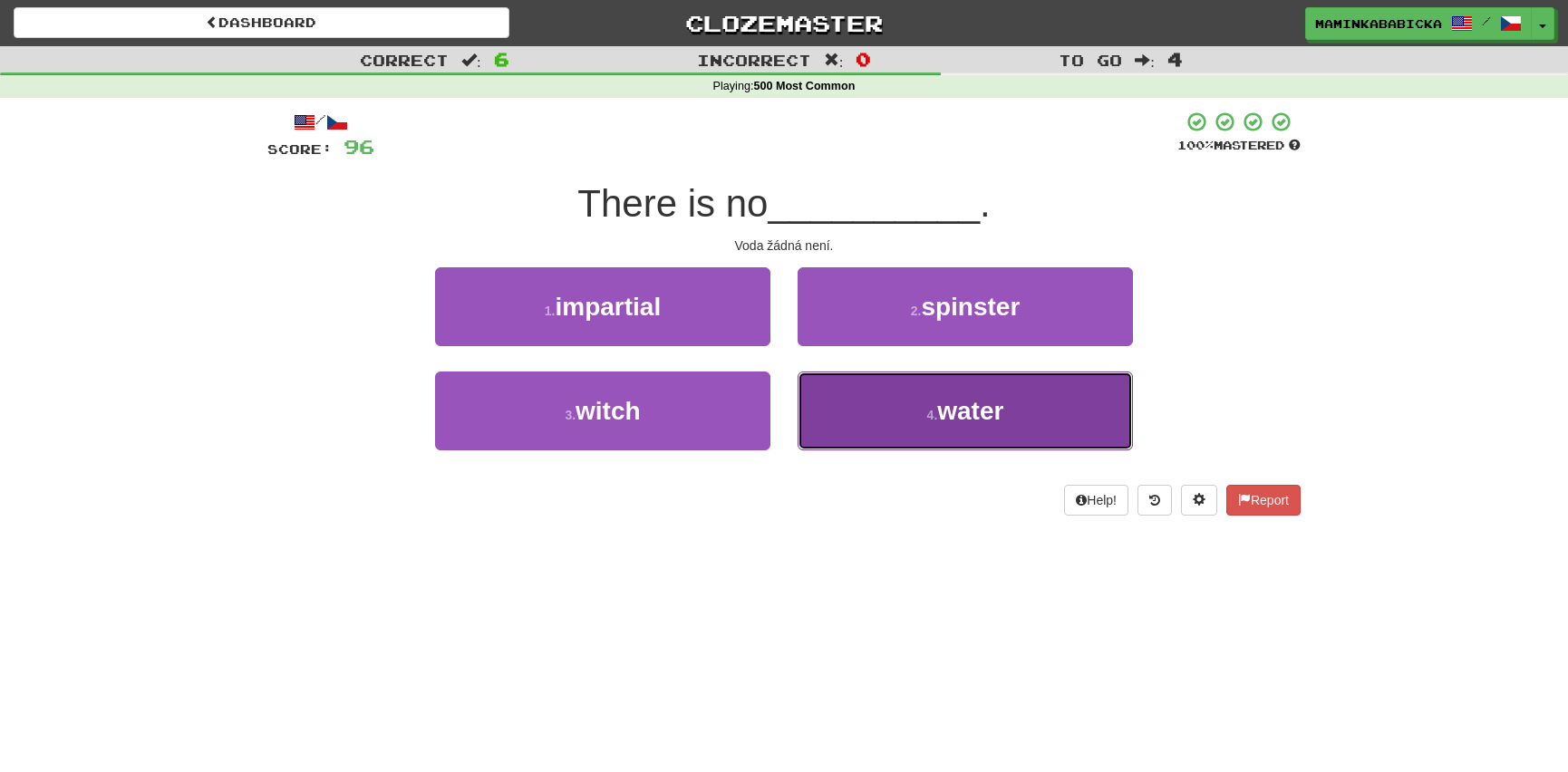
click at [1003, 408] on span "water" at bounding box center [971, 411] width 67 height 29
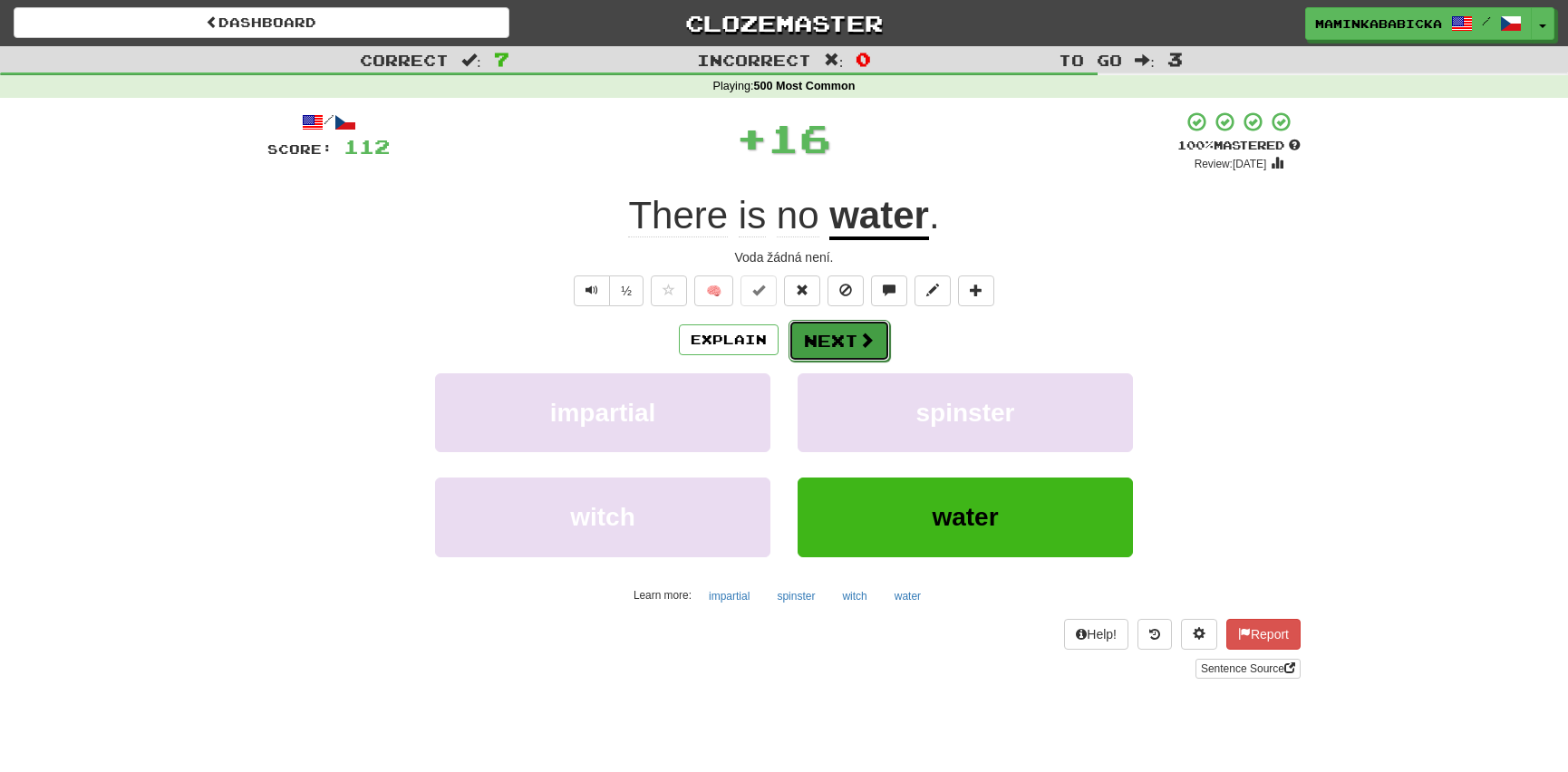
click at [833, 334] on button "Next" at bounding box center [839, 340] width 102 height 42
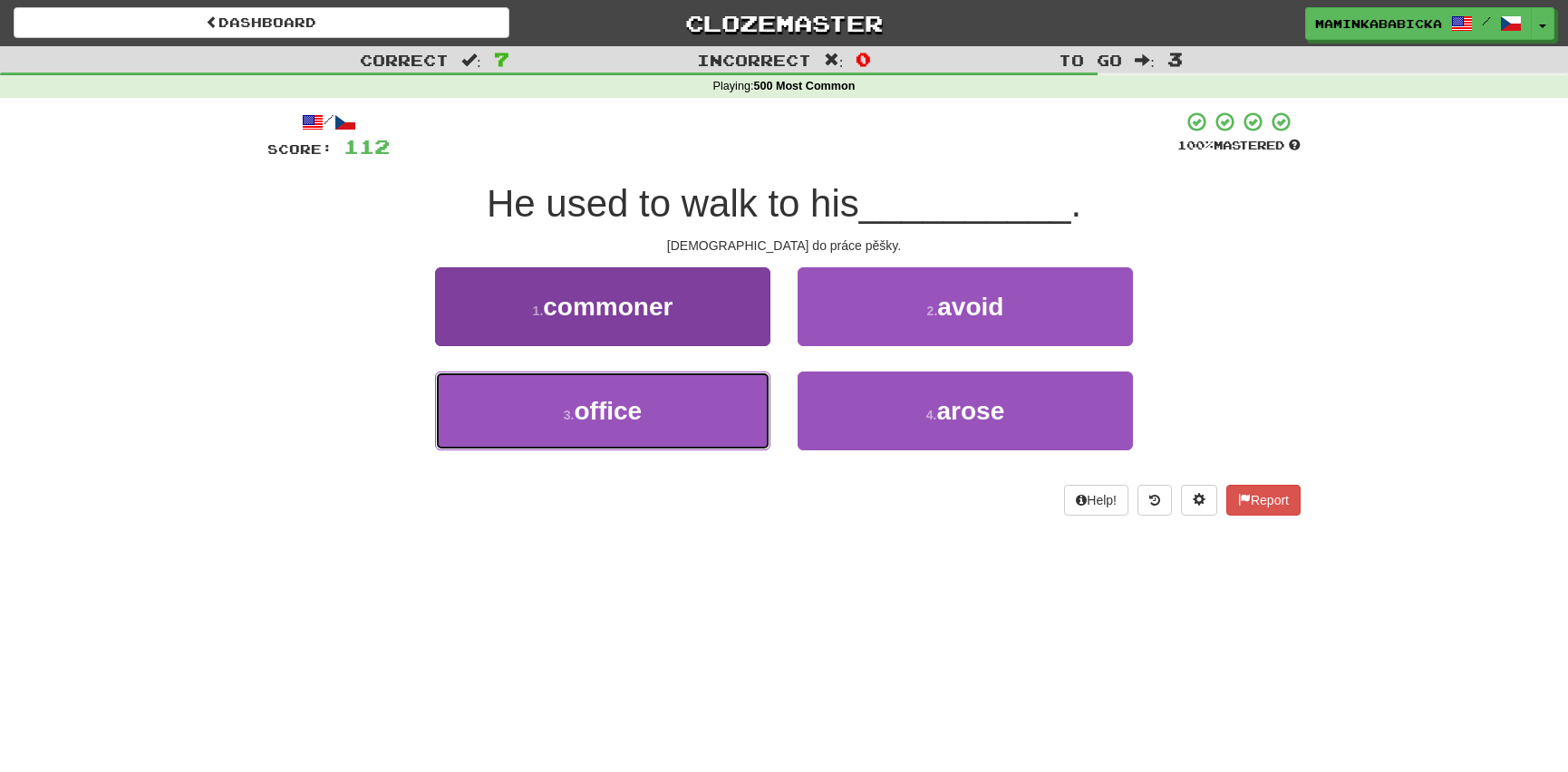
drag, startPoint x: 610, startPoint y: 401, endPoint x: 626, endPoint y: 387, distance: 21.3
click at [611, 400] on span "office" at bounding box center [608, 411] width 68 height 29
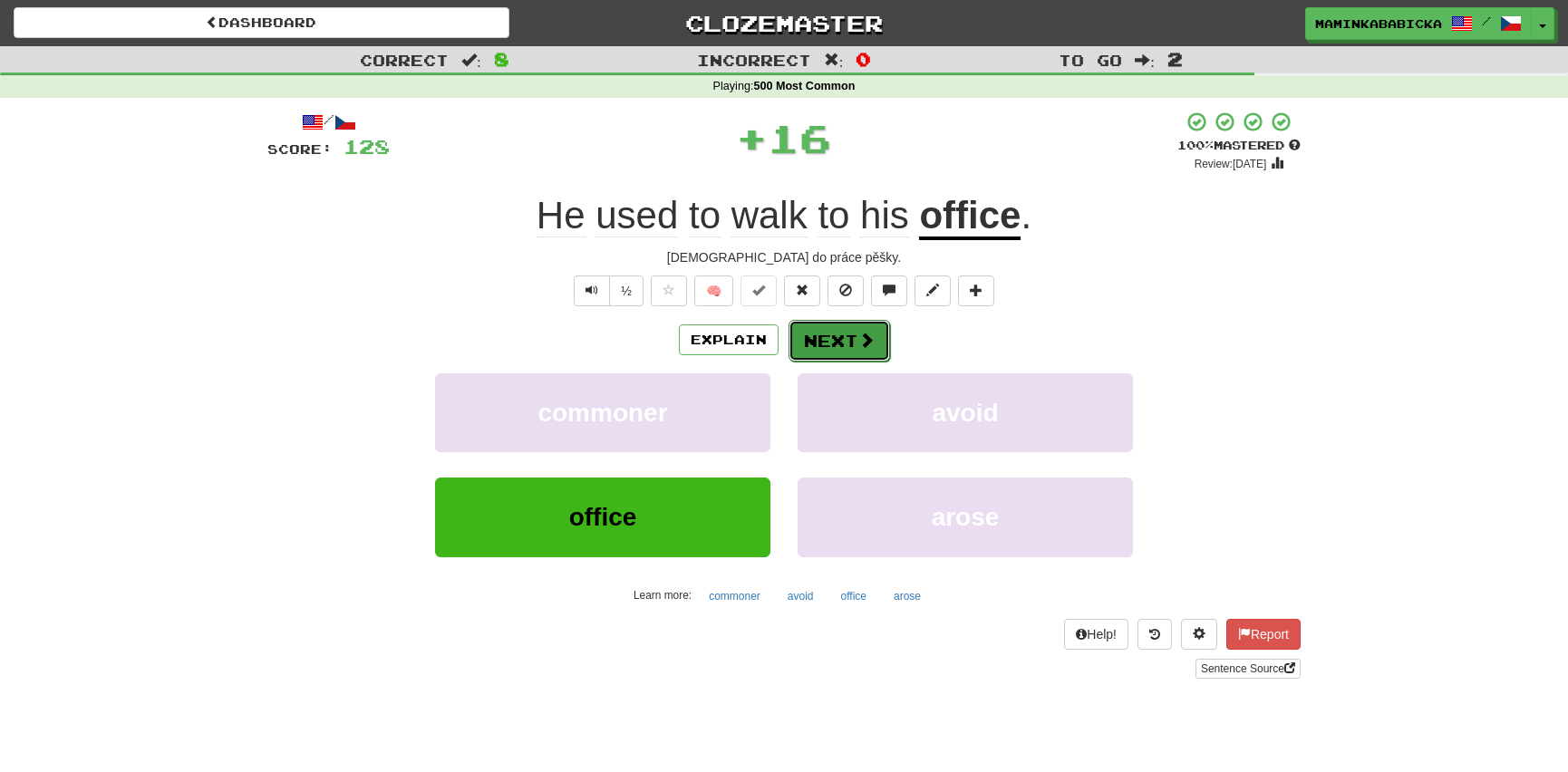
click at [843, 334] on button "Next" at bounding box center [839, 340] width 102 height 42
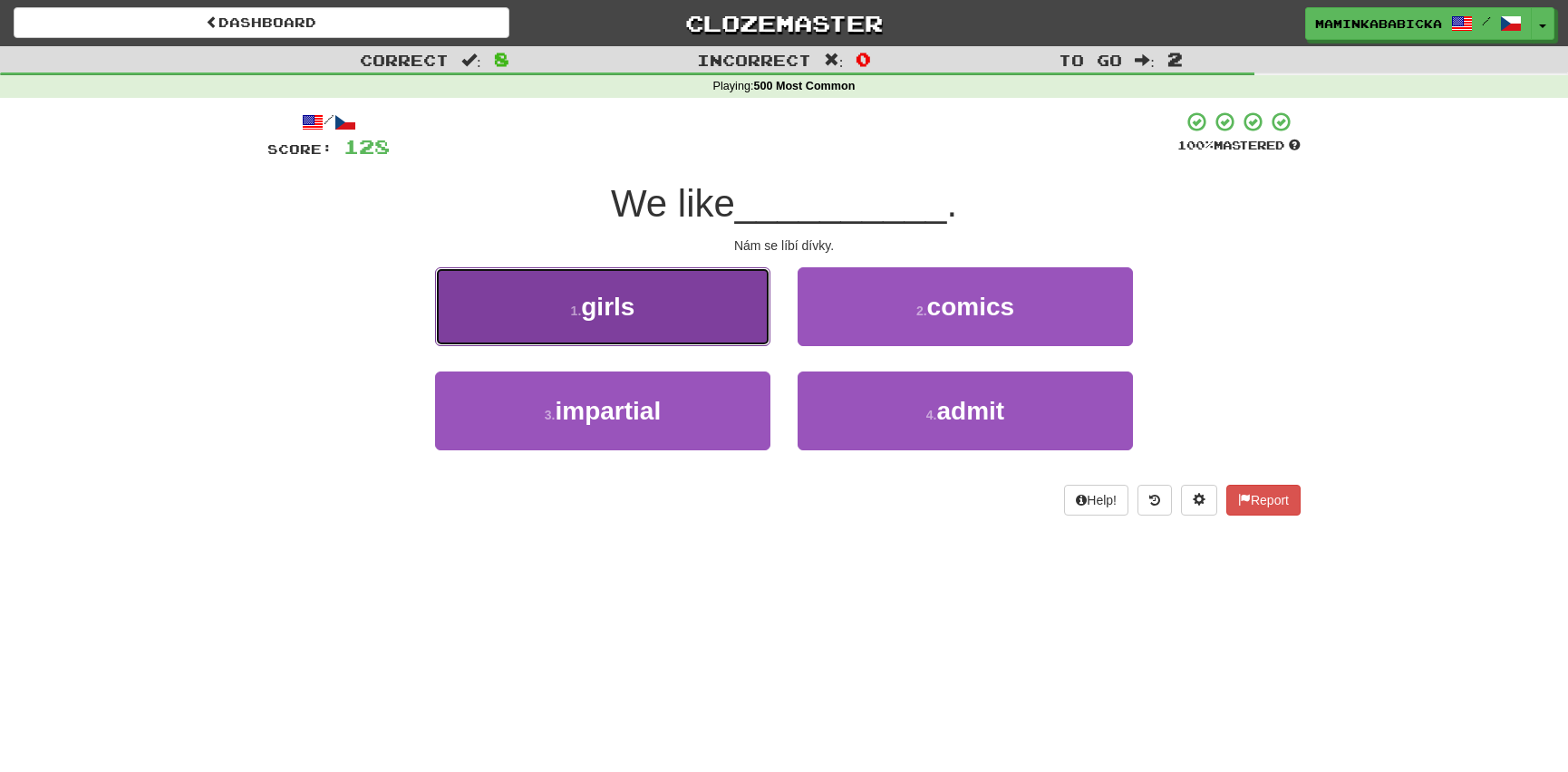
click at [633, 305] on span "girls" at bounding box center [608, 307] width 53 height 29
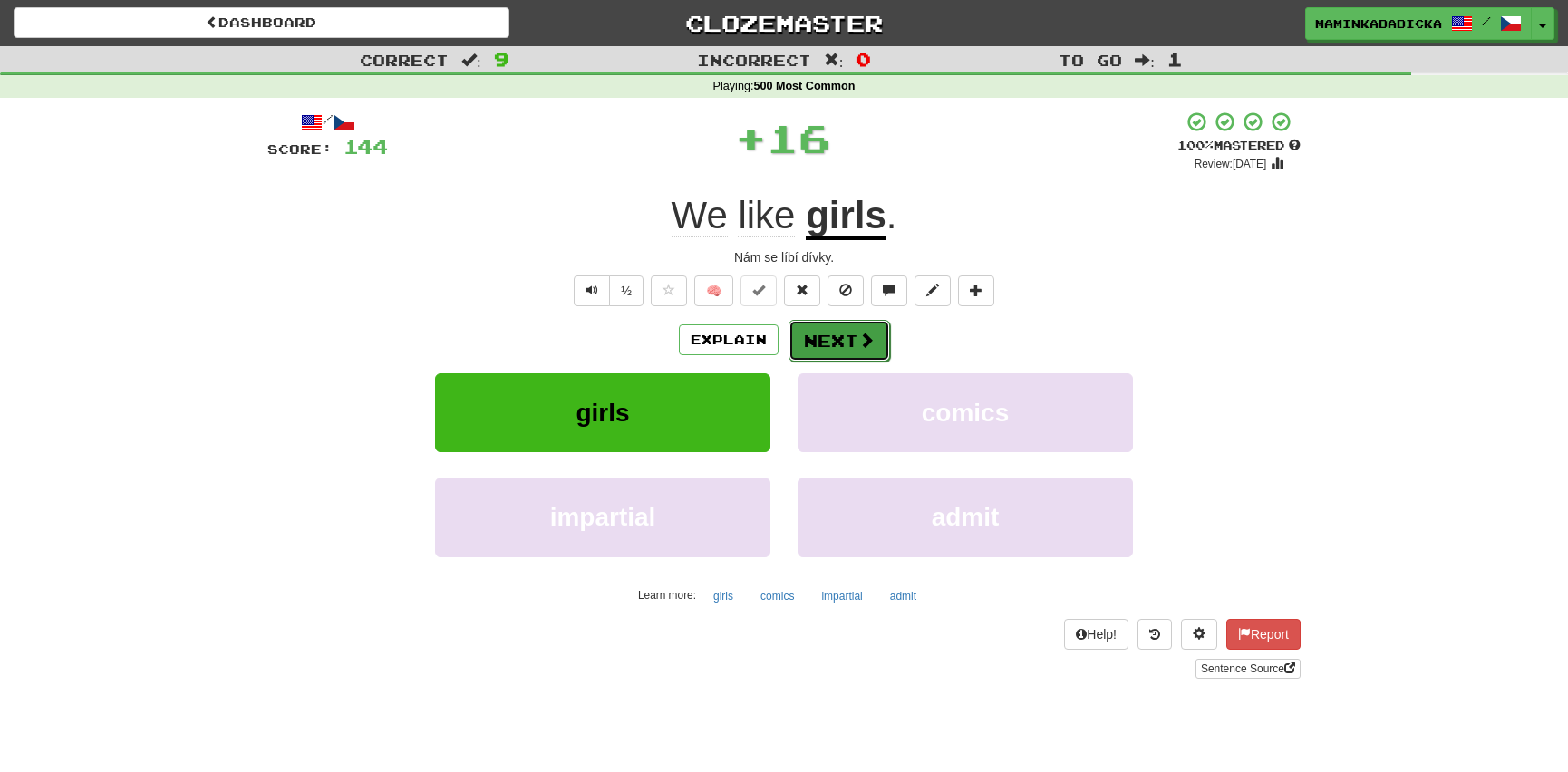
click at [846, 326] on button "Next" at bounding box center [839, 340] width 102 height 42
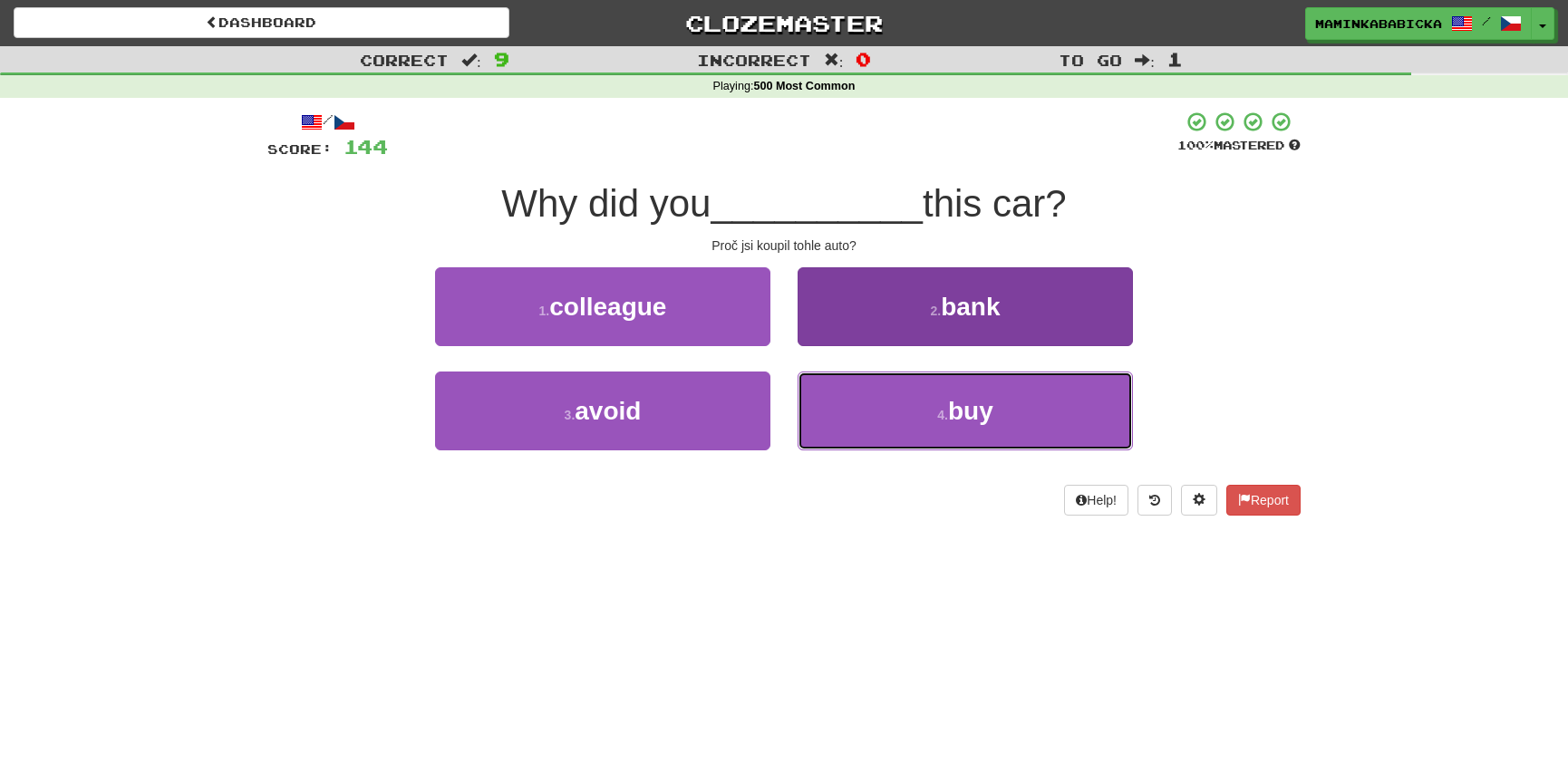
click at [967, 411] on span "buy" at bounding box center [971, 411] width 46 height 29
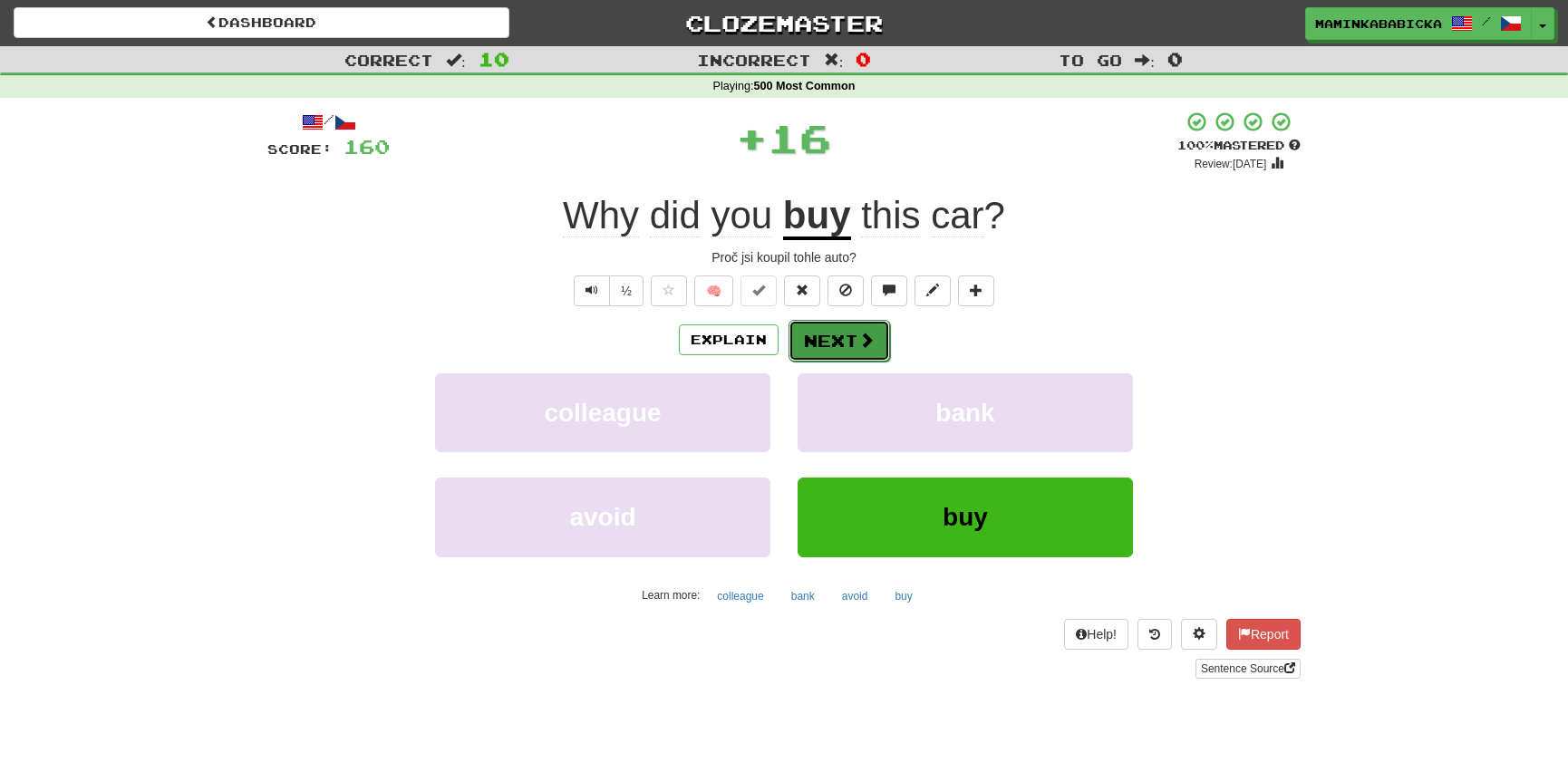
click at [842, 336] on button "Next" at bounding box center [839, 340] width 102 height 42
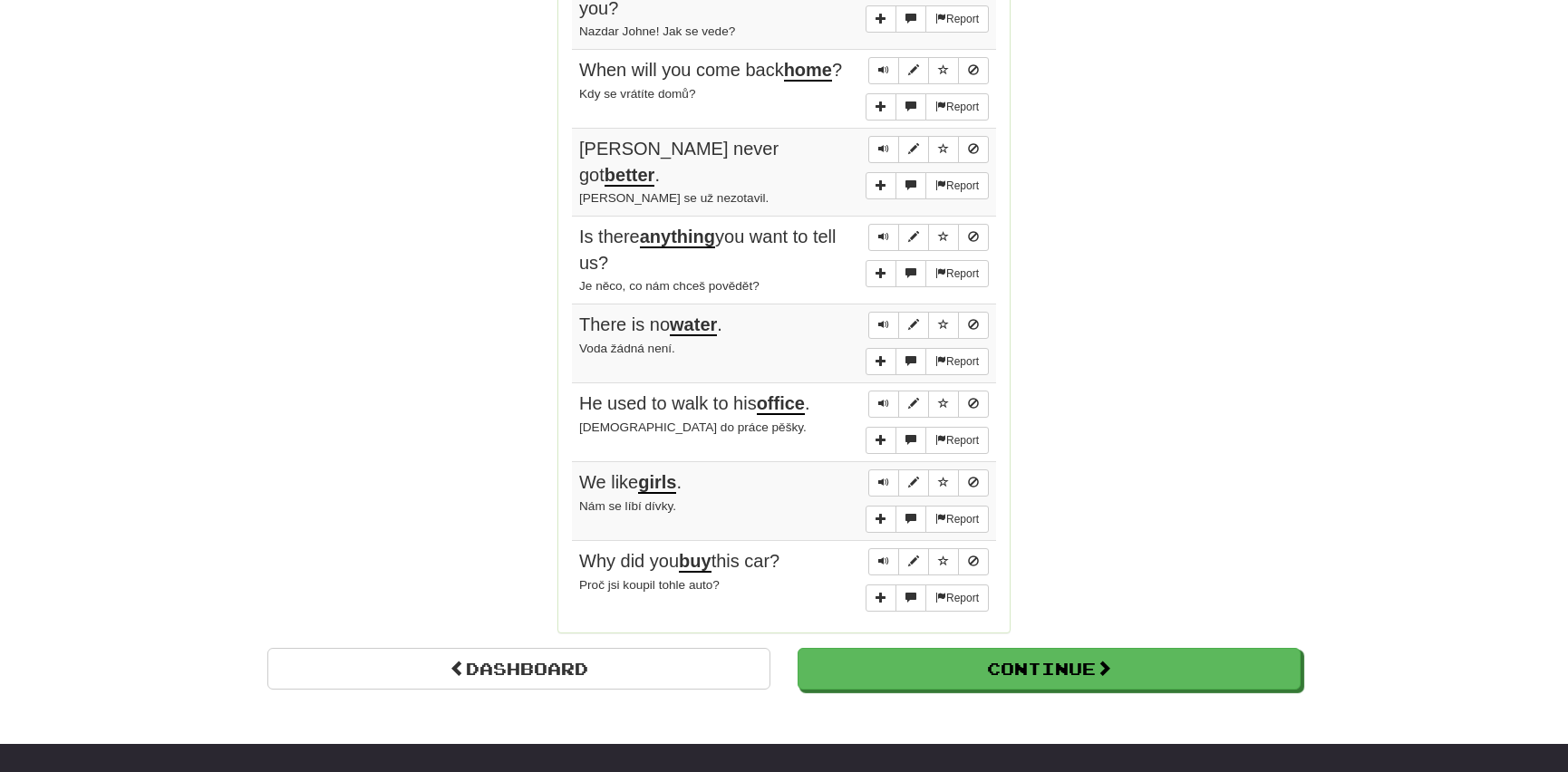
scroll to position [1318, 0]
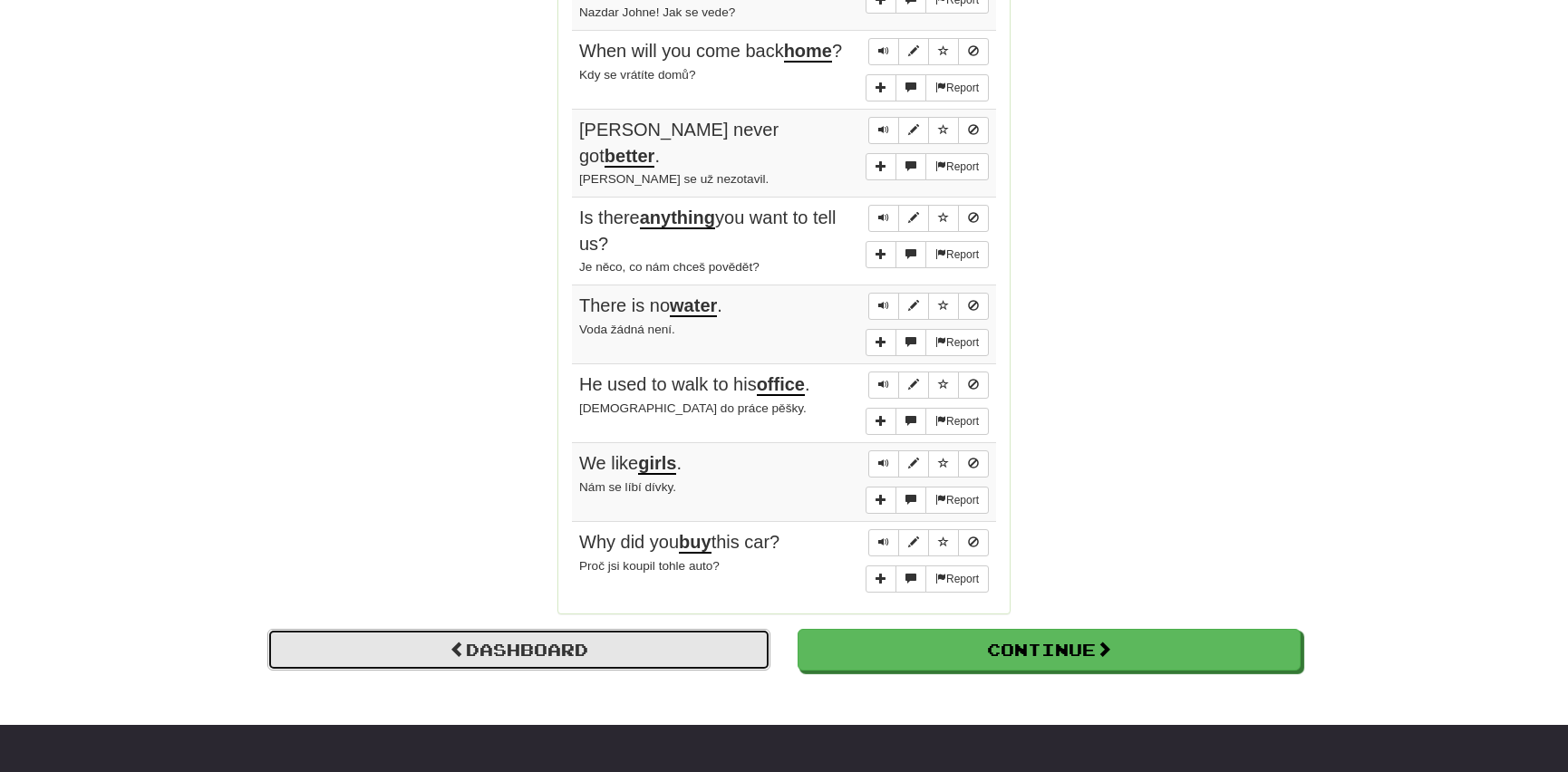
click at [554, 629] on link "Dashboard" at bounding box center [518, 650] width 503 height 42
